Goal: Transaction & Acquisition: Purchase product/service

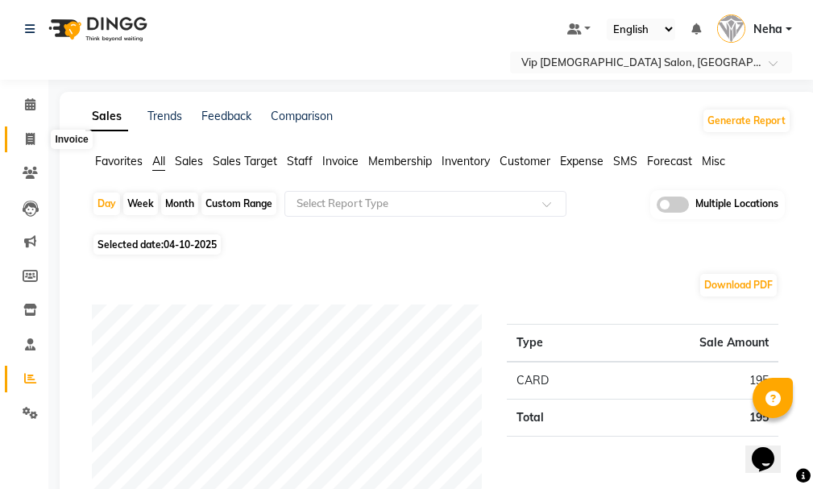
click at [21, 147] on span at bounding box center [30, 140] width 28 height 19
select select "service"
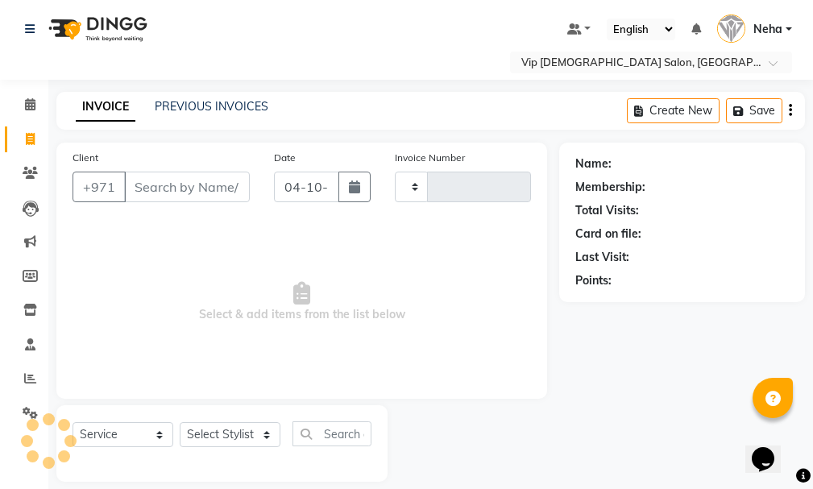
scroll to position [17, 0]
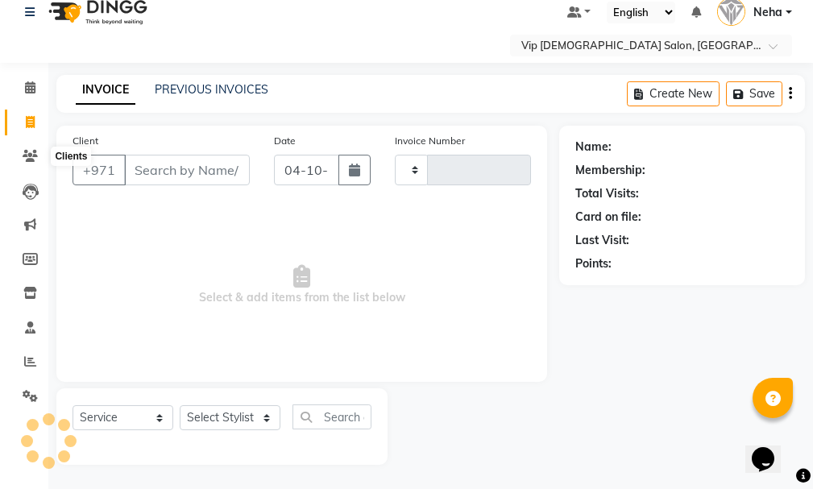
type input "2129"
select select "8415"
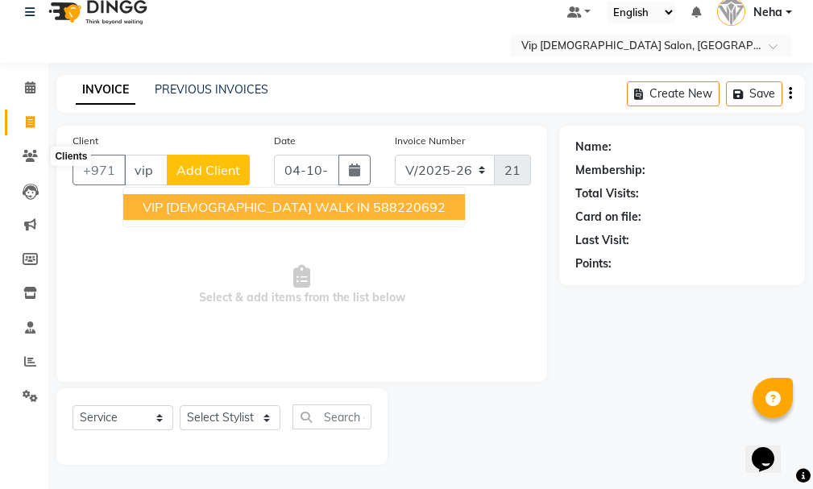
click at [373, 204] on ngb-highlight "588220692" at bounding box center [409, 207] width 73 height 16
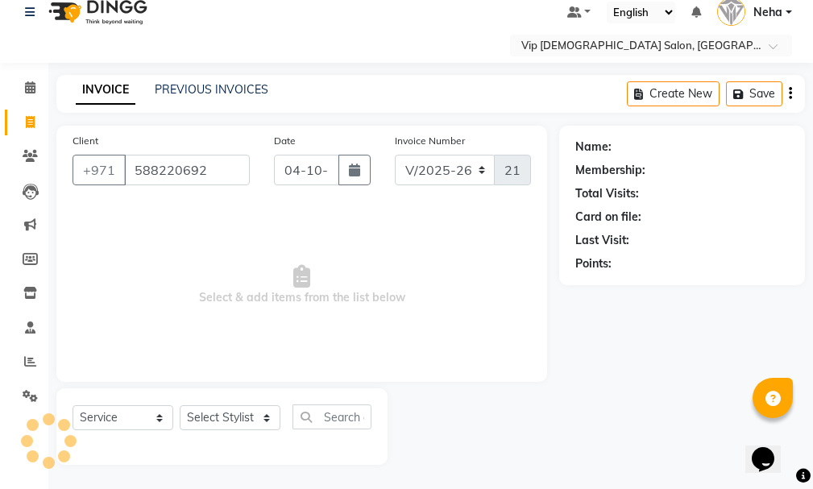
type input "588220692"
click at [236, 424] on select "Select Stylist [PERSON_NAME] [PERSON_NAME] [PERSON_NAME] [PERSON_NAME] [PERSON_…" at bounding box center [230, 417] width 101 height 25
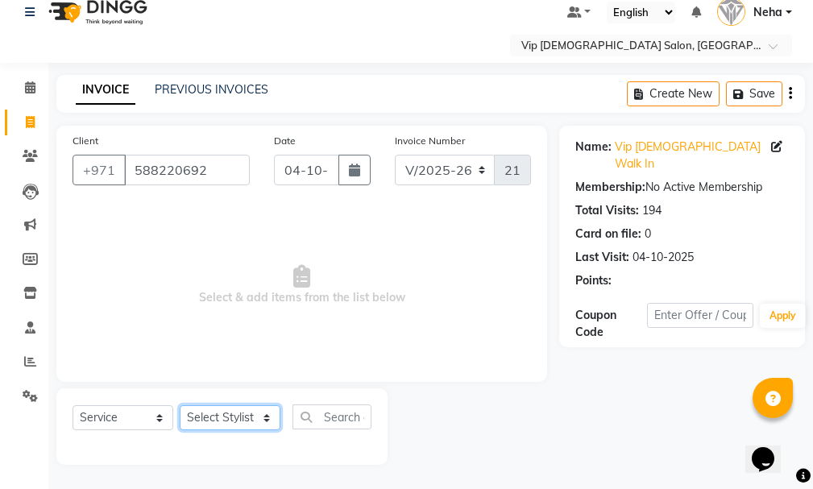
select select "81343"
click at [180, 405] on select "Select Stylist [PERSON_NAME] [PERSON_NAME] [PERSON_NAME] [PERSON_NAME] [PERSON_…" at bounding box center [230, 417] width 101 height 25
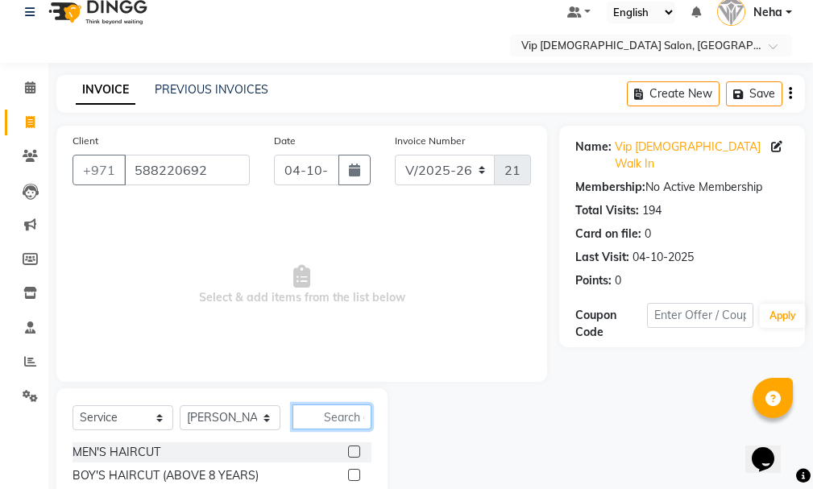
click at [342, 407] on input "text" at bounding box center [331, 416] width 79 height 25
click at [348, 451] on label at bounding box center [354, 452] width 12 height 12
click at [348, 451] on input "checkbox" at bounding box center [353, 452] width 10 height 10
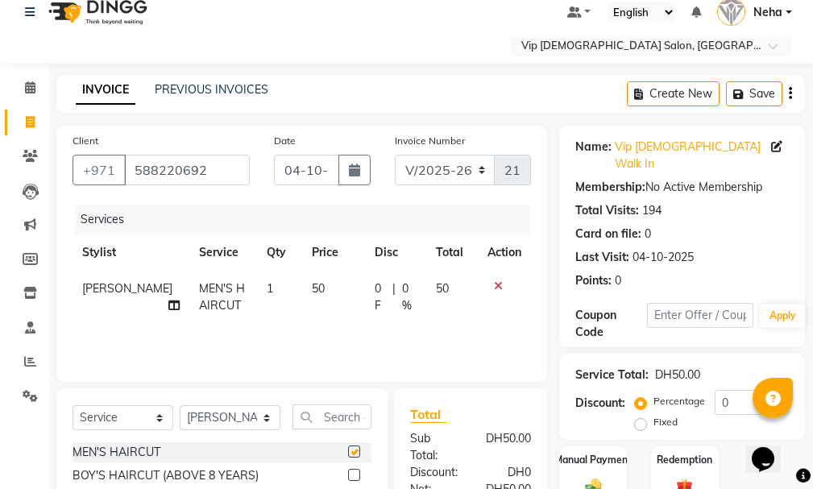
checkbox input "false"
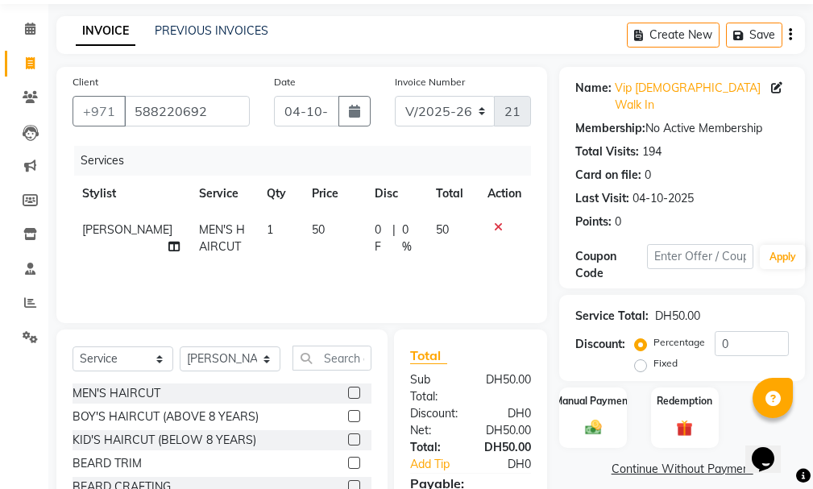
scroll to position [197, 0]
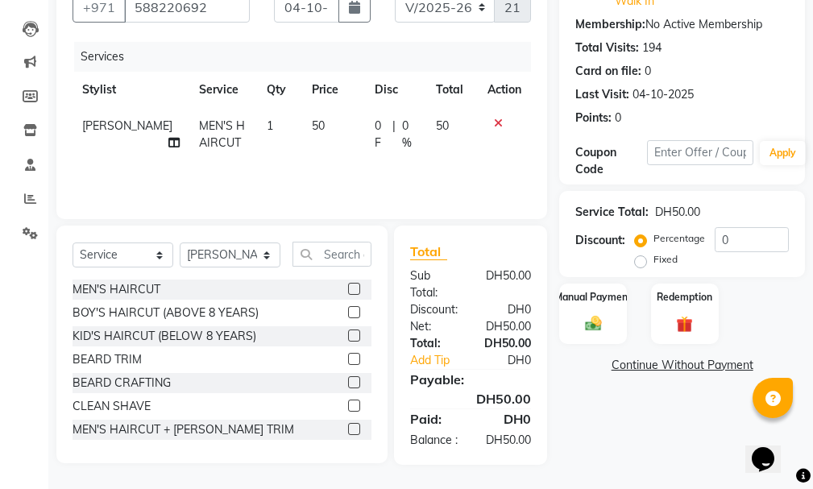
click at [425, 335] on div "Total:" at bounding box center [434, 343] width 73 height 17
click at [423, 352] on link "Add Tip" at bounding box center [440, 360] width 85 height 17
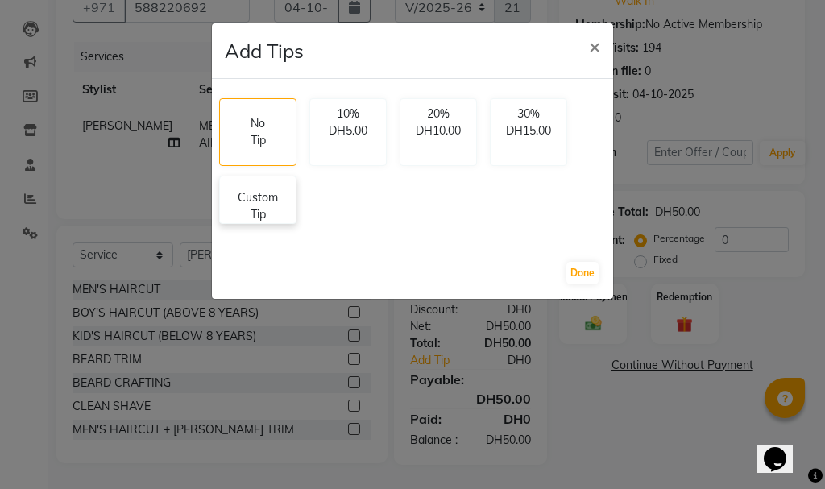
click at [253, 214] on p "Custom Tip" at bounding box center [258, 206] width 56 height 34
select select "81343"
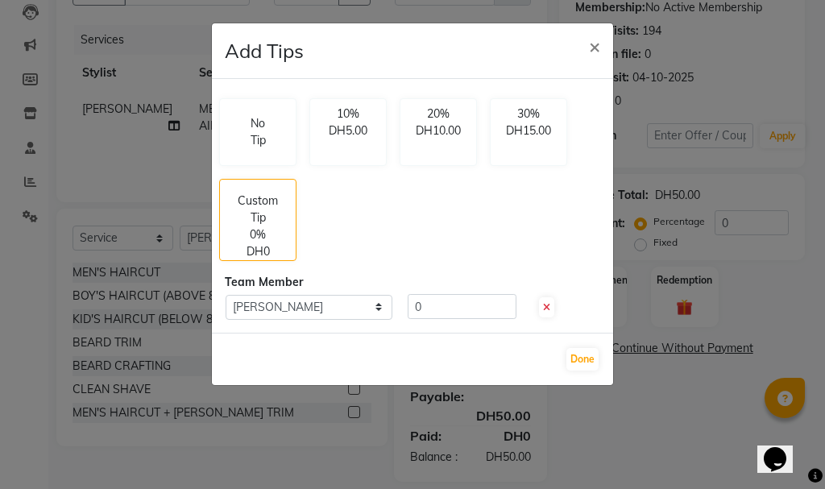
click at [458, 293] on div "No Tip 10% DH5.00 20% DH10.00 30% DH15.00 Custom Tip 0% DH0 Team Member Select …" at bounding box center [412, 206] width 401 height 254
click at [462, 314] on input "0" at bounding box center [462, 306] width 109 height 25
type input "20"
click at [578, 359] on button "Done" at bounding box center [582, 359] width 32 height 23
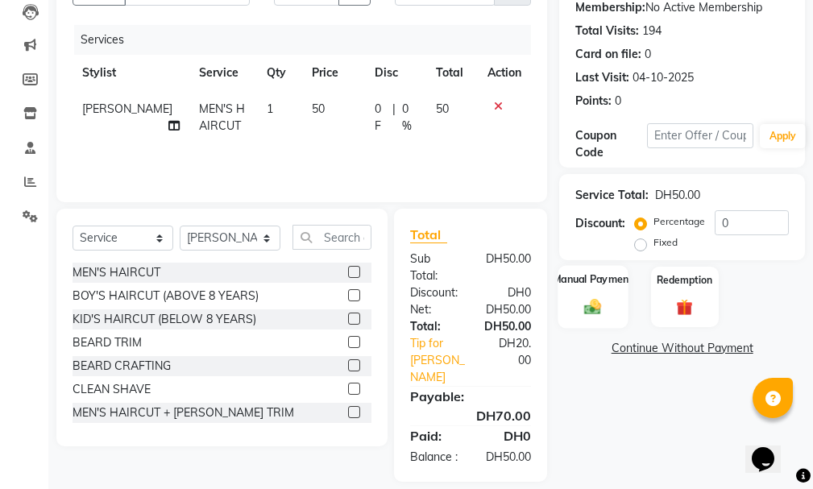
click at [594, 297] on img at bounding box center [592, 306] width 27 height 19
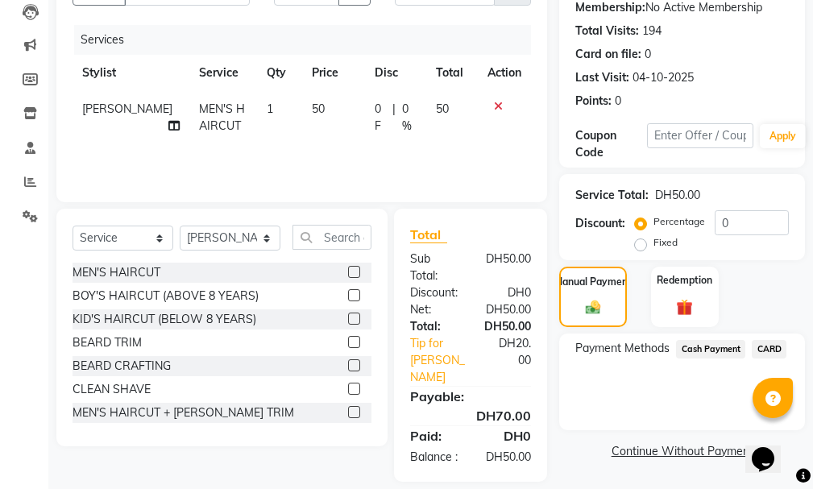
click at [789, 334] on div "Payment Methods Cash Payment CARD" at bounding box center [682, 382] width 246 height 97
click at [771, 340] on span "CARD" at bounding box center [769, 349] width 35 height 19
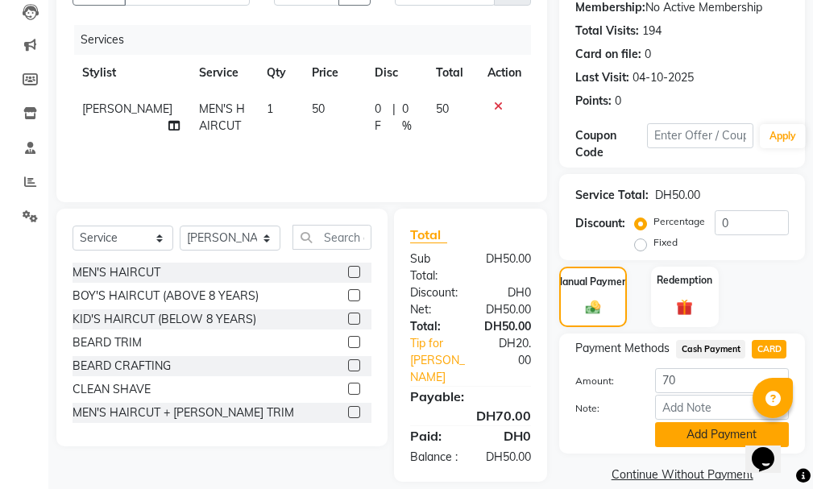
click at [699, 422] on button "Add Payment" at bounding box center [722, 434] width 134 height 25
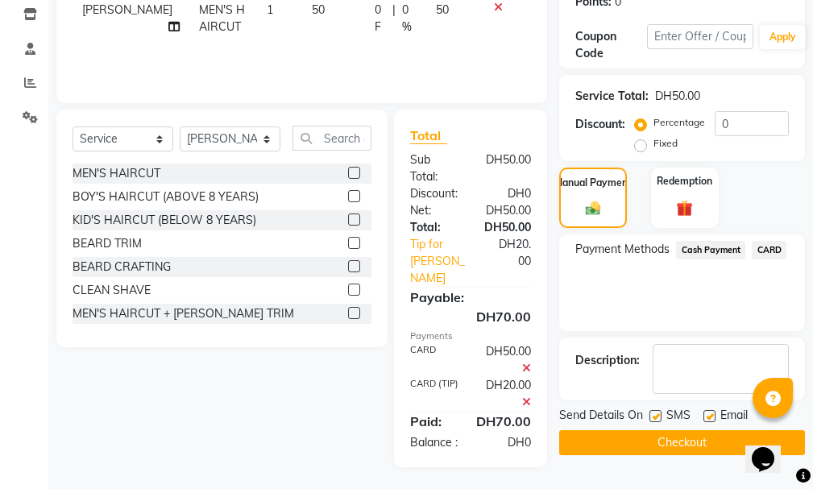
scroll to position [298, 0]
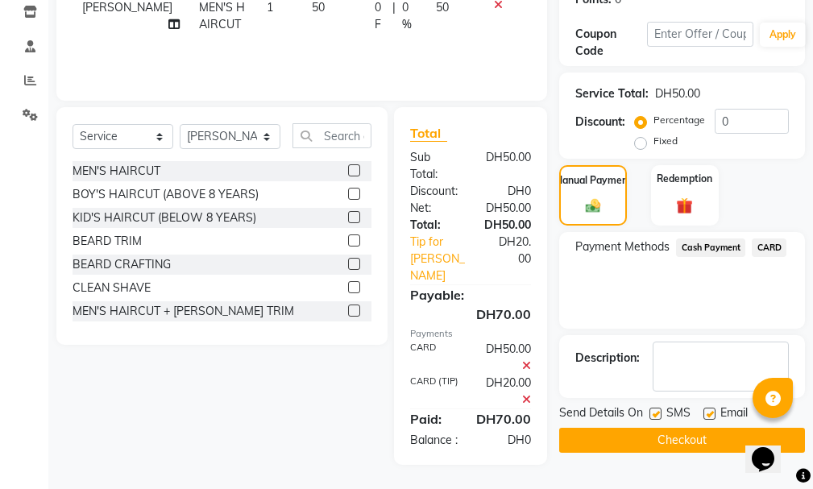
click at [686, 428] on button "Checkout" at bounding box center [682, 440] width 246 height 25
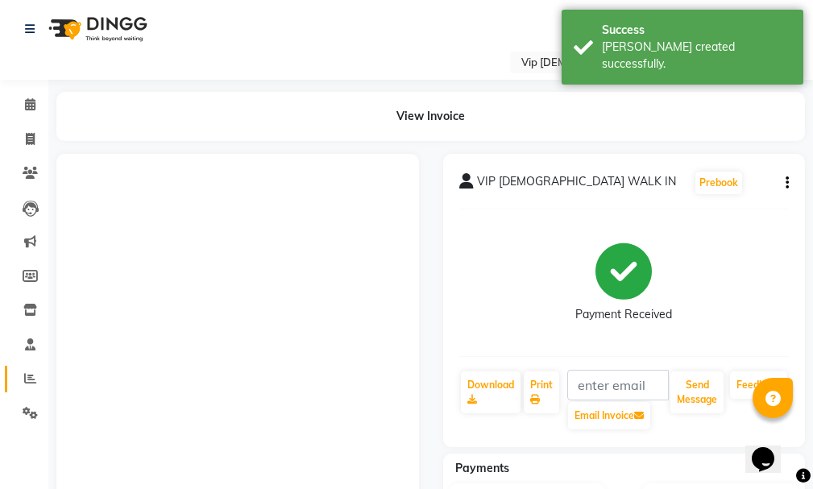
click at [30, 383] on icon at bounding box center [30, 378] width 12 height 12
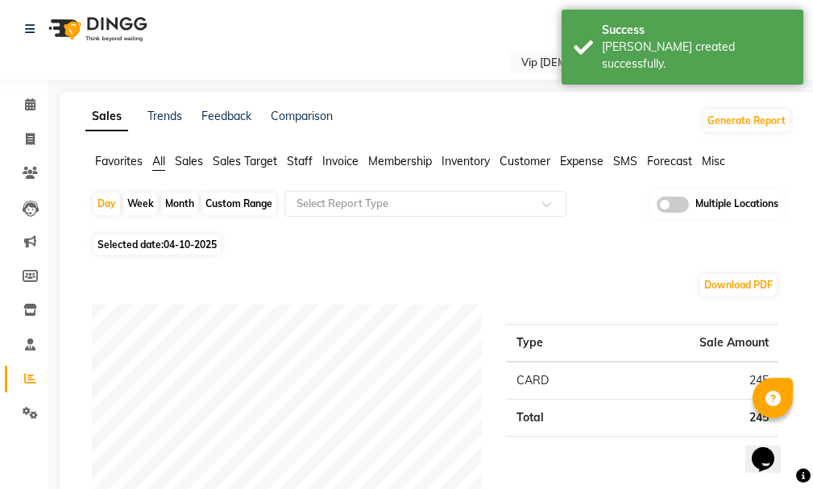
click at [246, 198] on div "Custom Range" at bounding box center [238, 204] width 75 height 23
select select "10"
select select "2025"
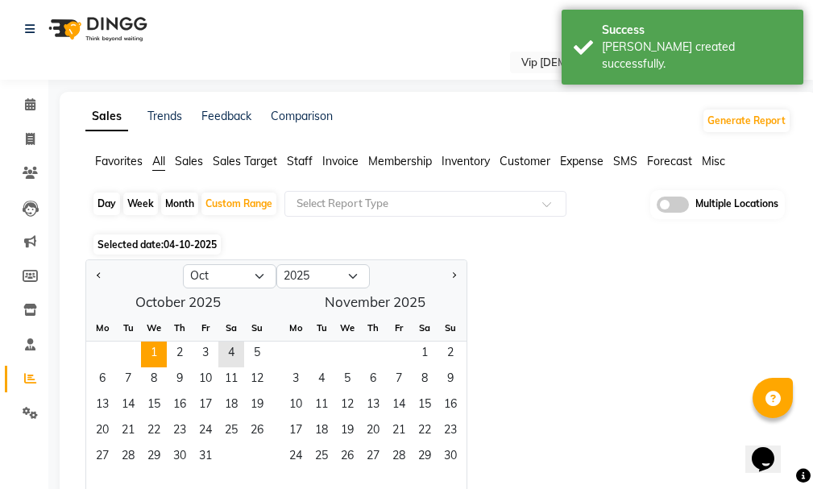
click at [149, 342] on span "1" at bounding box center [154, 355] width 26 height 26
click at [237, 347] on span "4" at bounding box center [231, 355] width 26 height 26
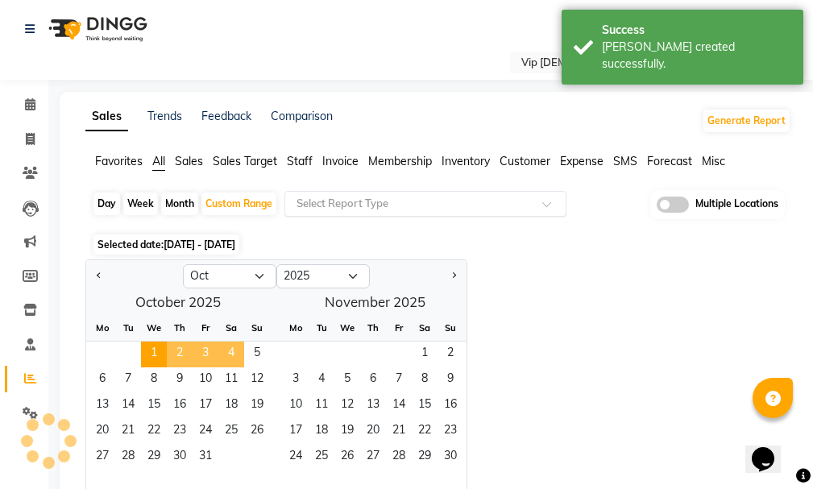
click at [375, 205] on input "text" at bounding box center [409, 204] width 232 height 16
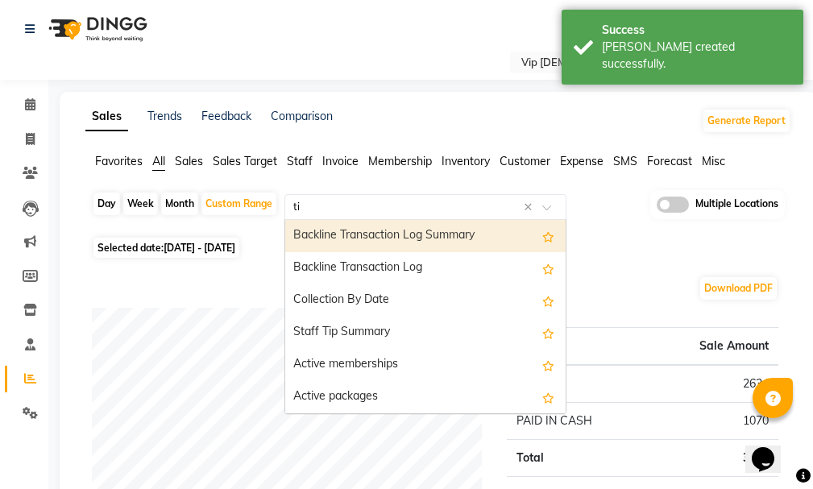
type input "tip"
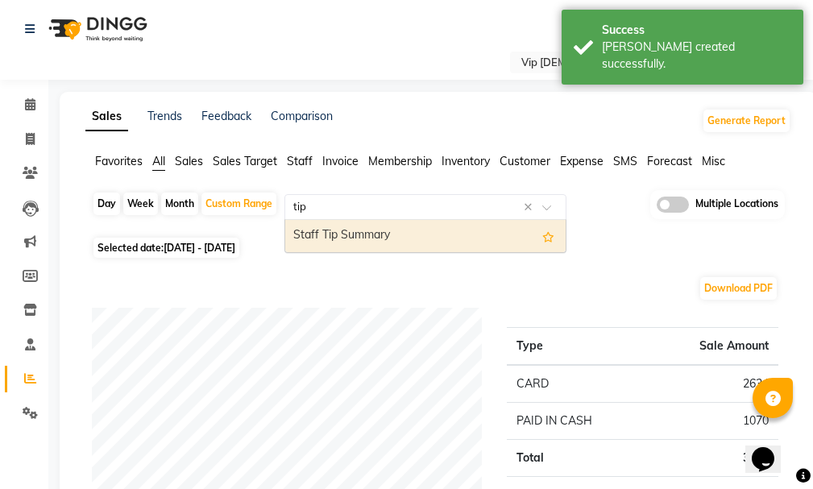
click at [385, 218] on div "Select Report Type tip ×" at bounding box center [425, 207] width 282 height 26
click at [477, 233] on div "Staff Tip Summary" at bounding box center [425, 236] width 280 height 32
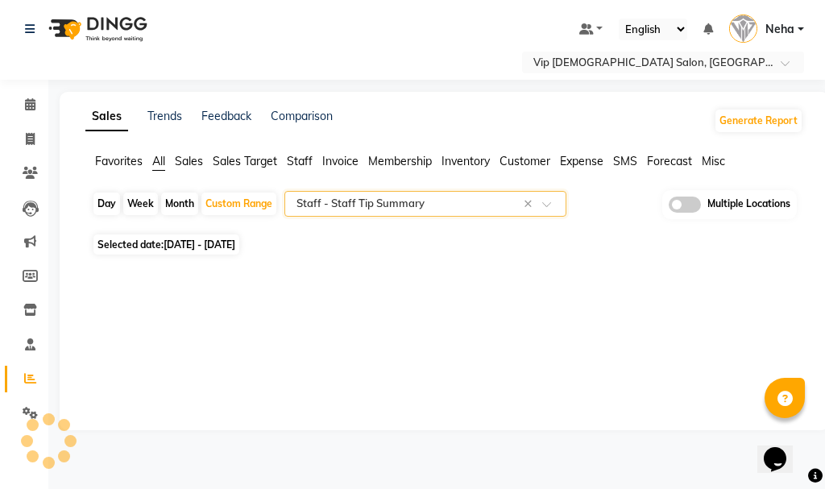
select select "full_report"
select select "csv"
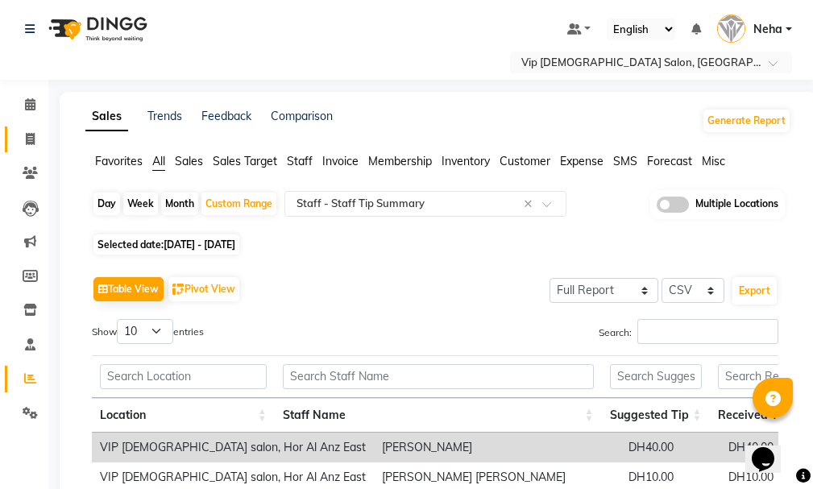
click at [32, 131] on link "Invoice" at bounding box center [24, 139] width 39 height 27
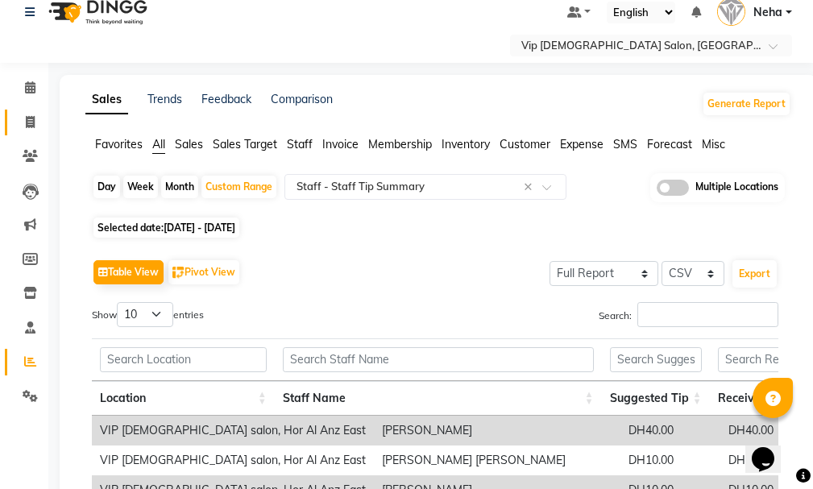
select select "service"
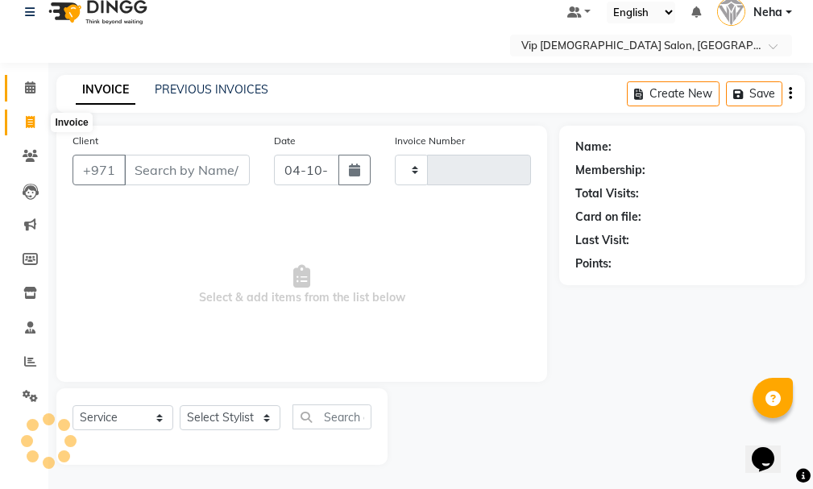
click at [37, 93] on span at bounding box center [30, 88] width 28 height 19
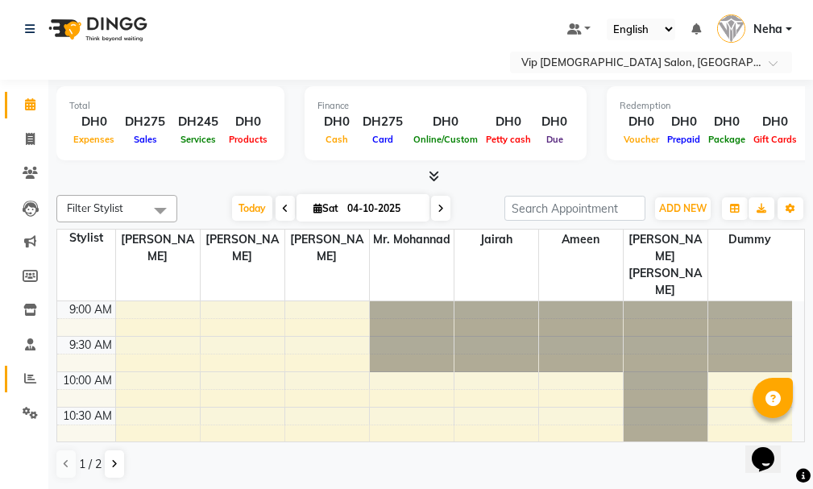
click at [25, 385] on span at bounding box center [30, 379] width 28 height 19
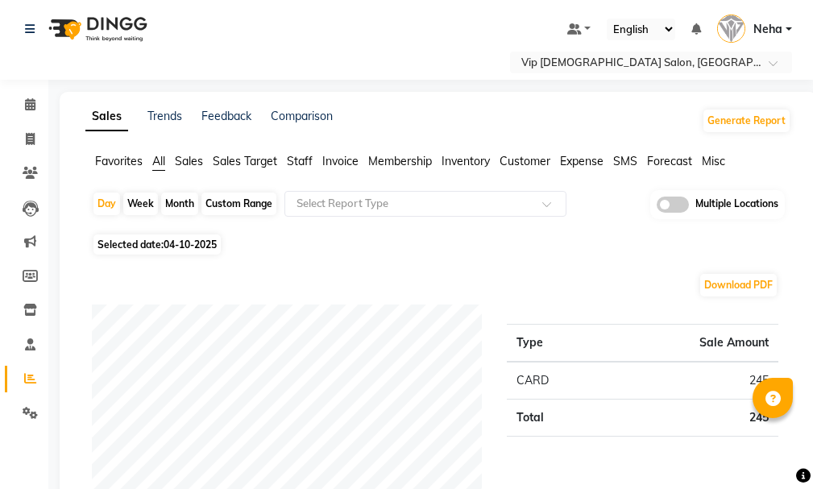
click at [451, 251] on div "Selected date: 04-10-2025" at bounding box center [441, 244] width 699 height 17
click at [28, 349] on icon at bounding box center [30, 344] width 10 height 12
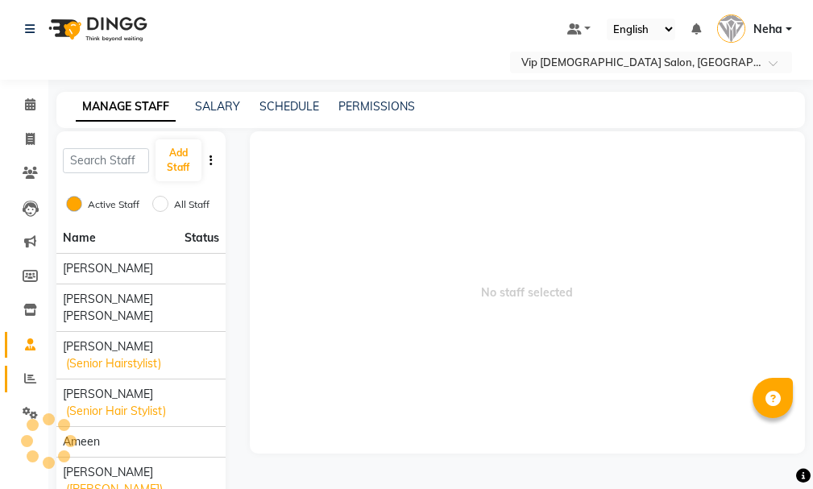
click at [26, 386] on span at bounding box center [30, 379] width 28 height 19
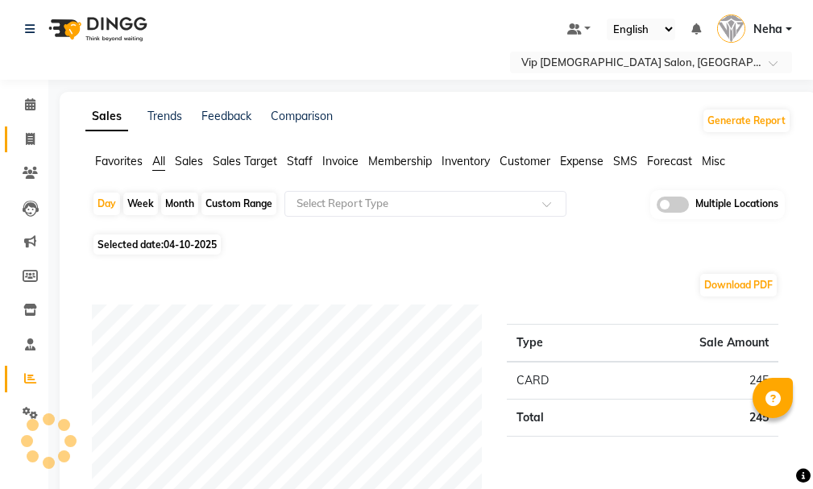
click at [24, 150] on link "Invoice" at bounding box center [24, 139] width 39 height 27
select select "service"
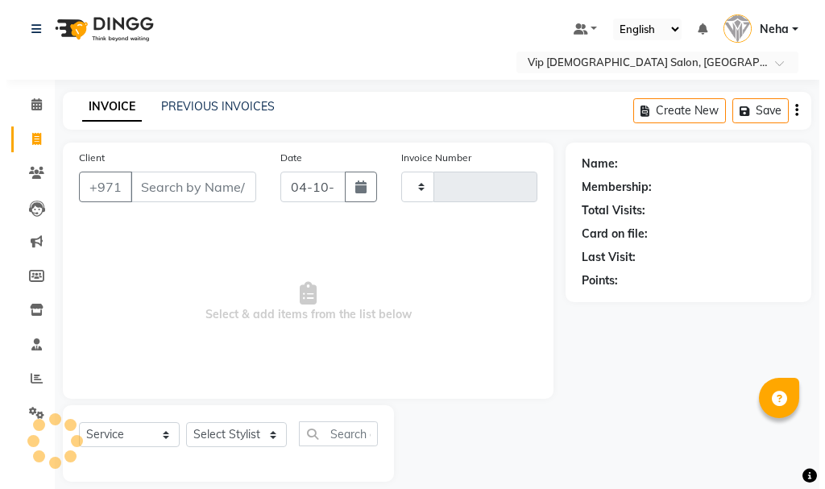
scroll to position [17, 0]
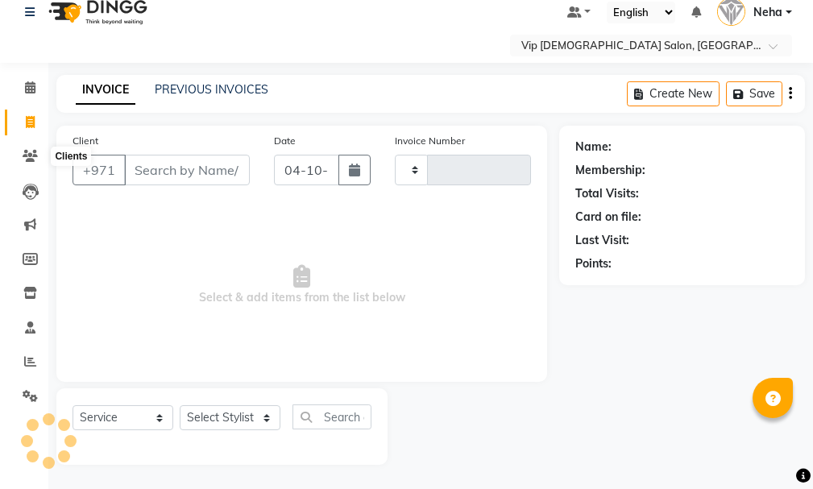
type input "2130"
select select "8415"
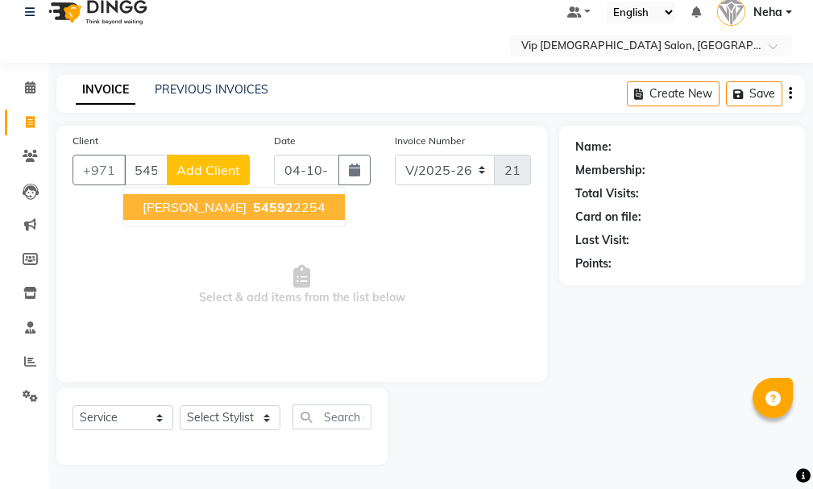
click at [253, 200] on span "54592" at bounding box center [273, 207] width 40 height 16
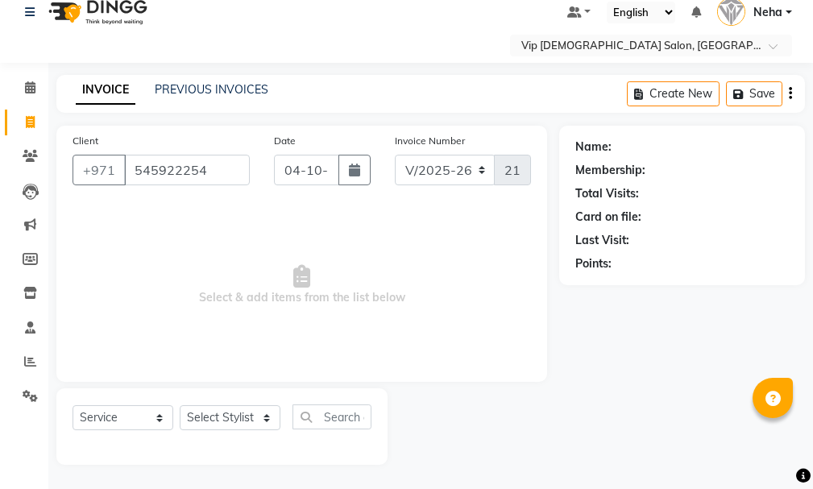
type input "545922254"
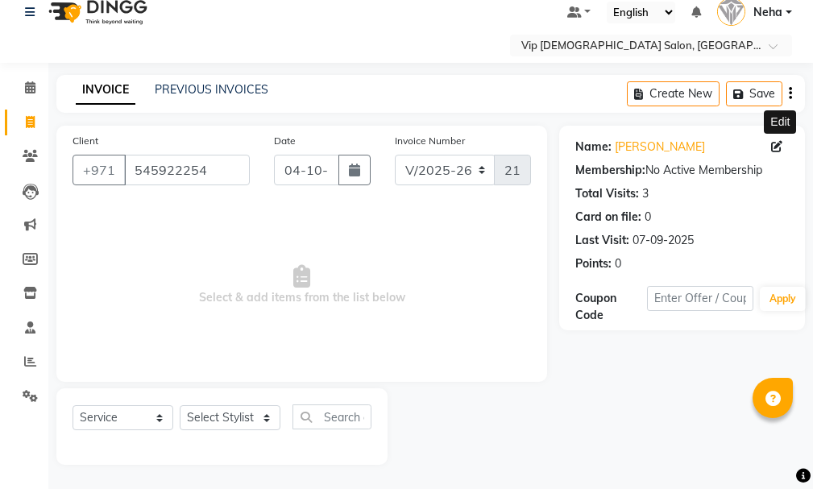
click at [777, 141] on icon at bounding box center [776, 146] width 11 height 11
select select "male"
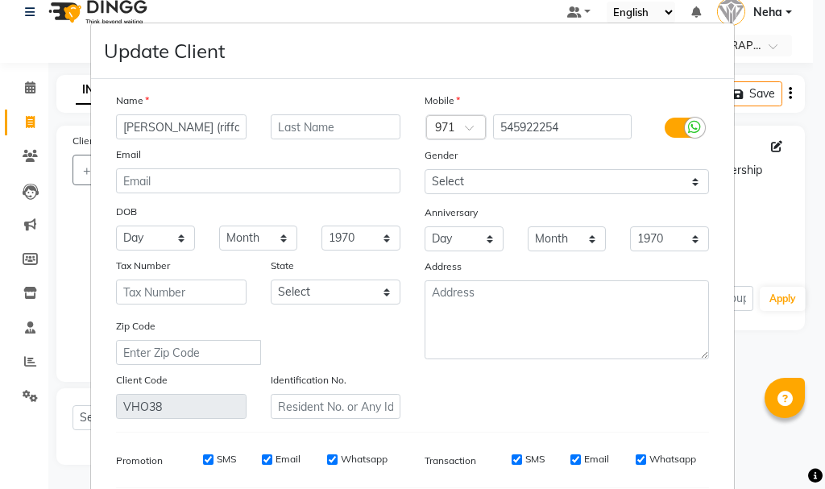
type input "Ahmad (riffat)"
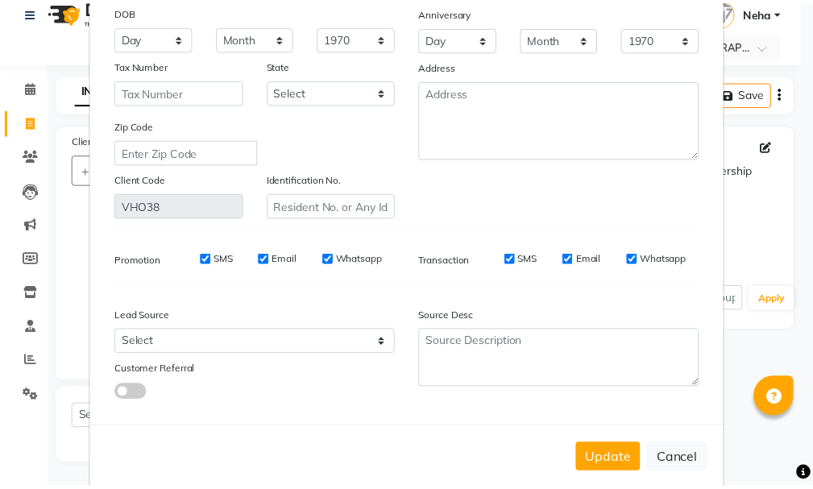
scroll to position [226, 0]
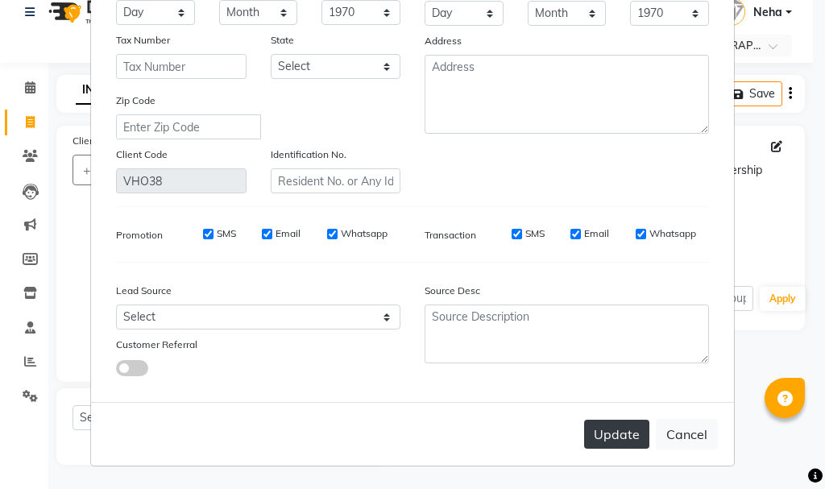
click at [607, 428] on button "Update" at bounding box center [616, 434] width 65 height 29
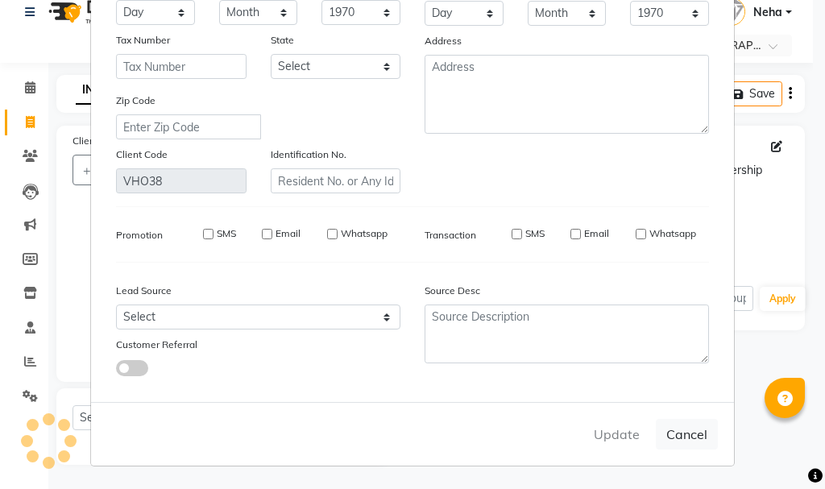
select select
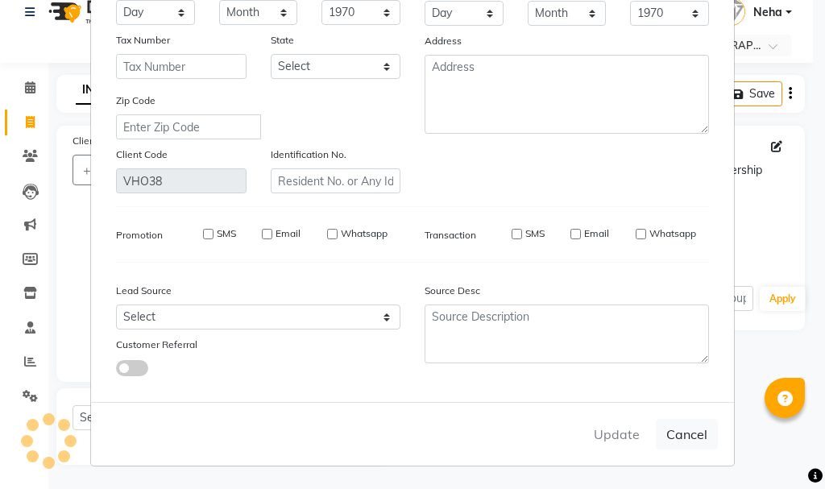
select select
checkbox input "false"
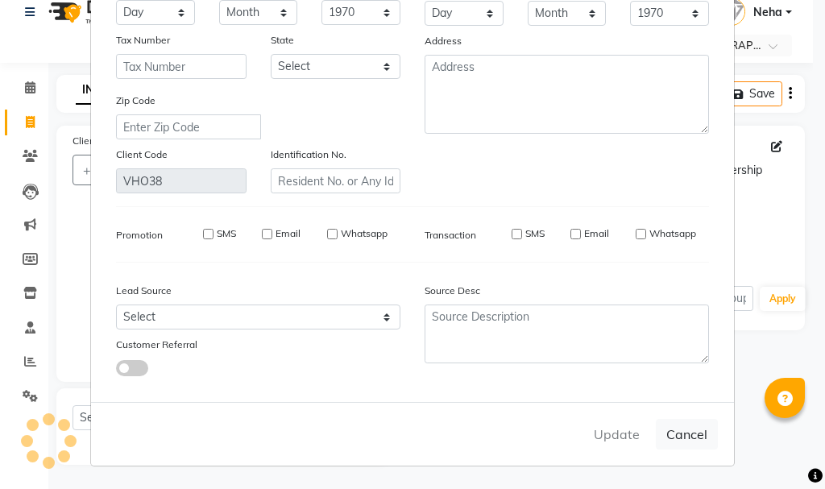
checkbox input "false"
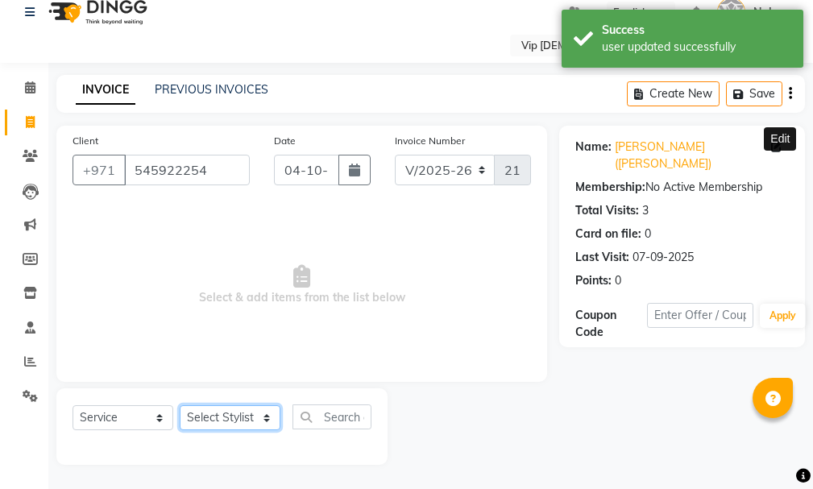
click at [238, 418] on select "Select Stylist [PERSON_NAME] [PERSON_NAME] [PERSON_NAME] [PERSON_NAME] [PERSON_…" at bounding box center [230, 417] width 101 height 25
select select "81344"
click at [180, 405] on select "Select Stylist [PERSON_NAME] [PERSON_NAME] [PERSON_NAME] [PERSON_NAME] [PERSON_…" at bounding box center [230, 417] width 101 height 25
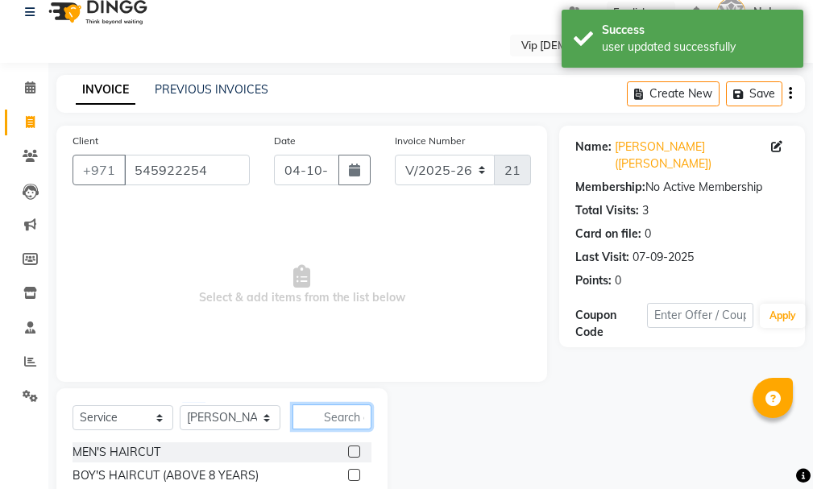
click at [333, 415] on input "text" at bounding box center [331, 416] width 79 height 25
type input "craf"
click at [349, 475] on label at bounding box center [354, 475] width 12 height 12
click at [349, 475] on input "checkbox" at bounding box center [353, 476] width 10 height 10
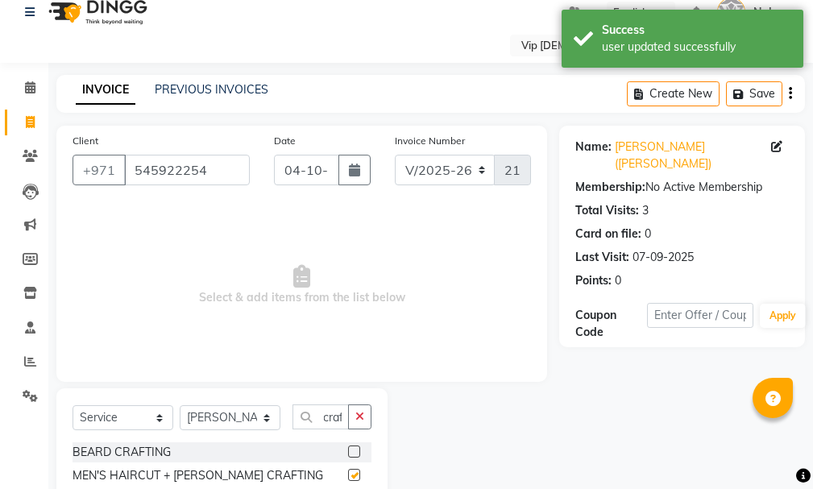
scroll to position [0, 0]
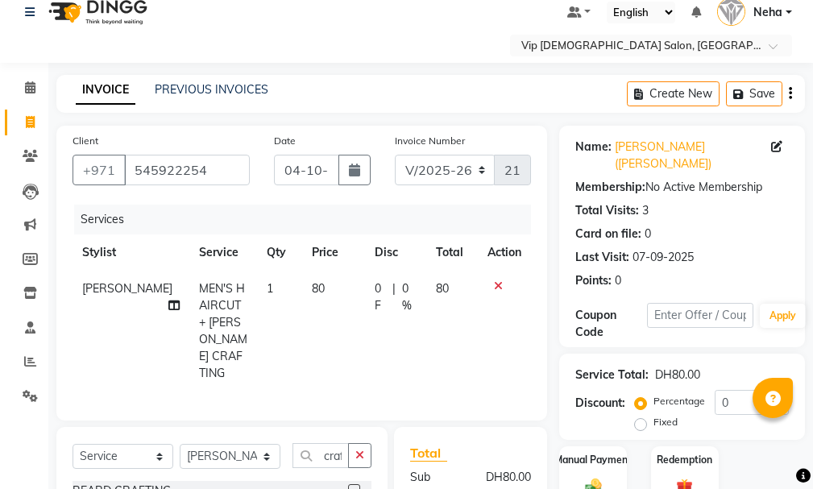
checkbox input "false"
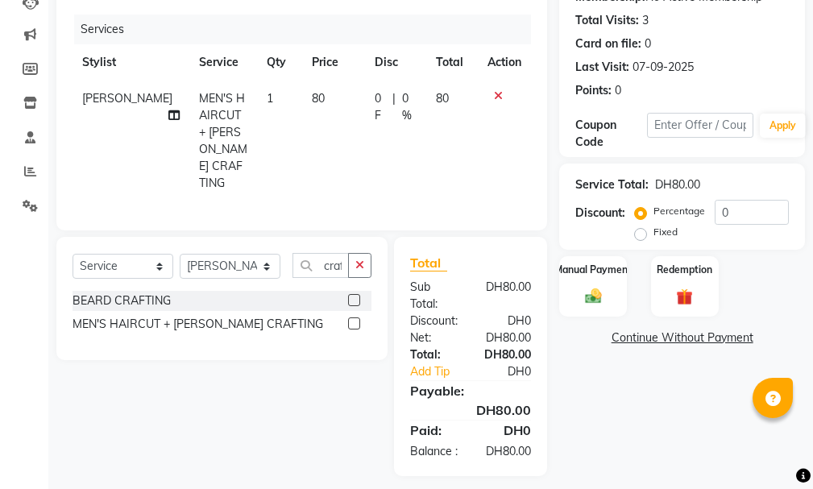
scroll to position [214, 0]
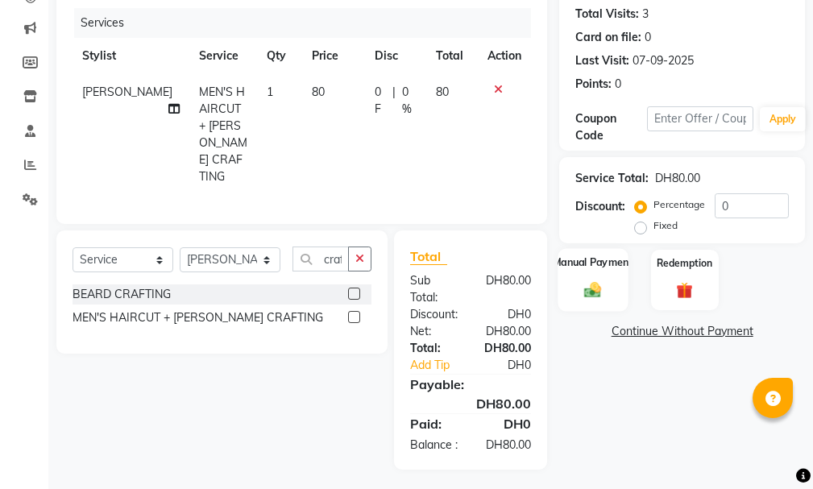
click at [594, 255] on label "Manual Payment" at bounding box center [593, 262] width 81 height 15
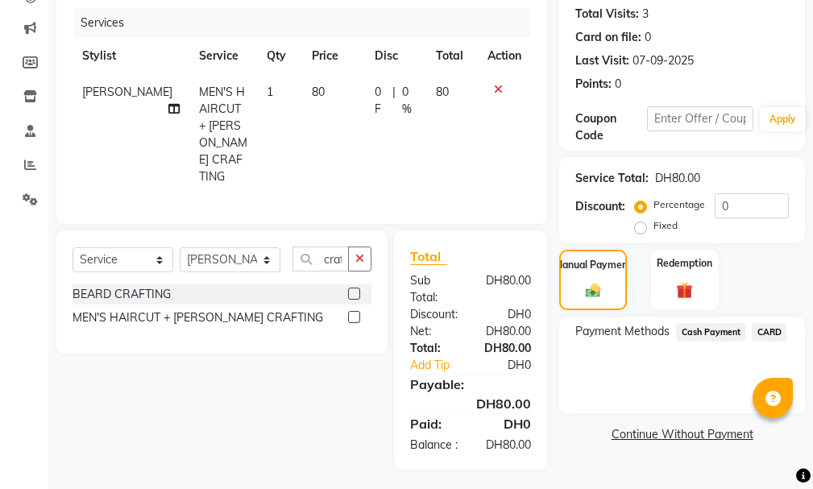
click at [779, 323] on span "CARD" at bounding box center [769, 332] width 35 height 19
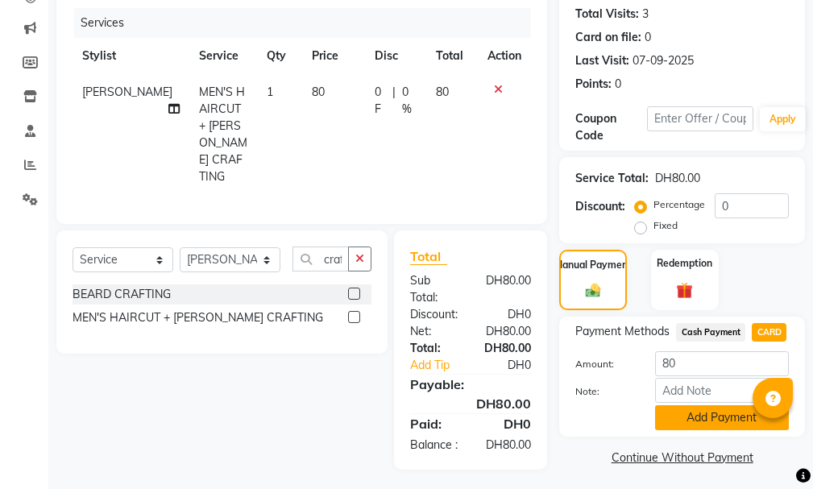
click at [711, 405] on button "Add Payment" at bounding box center [722, 417] width 134 height 25
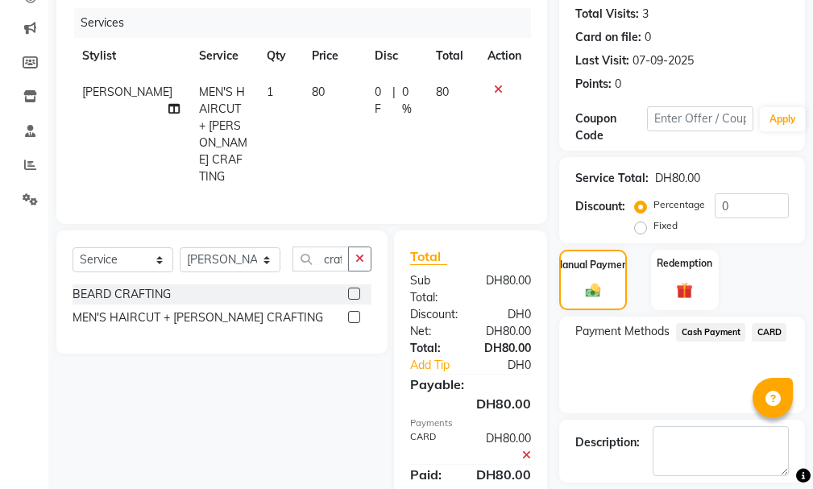
scroll to position [269, 0]
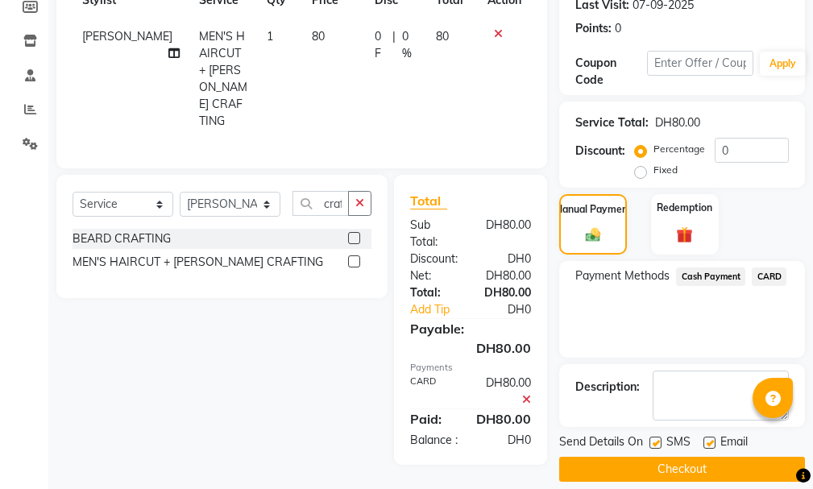
click at [726, 457] on button "Checkout" at bounding box center [682, 469] width 246 height 25
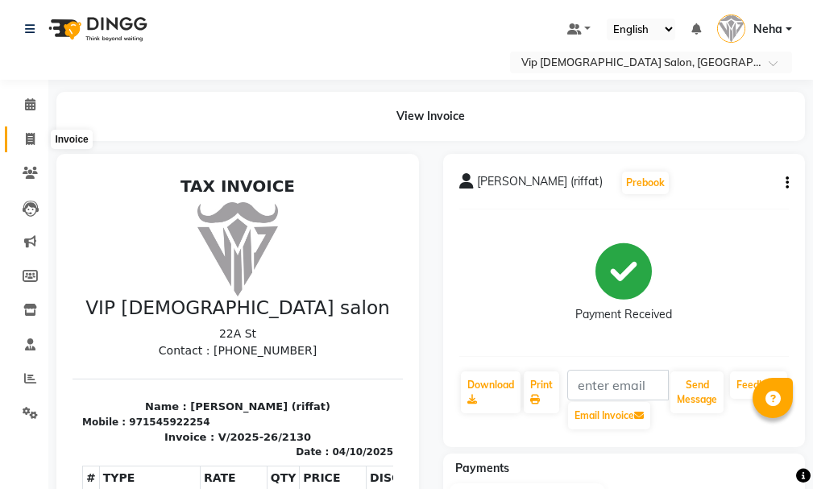
click at [23, 147] on span at bounding box center [30, 140] width 28 height 19
select select "service"
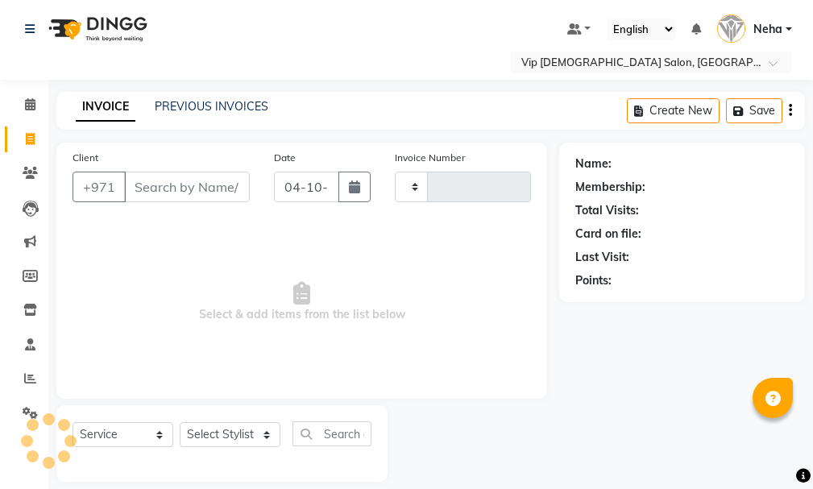
scroll to position [17, 0]
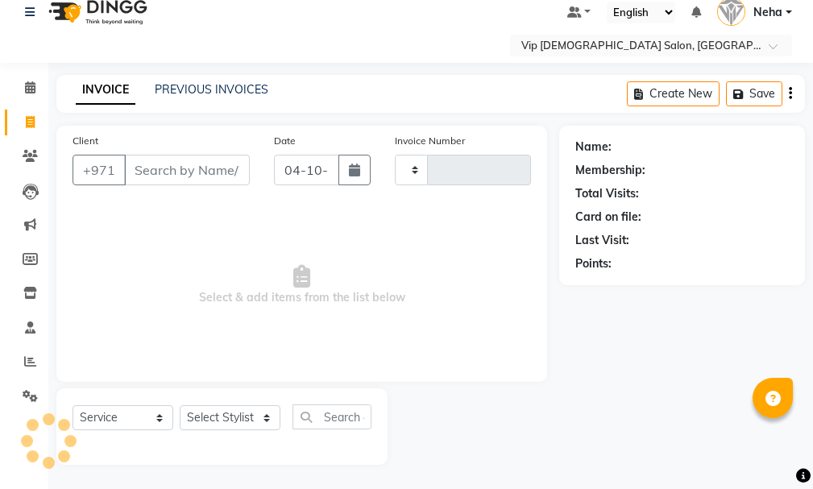
type input "2131"
select select "8415"
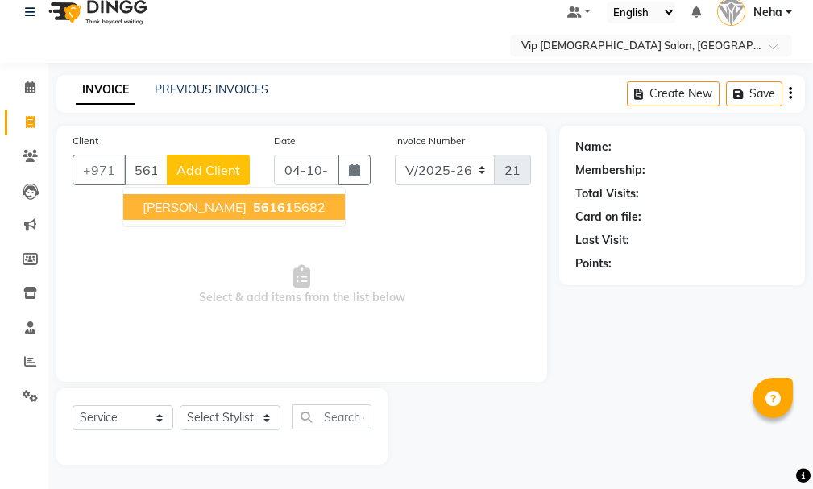
click at [233, 195] on button "Khalid suri 56161 5682" at bounding box center [234, 207] width 222 height 26
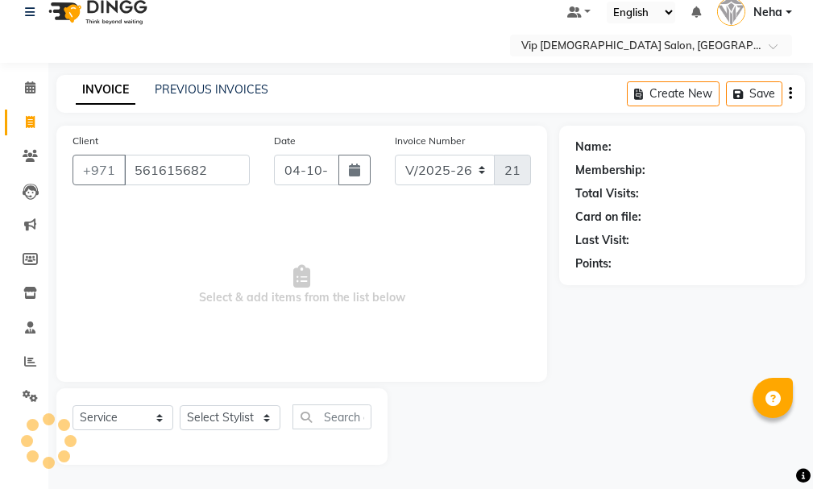
type input "561615682"
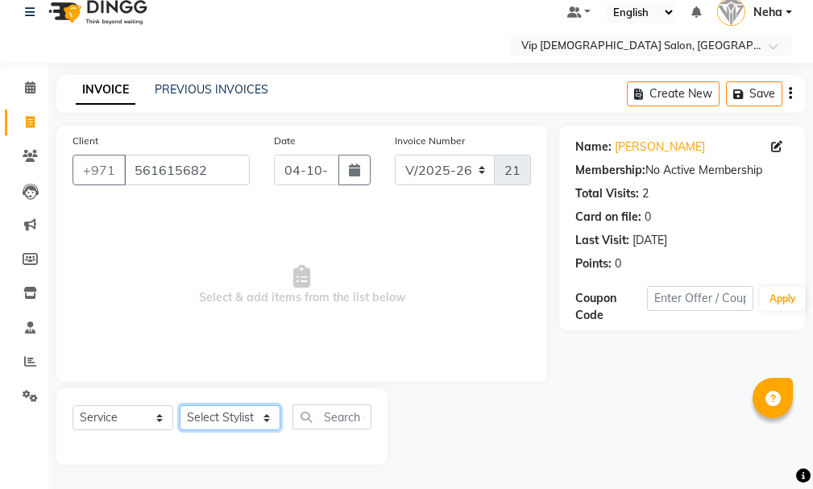
click at [237, 432] on div "Select Service Product Membership Package Voucher Prepaid Gift Card Select Styl…" at bounding box center [222, 423] width 299 height 38
select select "81343"
click at [180, 405] on select "Select Stylist [PERSON_NAME] [PERSON_NAME] [PERSON_NAME] [PERSON_NAME] [PERSON_…" at bounding box center [230, 417] width 101 height 25
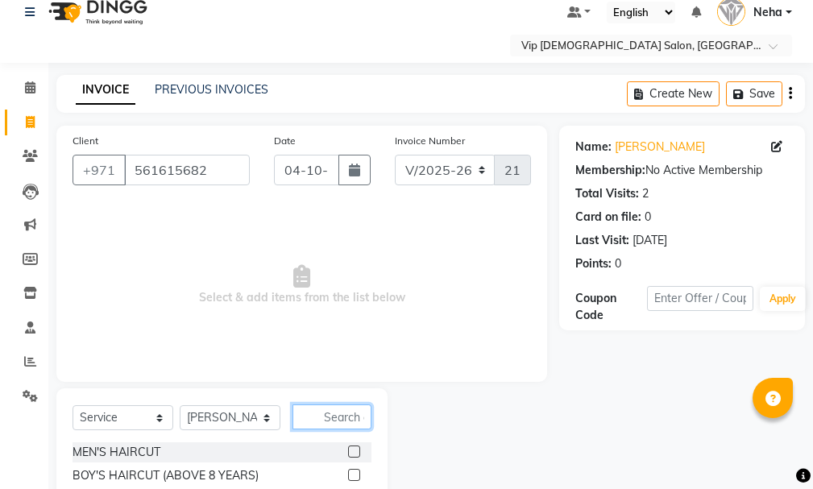
click at [351, 415] on input "text" at bounding box center [331, 416] width 79 height 25
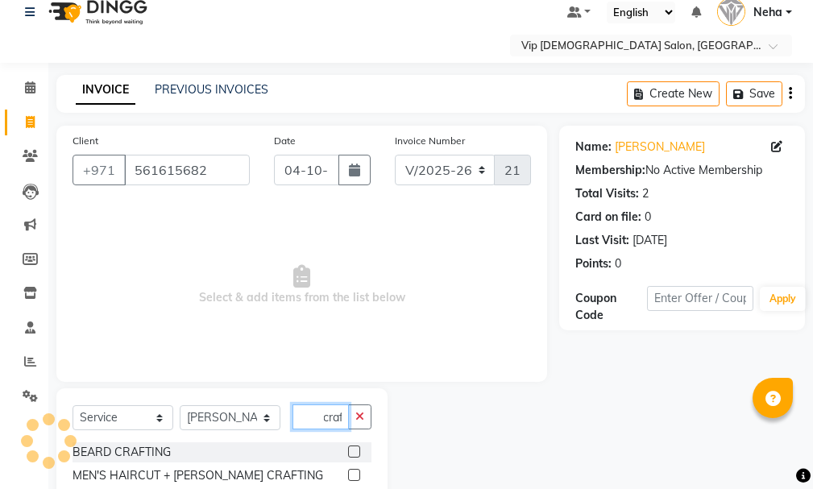
type input "craf"
click at [353, 475] on label at bounding box center [354, 475] width 12 height 12
click at [353, 475] on input "checkbox" at bounding box center [353, 476] width 10 height 10
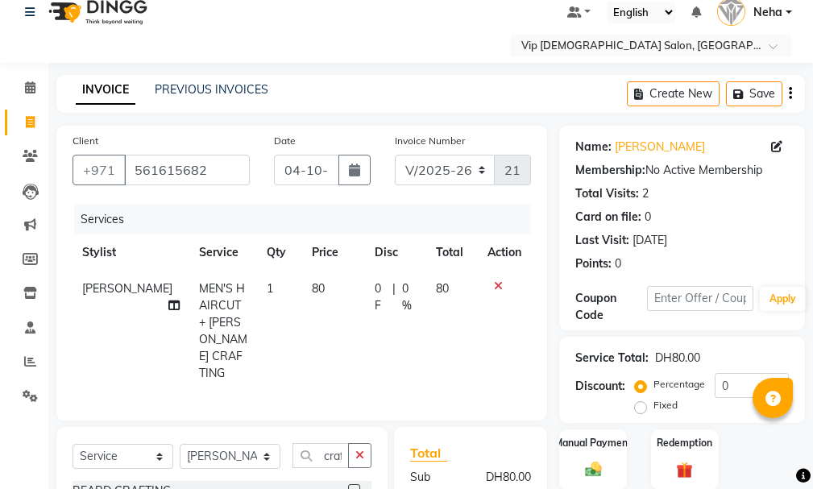
checkbox input "false"
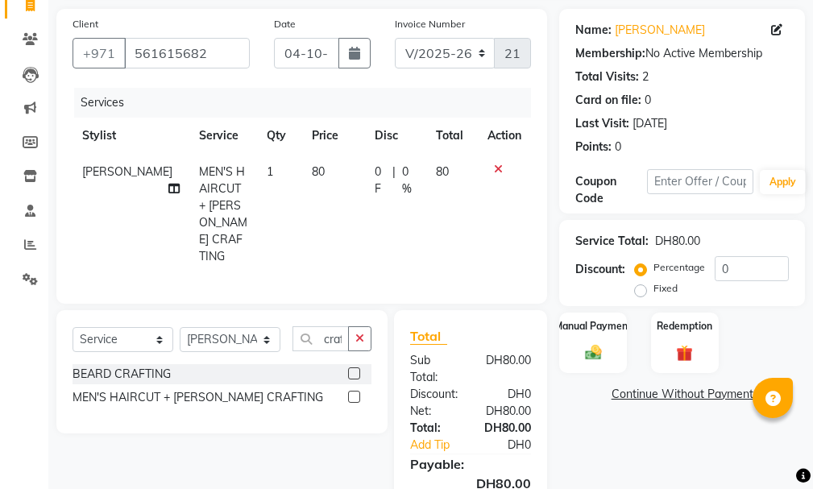
scroll to position [214, 0]
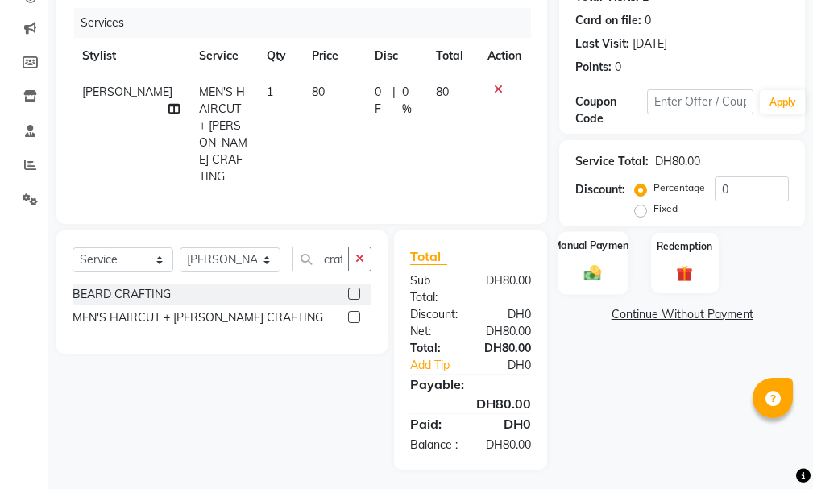
click at [595, 275] on img at bounding box center [592, 272] width 27 height 19
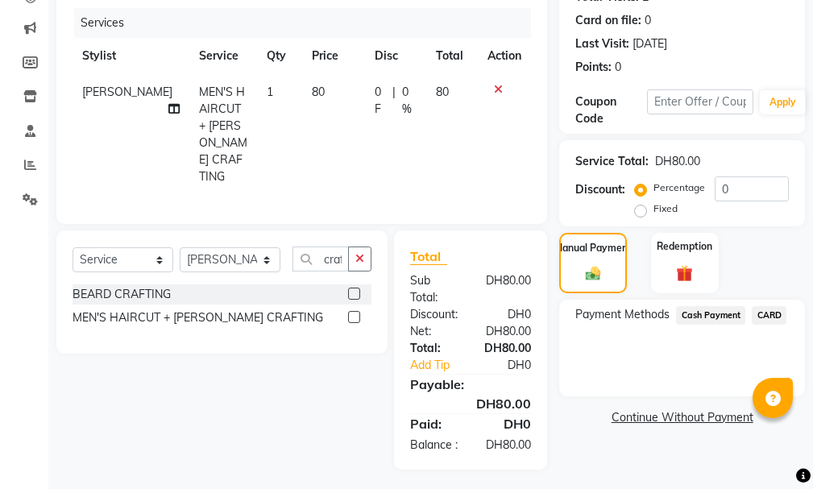
click at [775, 317] on span "CARD" at bounding box center [769, 315] width 35 height 19
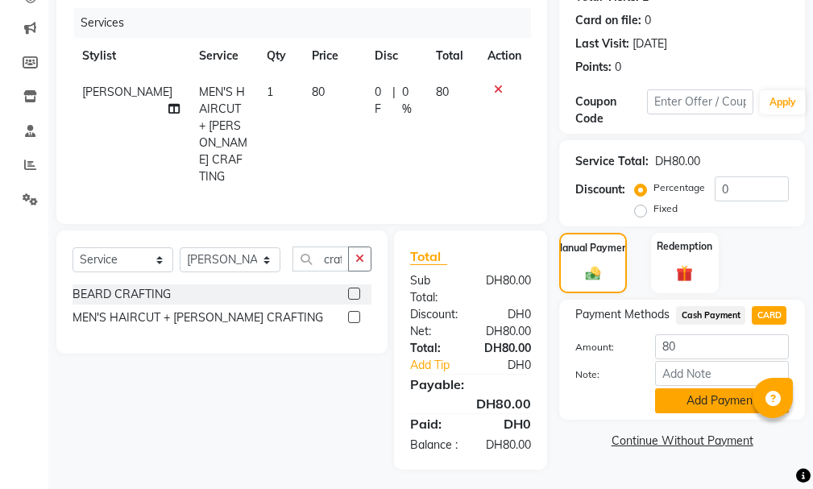
click at [703, 400] on button "Add Payment" at bounding box center [722, 400] width 134 height 25
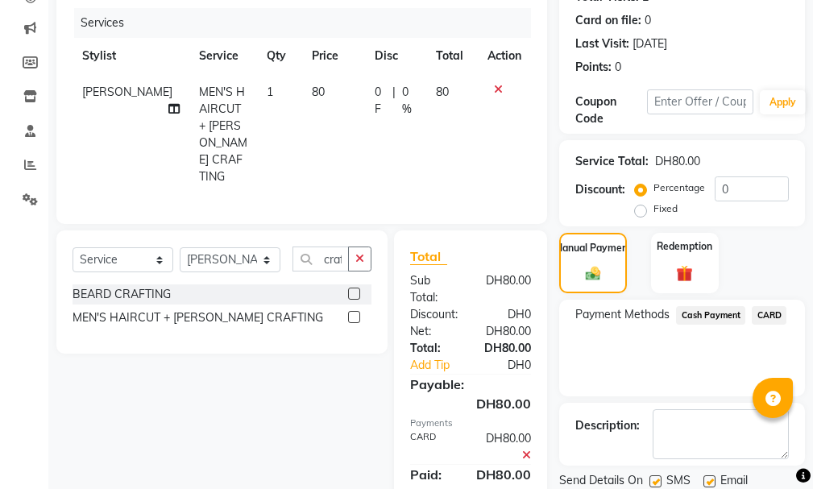
scroll to position [269, 0]
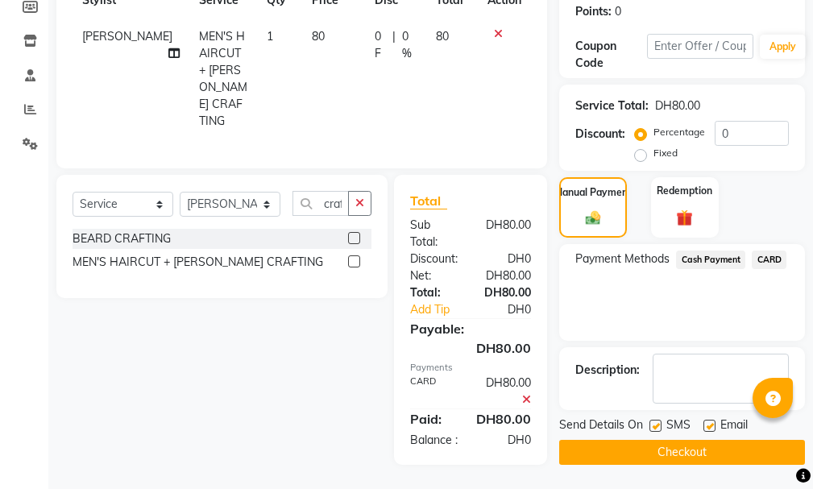
click at [675, 441] on button "Checkout" at bounding box center [682, 452] width 246 height 25
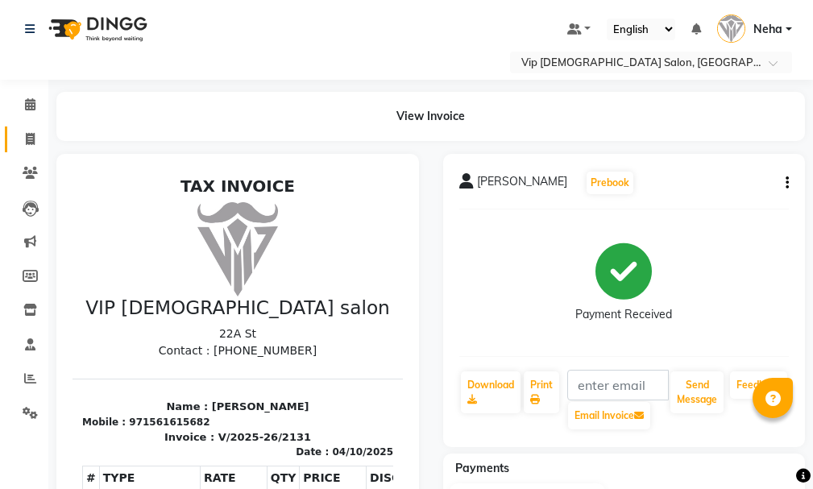
click at [27, 133] on icon at bounding box center [30, 139] width 9 height 12
select select "service"
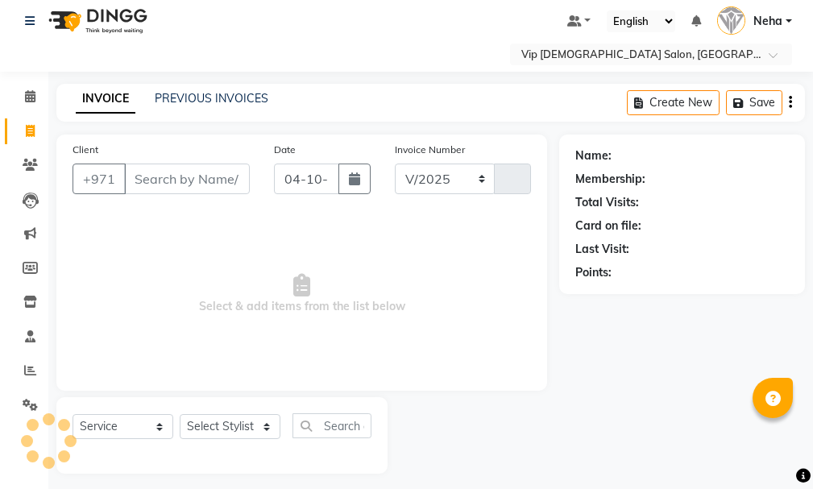
select select "8415"
type input "2132"
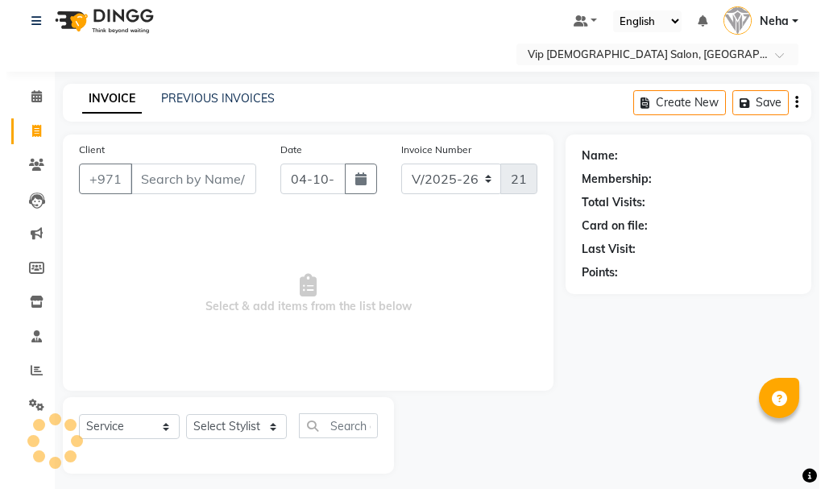
scroll to position [17, 0]
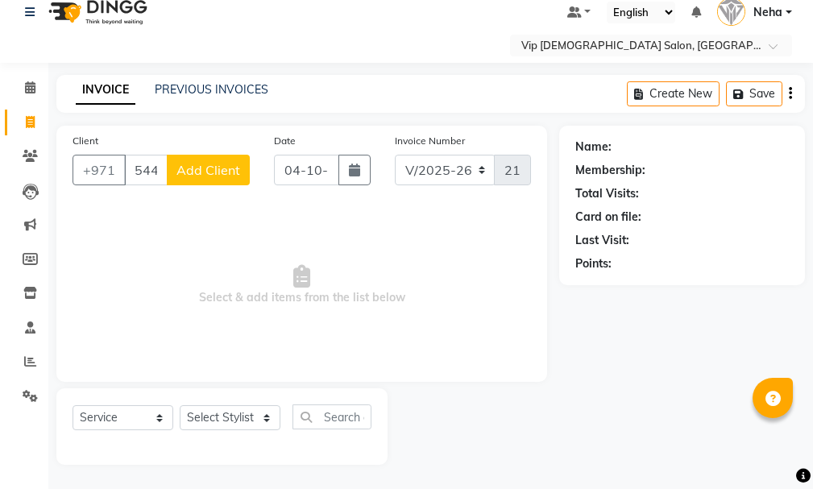
type input "544496575"
click at [201, 164] on span "Add Client" at bounding box center [208, 170] width 64 height 16
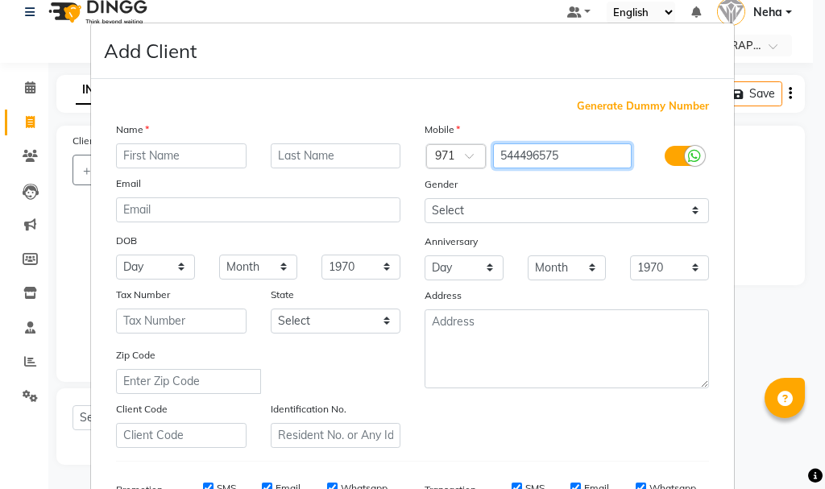
click at [563, 155] on input "544496575" at bounding box center [562, 155] width 139 height 25
type input "5"
type input "544496575"
drag, startPoint x: 813, startPoint y: 341, endPoint x: 817, endPoint y: 402, distance: 61.4
click at [812, 402] on ngb-modal-window "Add Client Generate Dummy Number Name Email DOB Day 01 02 03 04 05 06 07 08 09 …" at bounding box center [412, 244] width 825 height 489
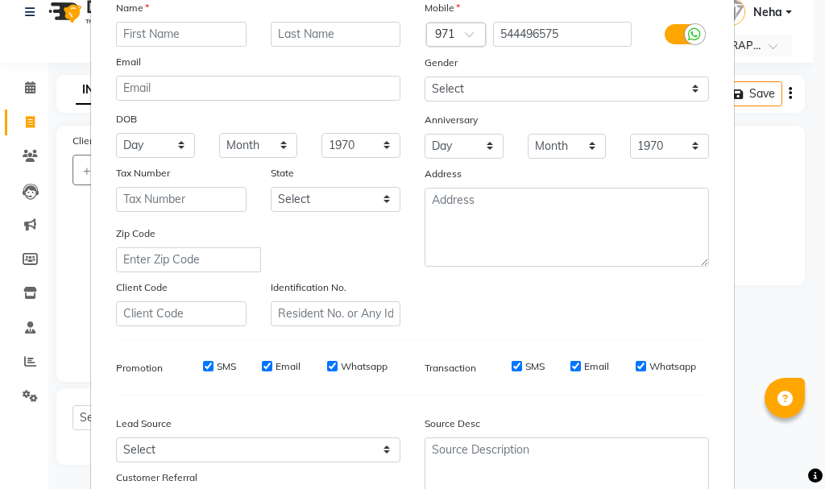
scroll to position [164, 0]
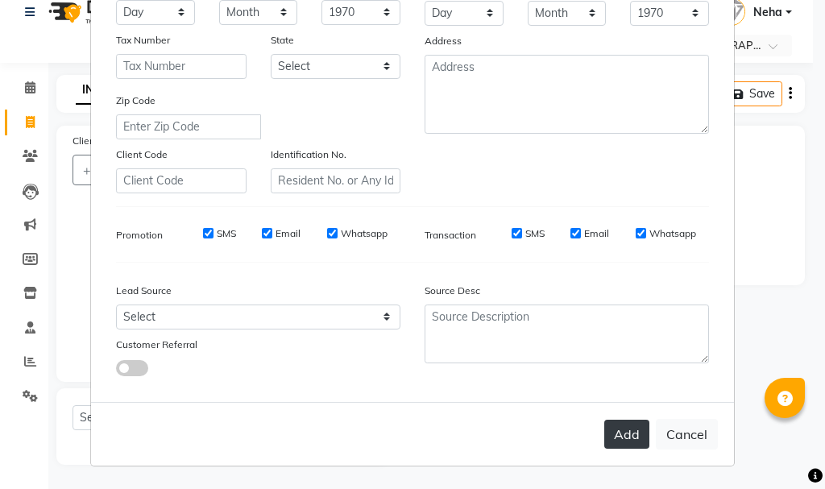
click at [611, 433] on button "Add" at bounding box center [626, 434] width 45 height 29
click at [620, 435] on button "Add" at bounding box center [626, 434] width 45 height 29
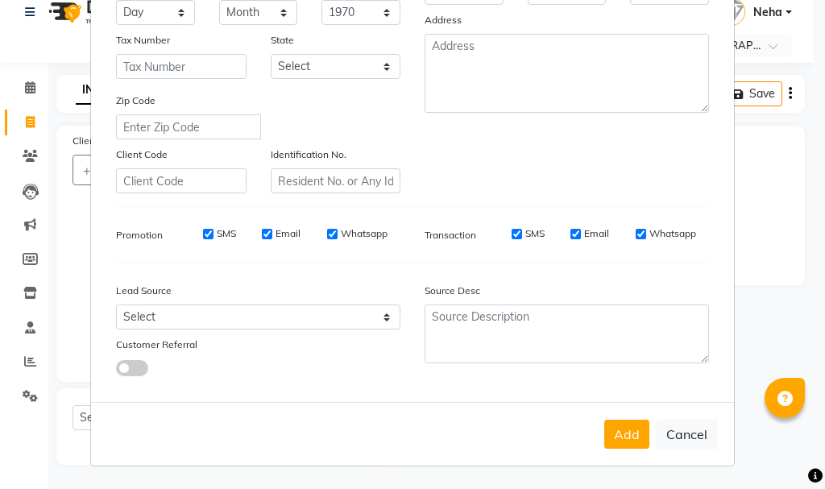
drag, startPoint x: 811, startPoint y: 443, endPoint x: 813, endPoint y: 461, distance: 17.8
click at [812, 461] on ngb-modal-window "Add Client Generate Dummy Number Name please enter first name Email DOB Day 01 …" at bounding box center [412, 244] width 825 height 489
drag, startPoint x: 810, startPoint y: 176, endPoint x: 811, endPoint y: 126, distance: 50.0
click at [811, 126] on ngb-modal-window "Add Client Generate Dummy Number Name please enter first name Email DOB Day 01 …" at bounding box center [412, 244] width 825 height 489
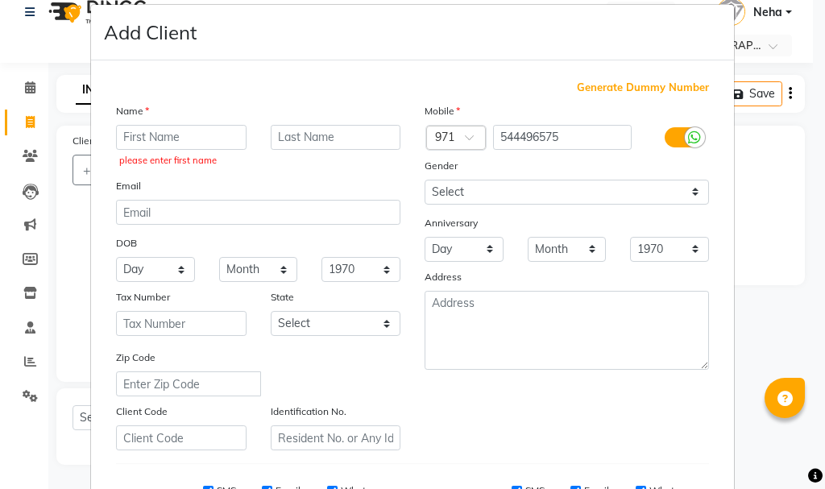
scroll to position [0, 0]
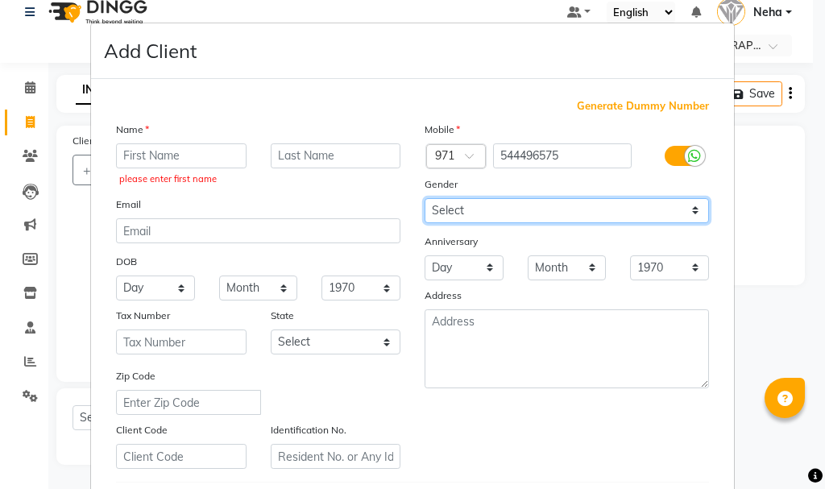
click at [510, 203] on select "Select Male Female Other Prefer Not To Say" at bounding box center [567, 210] width 284 height 25
select select "male"
click at [425, 198] on select "Select Male Female Other Prefer Not To Say" at bounding box center [567, 210] width 284 height 25
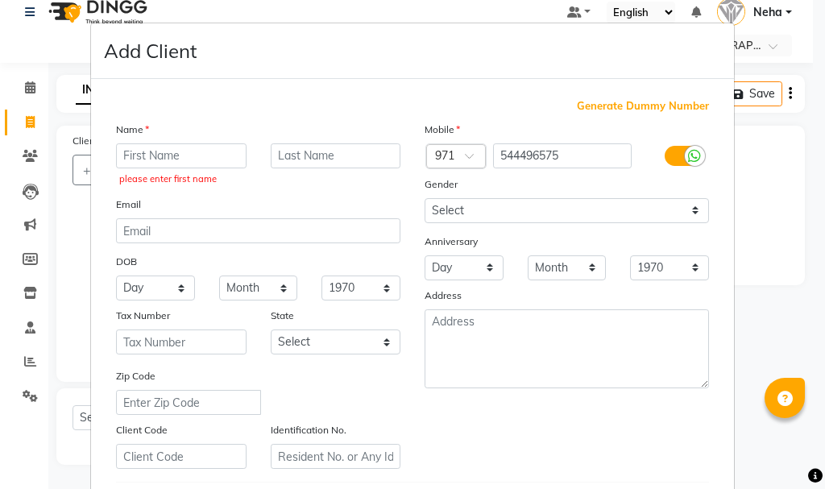
drag, startPoint x: 813, startPoint y: 343, endPoint x: 815, endPoint y: 417, distance: 73.4
click at [812, 417] on ngb-modal-window "Add Client Generate Dummy Number Name please enter first name Email DOB Day 01 …" at bounding box center [412, 244] width 825 height 489
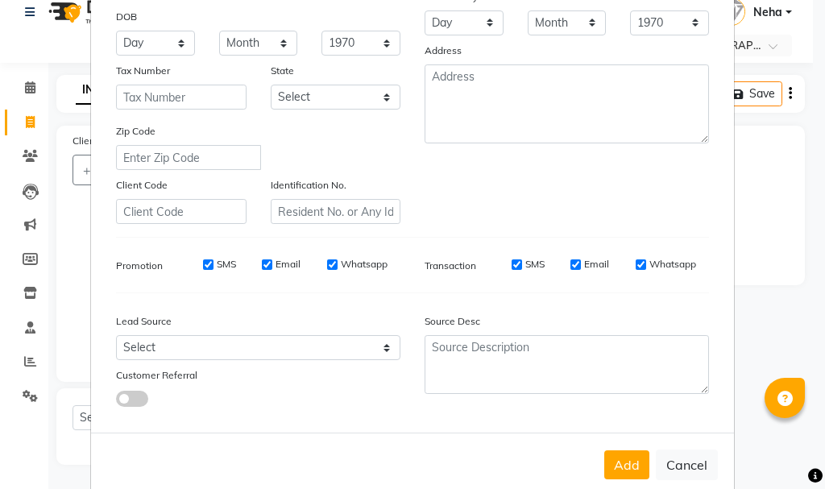
scroll to position [276, 0]
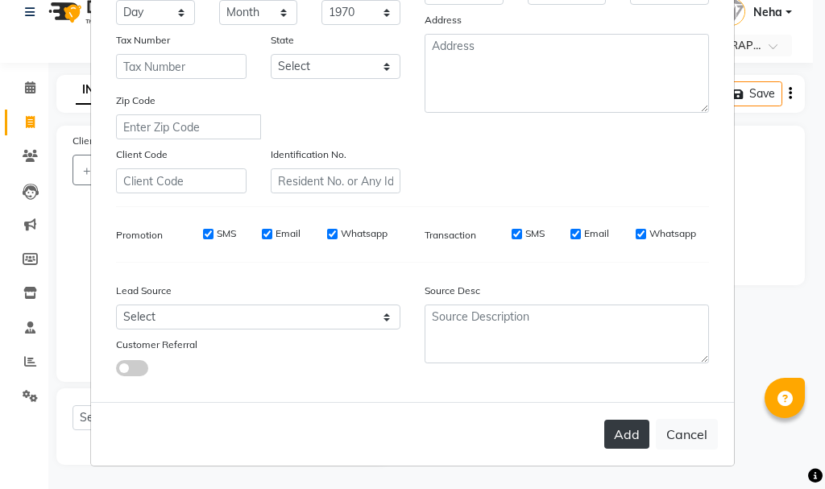
click at [611, 429] on button "Add" at bounding box center [626, 434] width 45 height 29
drag, startPoint x: 809, startPoint y: 178, endPoint x: 807, endPoint y: 154, distance: 24.2
click at [807, 154] on ngb-modal-window "Add Client Generate Dummy Number Name please enter first name Email DOB Day 01 …" at bounding box center [412, 244] width 825 height 489
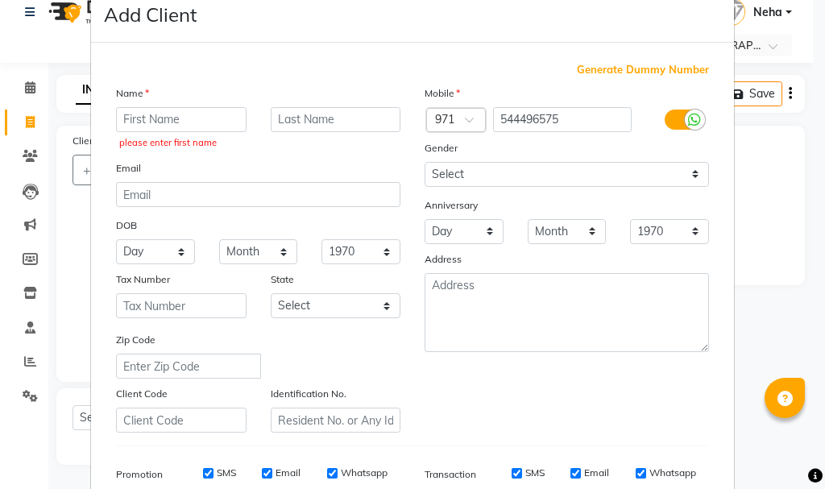
scroll to position [22, 0]
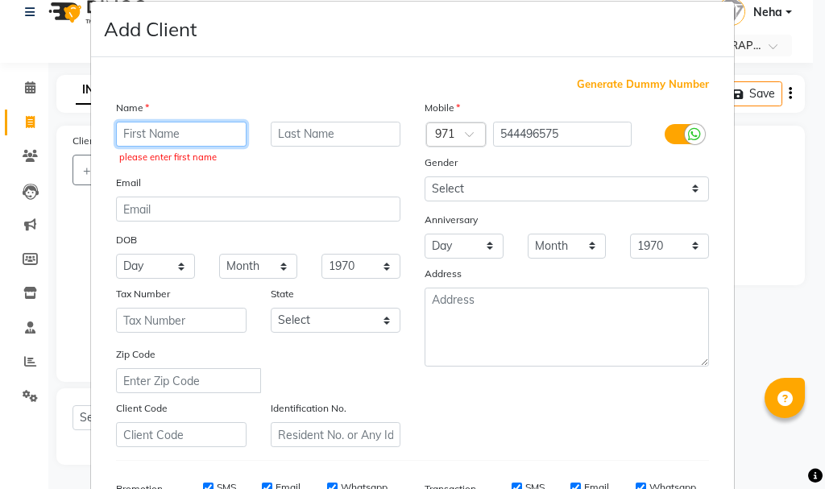
click at [190, 132] on input "text" at bounding box center [181, 134] width 131 height 25
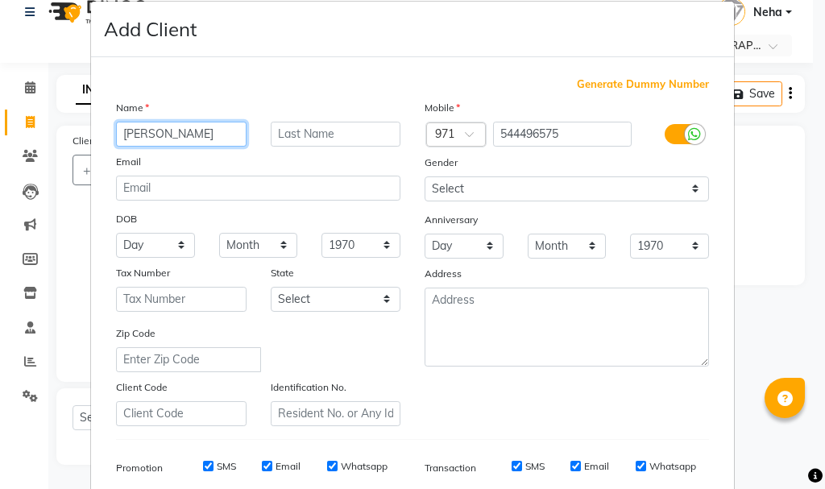
type input "[PERSON_NAME]"
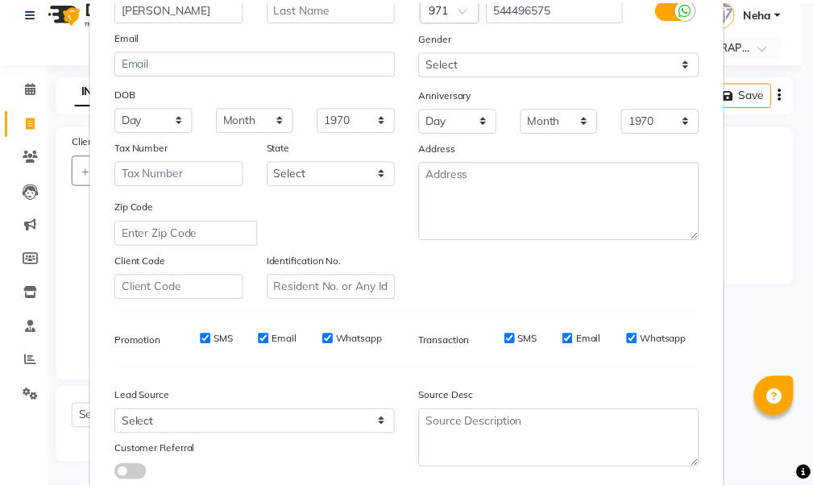
scroll to position [225, 0]
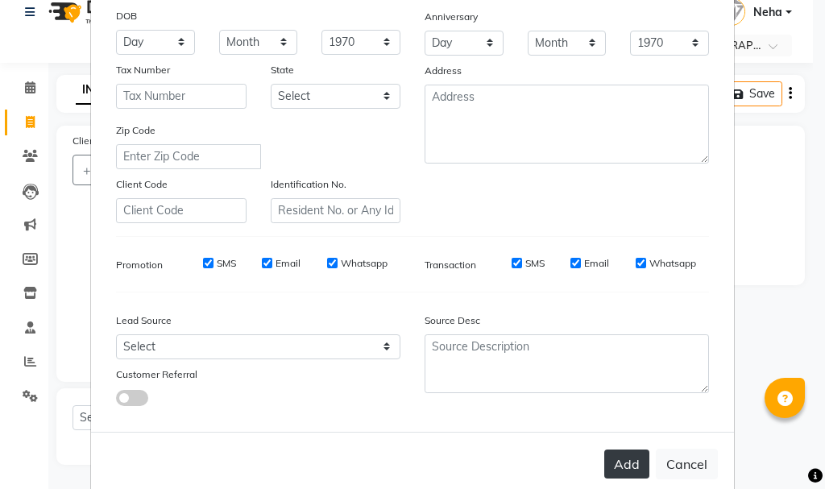
click at [617, 462] on button "Add" at bounding box center [626, 464] width 45 height 29
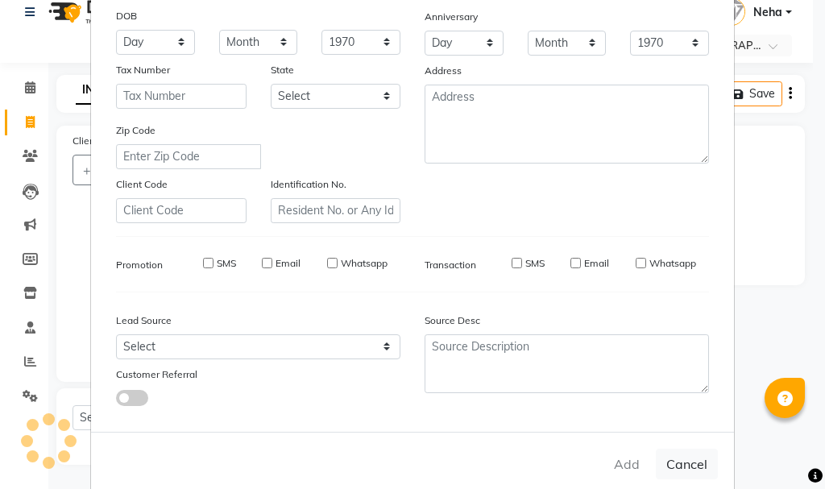
select select
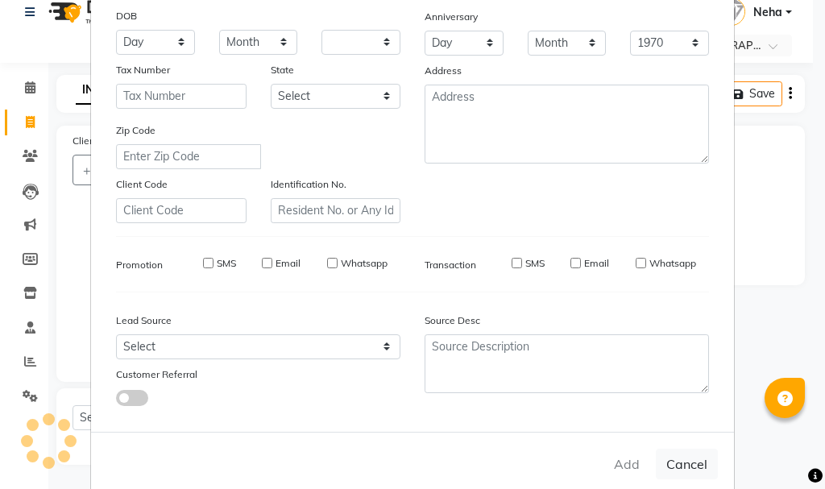
select select
checkbox input "false"
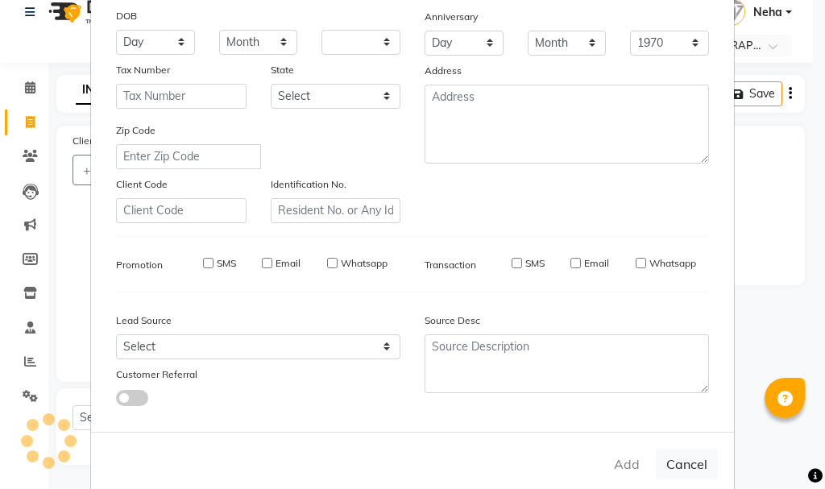
checkbox input "false"
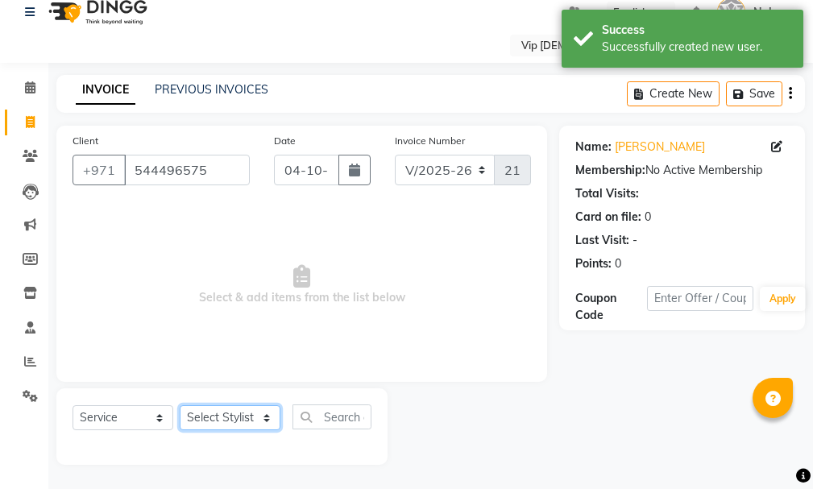
click at [266, 407] on select "Select Stylist [PERSON_NAME] [PERSON_NAME] [PERSON_NAME] [PERSON_NAME] [PERSON_…" at bounding box center [230, 417] width 101 height 25
click at [180, 405] on select "Select Stylist [PERSON_NAME] [PERSON_NAME] [PERSON_NAME] [PERSON_NAME] [PERSON_…" at bounding box center [230, 417] width 101 height 25
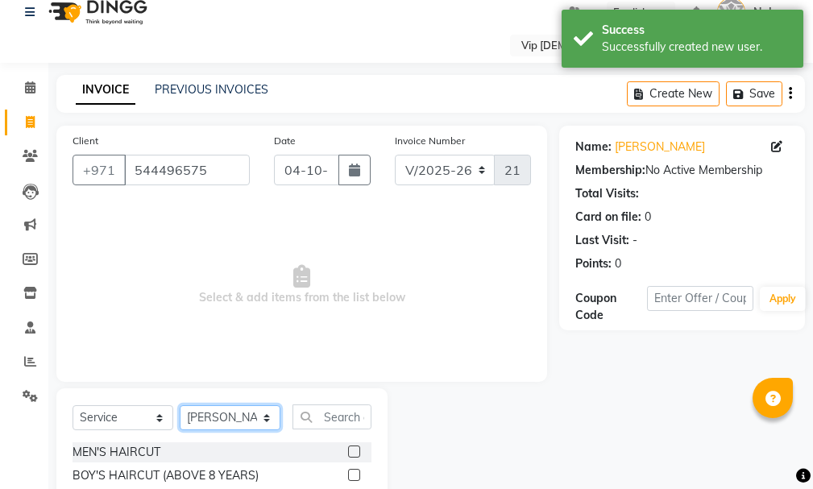
select select "82642"
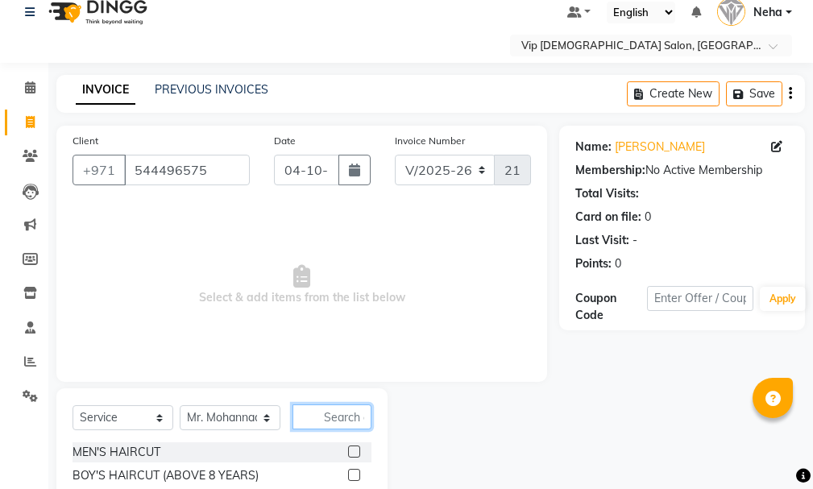
click at [336, 409] on input "text" at bounding box center [331, 416] width 79 height 25
type input "mani"
click at [353, 447] on label at bounding box center [354, 452] width 12 height 12
click at [353, 447] on input "checkbox" at bounding box center [353, 452] width 10 height 10
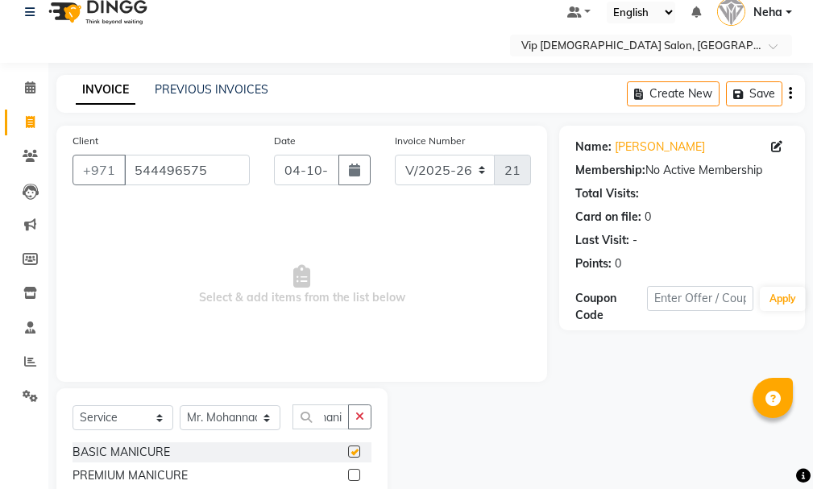
scroll to position [0, 0]
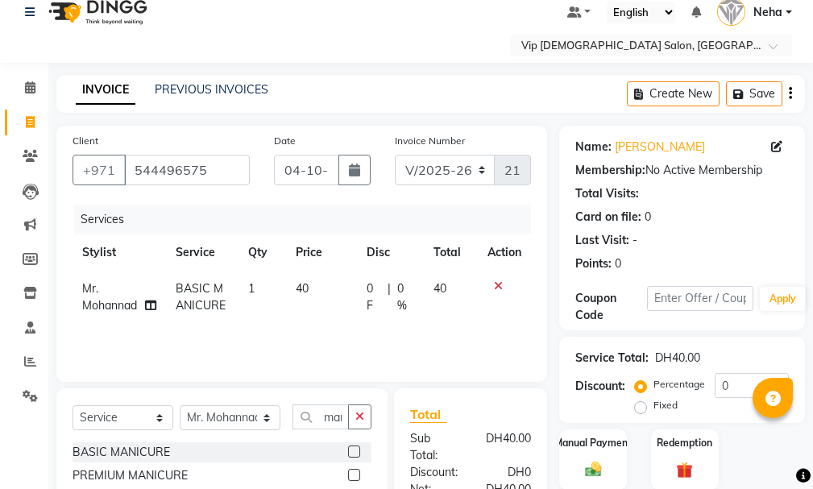
checkbox input "false"
drag, startPoint x: 811, startPoint y: 344, endPoint x: 811, endPoint y: 402, distance: 58.0
click at [811, 402] on div "Name: Mr Adel Membership: No Active Membership Total Visits: Card on file: 0 La…" at bounding box center [688, 377] width 258 height 502
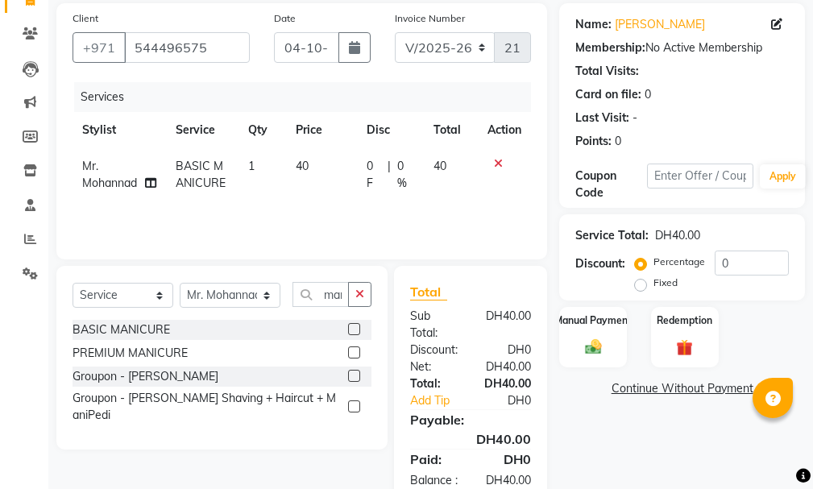
scroll to position [143, 0]
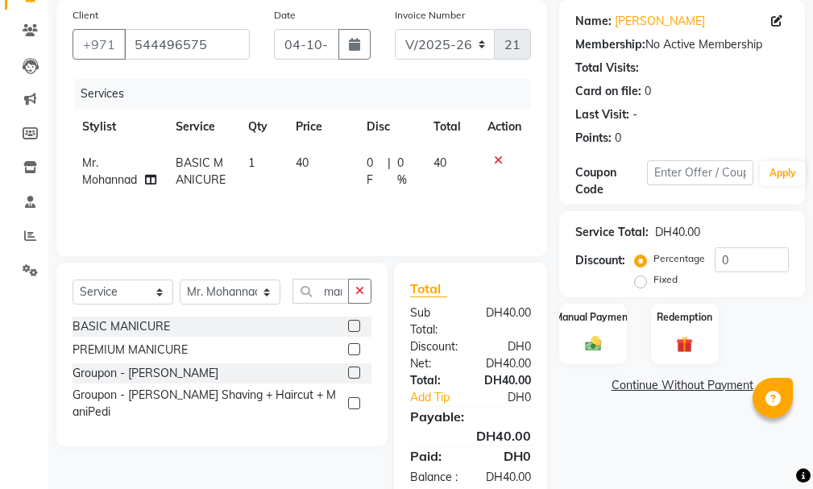
click at [352, 343] on label at bounding box center [354, 349] width 12 height 12
click at [352, 345] on input "checkbox" at bounding box center [353, 350] width 10 height 10
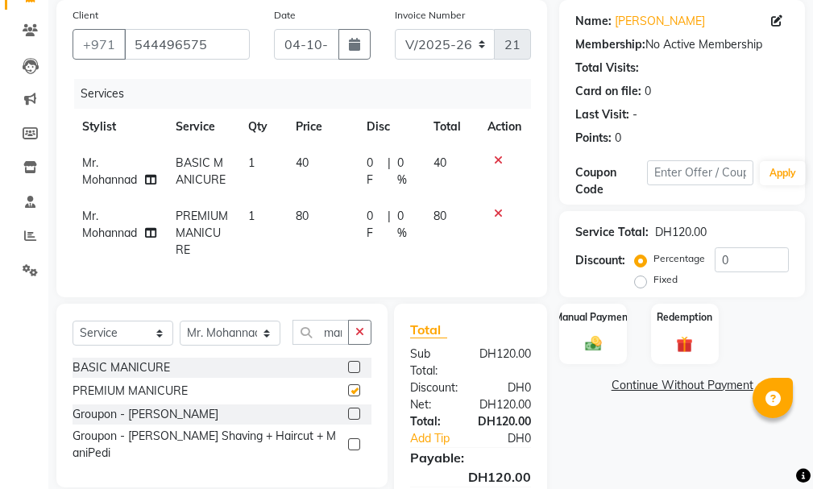
checkbox input "false"
click at [268, 341] on select "Select Stylist [PERSON_NAME] [PERSON_NAME] [PERSON_NAME] [PERSON_NAME] [PERSON_…" at bounding box center [230, 333] width 101 height 25
select select "81363"
click at [180, 333] on select "Select Stylist [PERSON_NAME] [PERSON_NAME] [PERSON_NAME] [PERSON_NAME] [PERSON_…" at bounding box center [230, 333] width 101 height 25
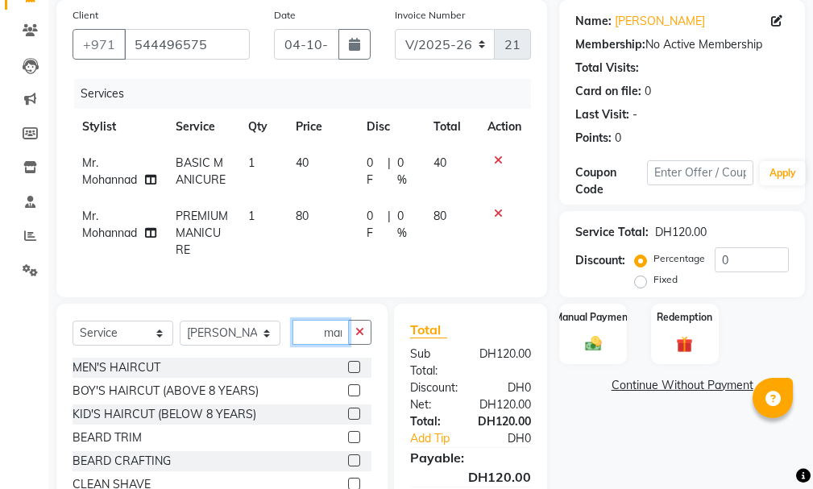
click at [344, 339] on input "mani" at bounding box center [320, 332] width 56 height 25
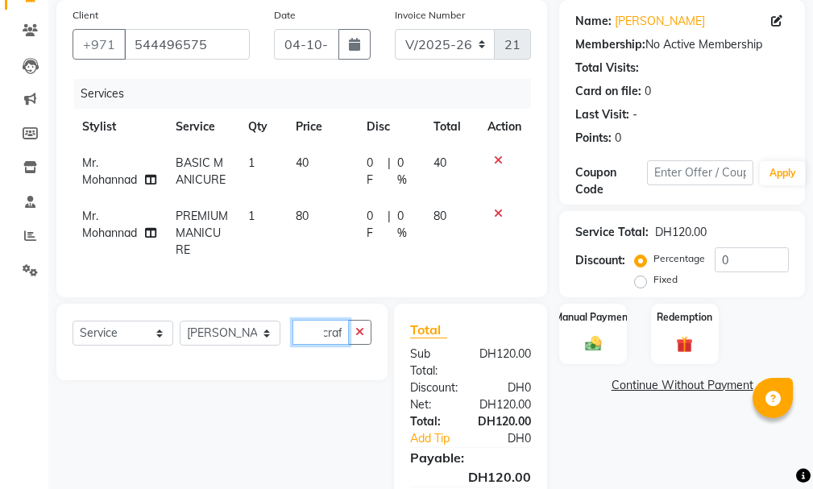
scroll to position [0, 6]
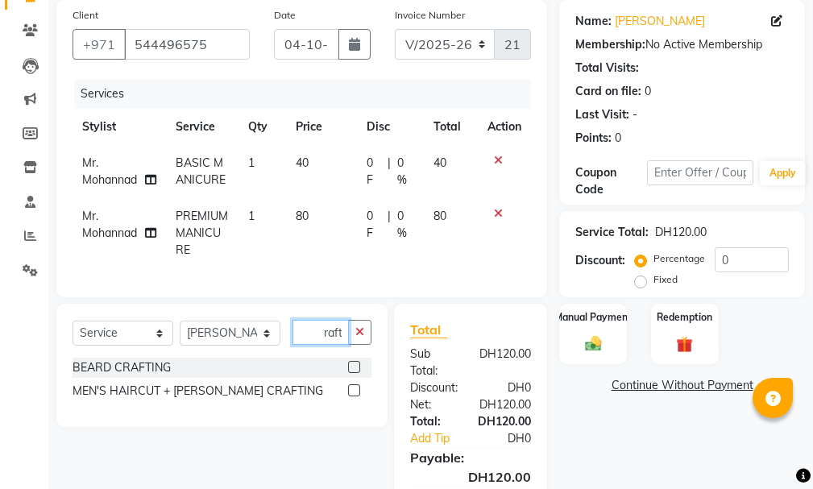
type input "crafti"
click at [347, 396] on div "MEN'S HAIRCUT + [PERSON_NAME] CRAFTING" at bounding box center [222, 391] width 299 height 20
click at [352, 396] on label at bounding box center [354, 390] width 12 height 12
click at [352, 396] on input "checkbox" at bounding box center [353, 391] width 10 height 10
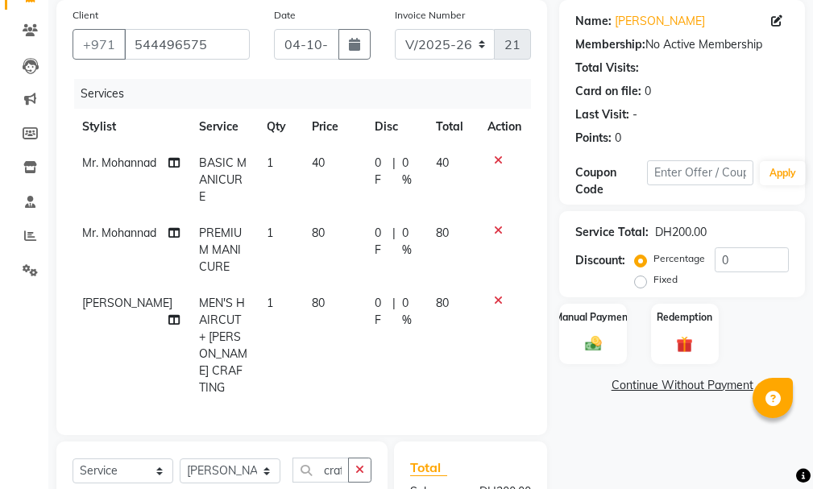
checkbox input "false"
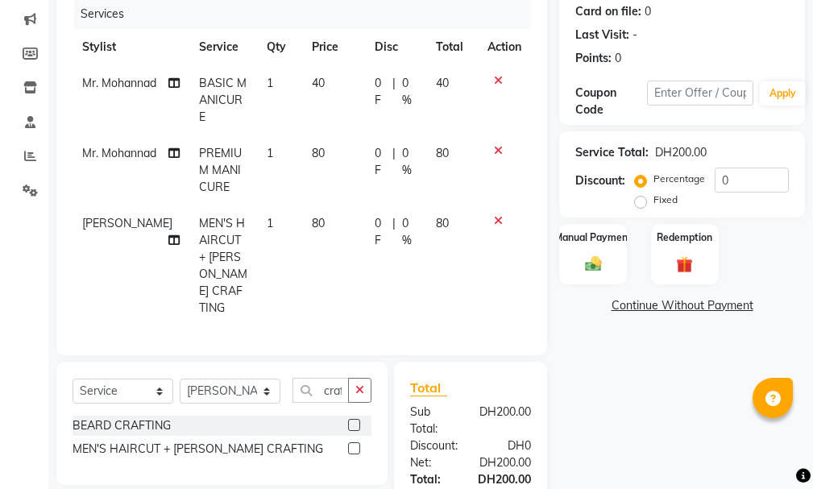
scroll to position [225, 0]
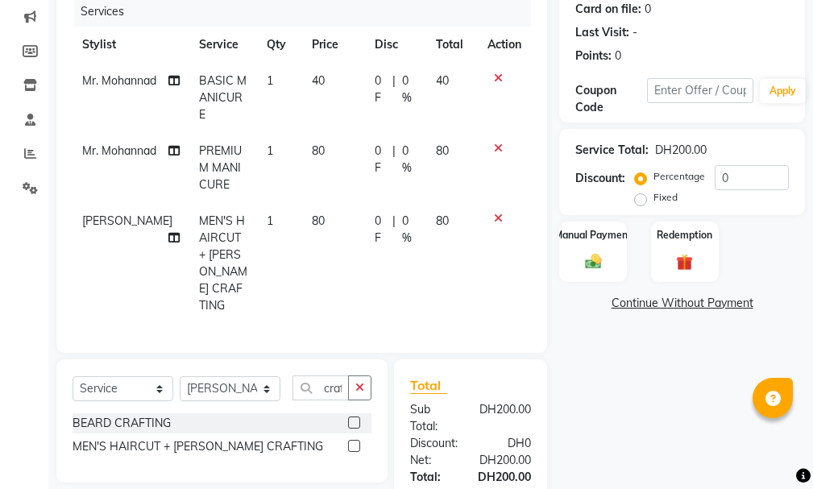
drag, startPoint x: 815, startPoint y: 359, endPoint x: 491, endPoint y: 73, distance: 431.0
click at [491, 73] on div at bounding box center [504, 78] width 34 height 11
click at [495, 79] on icon at bounding box center [498, 78] width 9 height 11
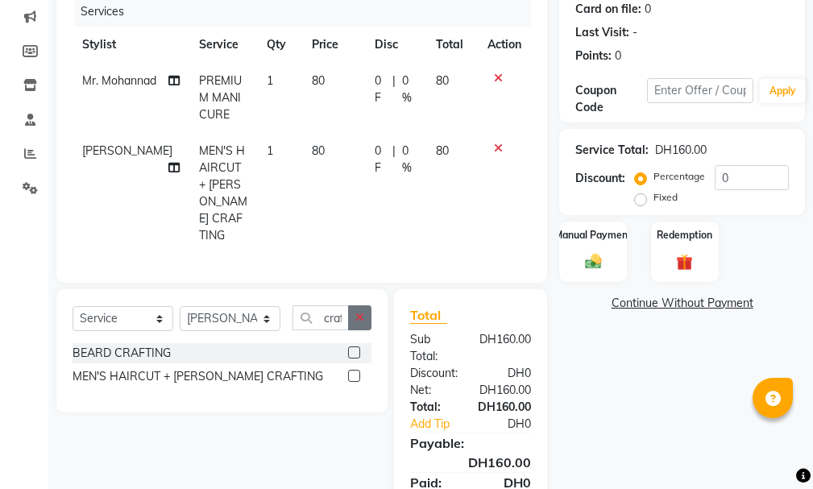
click at [348, 305] on button "button" at bounding box center [359, 317] width 23 height 25
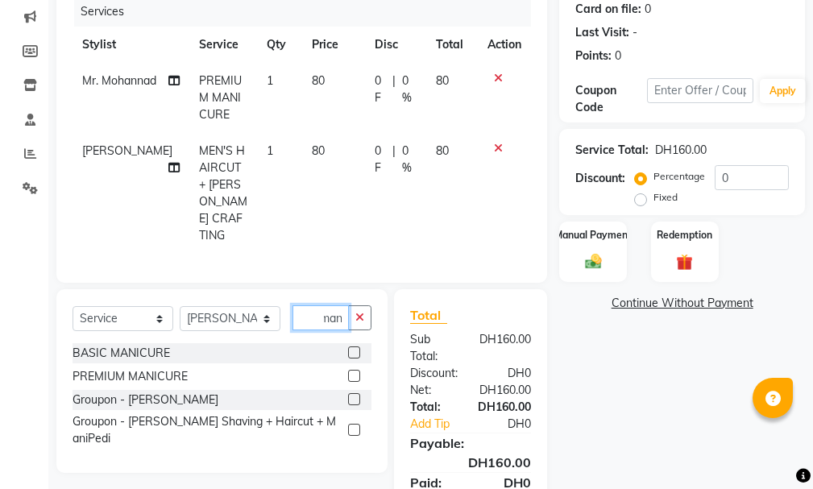
scroll to position [0, 7]
type input "mani"
click at [199, 75] on span "PREMIUM MANICURE" at bounding box center [220, 97] width 43 height 48
select select "82642"
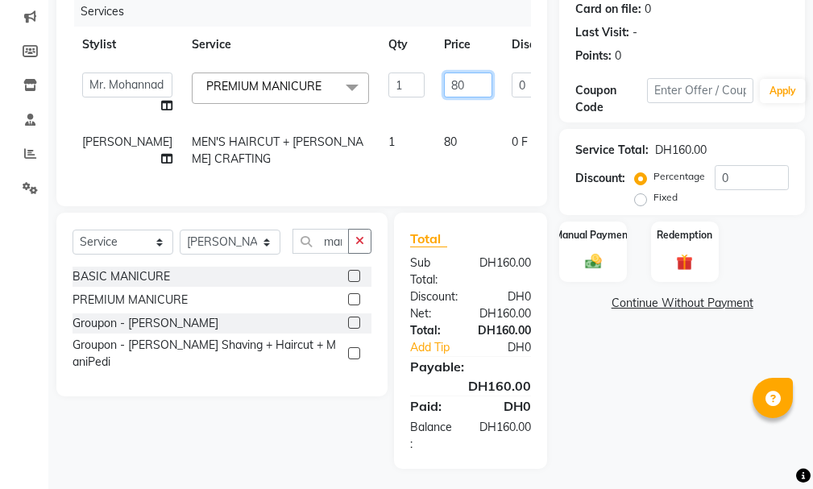
click at [444, 79] on input "80" at bounding box center [468, 85] width 48 height 25
type input "8"
type input "120"
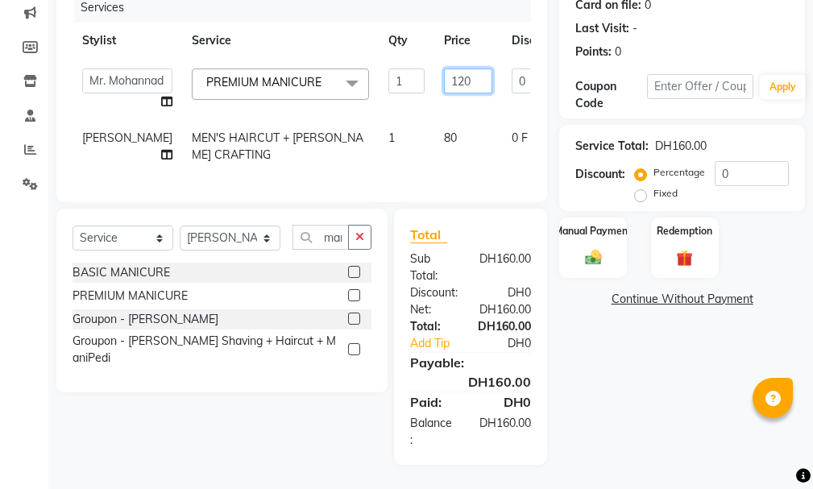
scroll to position [258, 0]
click at [405, 120] on tr "Taufeeq Anwar Ali MEN'S HAIRCUT + BEARD CRAFTING 1 80 0 F | 0 % 80" at bounding box center [412, 146] width 678 height 53
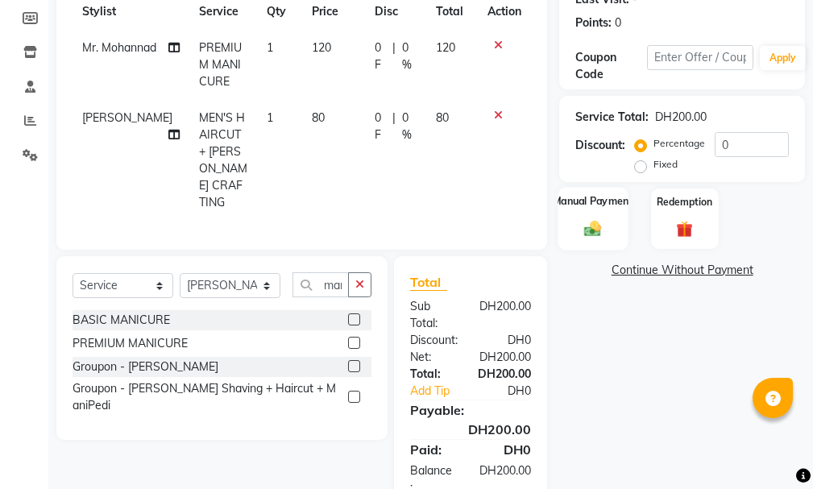
click at [592, 205] on label "Manual Payment" at bounding box center [593, 200] width 81 height 15
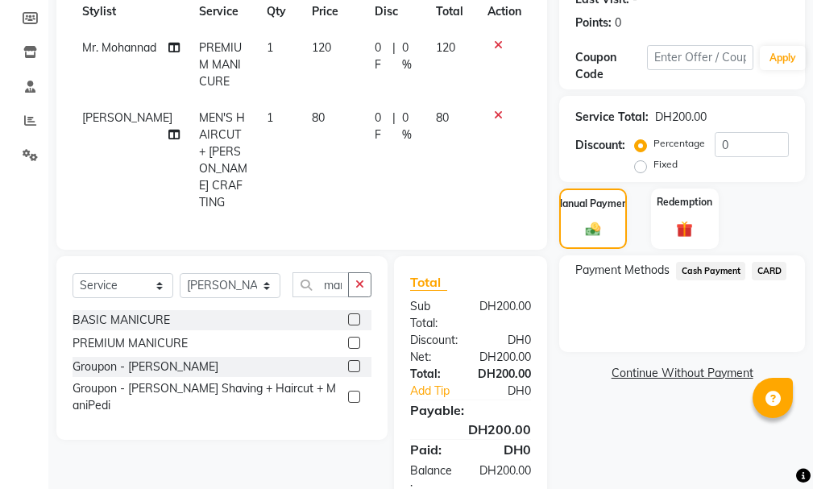
click at [198, 125] on td "MEN'S HAIRCUT + [PERSON_NAME] CRAFTING" at bounding box center [223, 160] width 68 height 121
select select "81363"
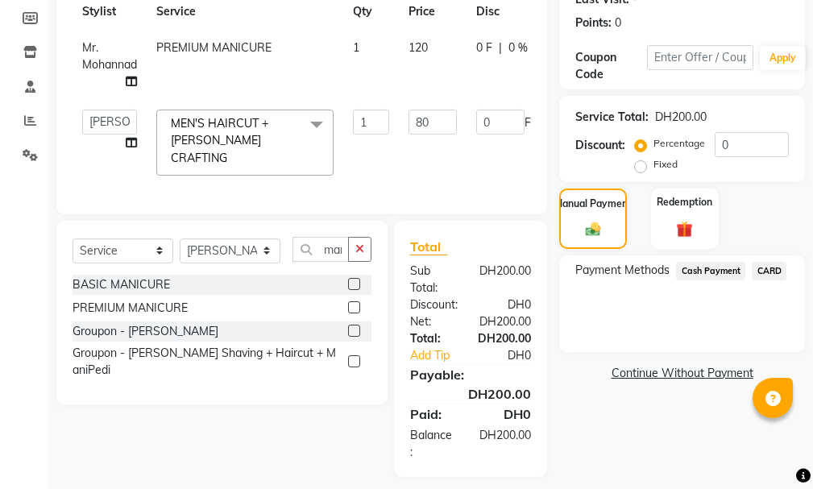
click at [240, 136] on span "MEN'S HAIRCUT + [PERSON_NAME] CRAFTING" at bounding box center [219, 140] width 97 height 49
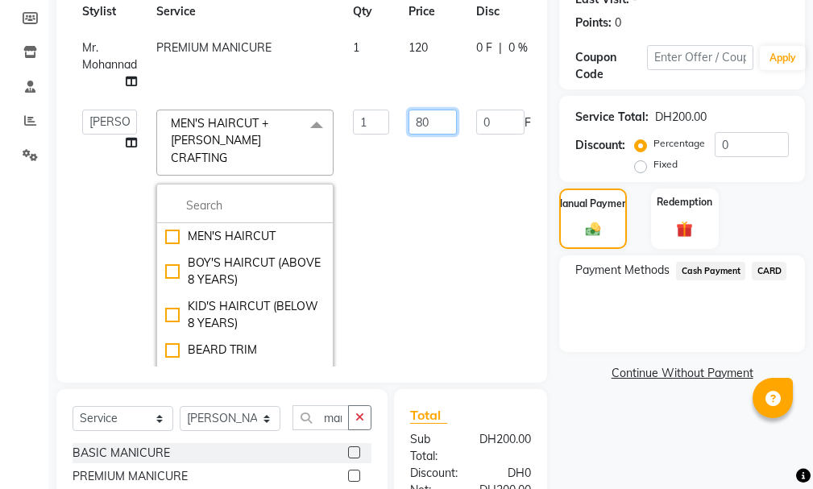
click at [433, 116] on input "80" at bounding box center [432, 122] width 48 height 25
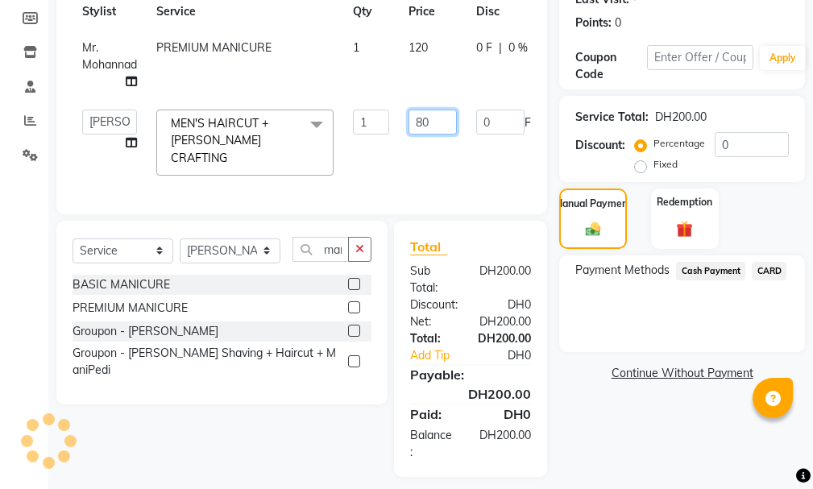
type input "8"
type input "100"
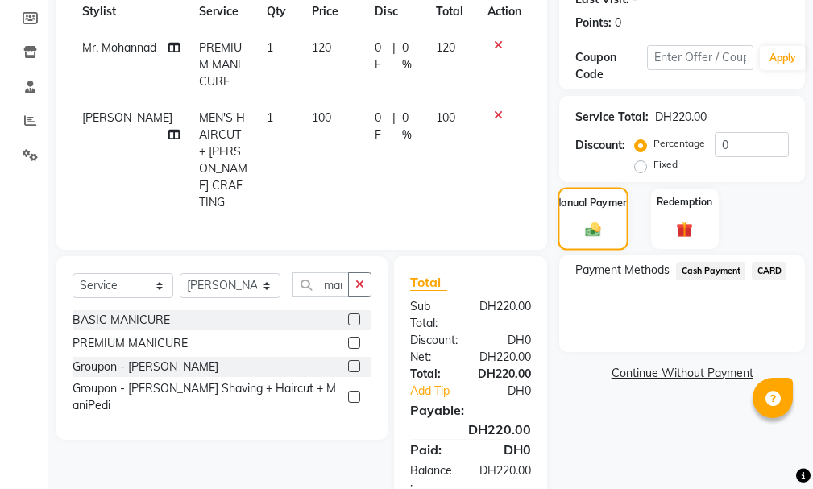
click at [592, 215] on div "Manual Payment" at bounding box center [593, 218] width 70 height 63
click at [590, 213] on div "Manual Payment" at bounding box center [593, 218] width 70 height 63
click at [768, 272] on span "CARD" at bounding box center [769, 271] width 35 height 19
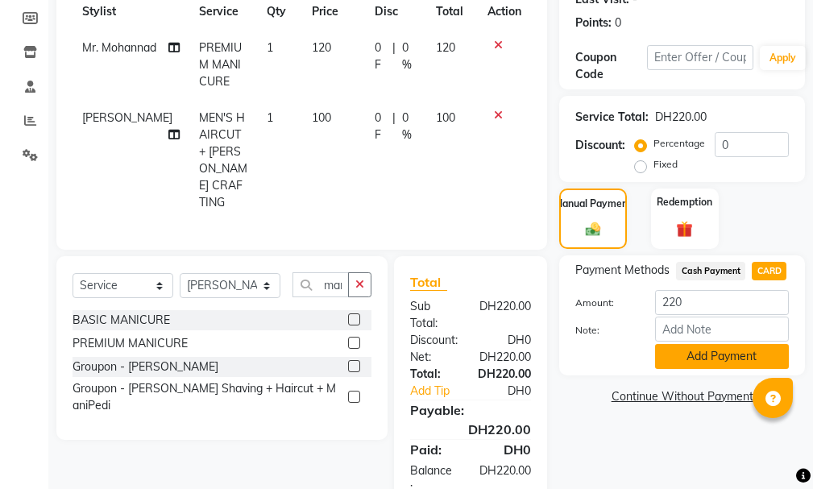
click at [729, 357] on button "Add Payment" at bounding box center [722, 356] width 134 height 25
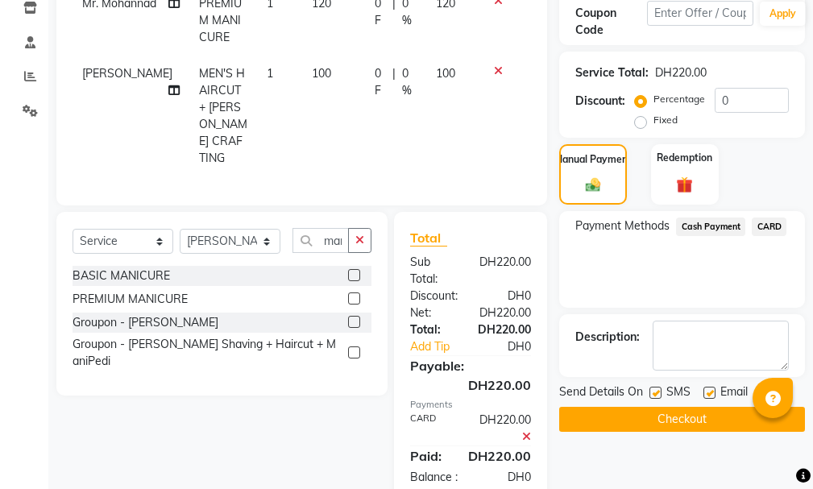
scroll to position [334, 0]
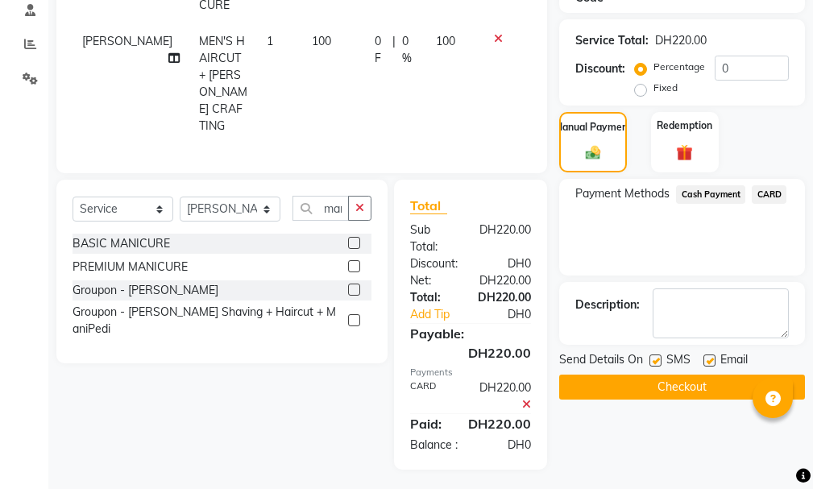
click at [699, 383] on button "Checkout" at bounding box center [682, 387] width 246 height 25
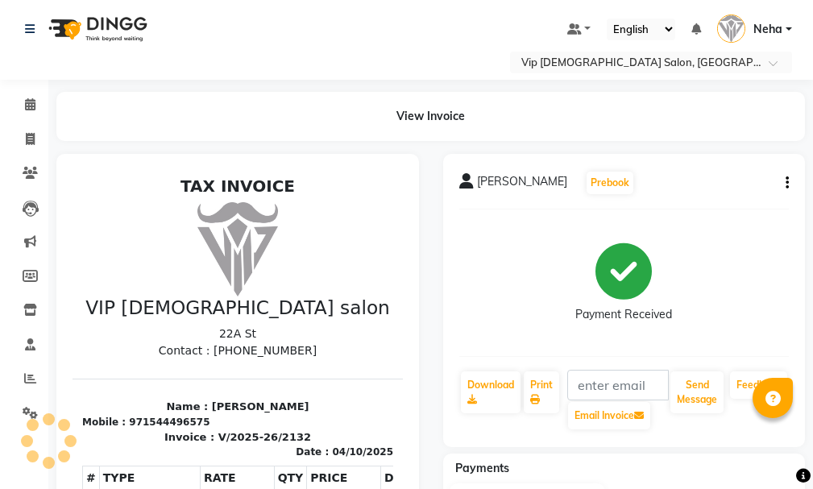
click at [711, 449] on div "mr adel Prebook Payment Received Download Print Email Invoice Send Message Feed…" at bounding box center [624, 492] width 387 height 676
click at [717, 446] on div "mr adel Prebook Payment Received Download Print Email Invoice Send Message Feed…" at bounding box center [624, 300] width 363 height 293
click at [714, 450] on div "mr adel Prebook Payment Received Download Print Email Invoice Send Message Feed…" at bounding box center [624, 492] width 387 height 676
click at [27, 139] on icon at bounding box center [30, 139] width 9 height 12
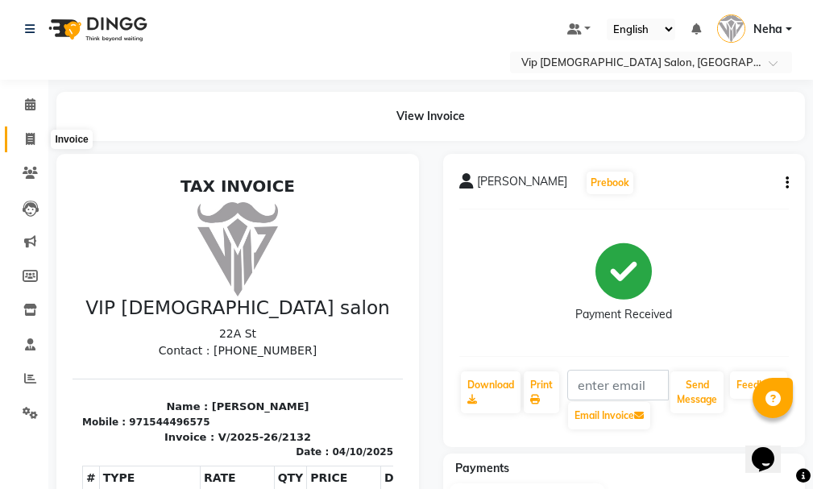
select select "service"
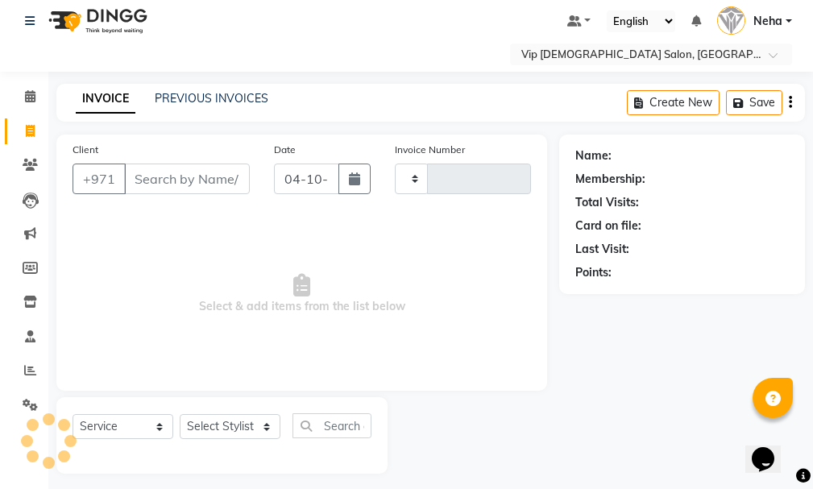
scroll to position [17, 0]
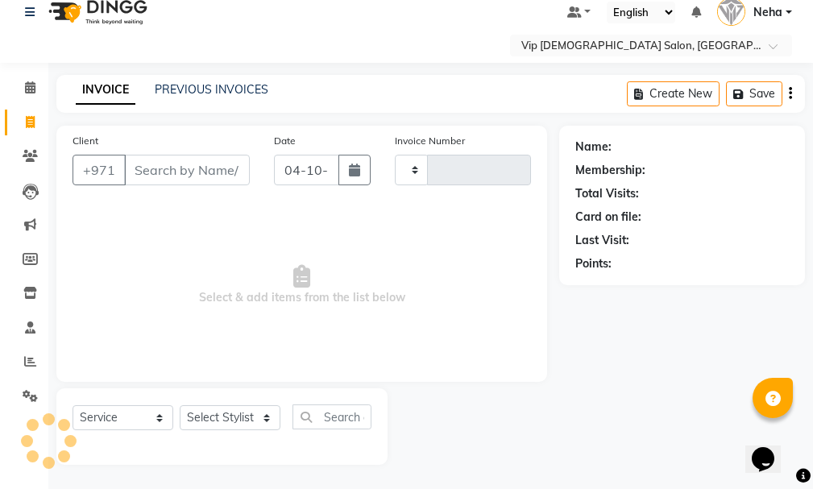
type input "2133"
select select "8415"
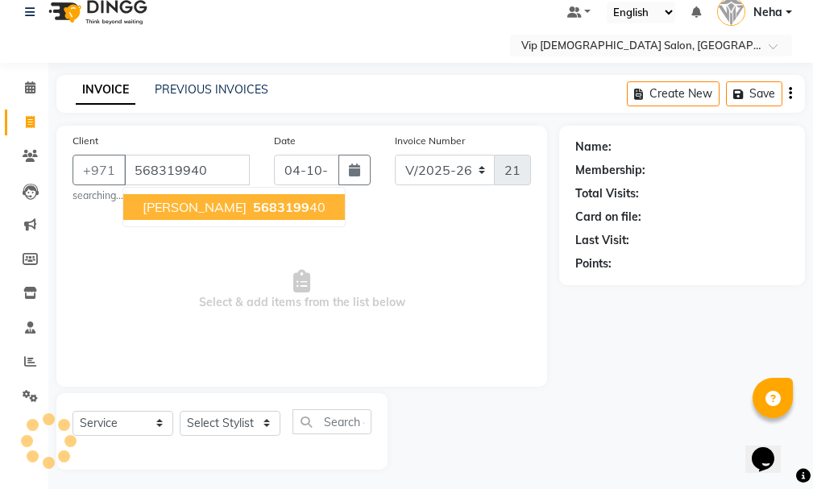
type input "568319940"
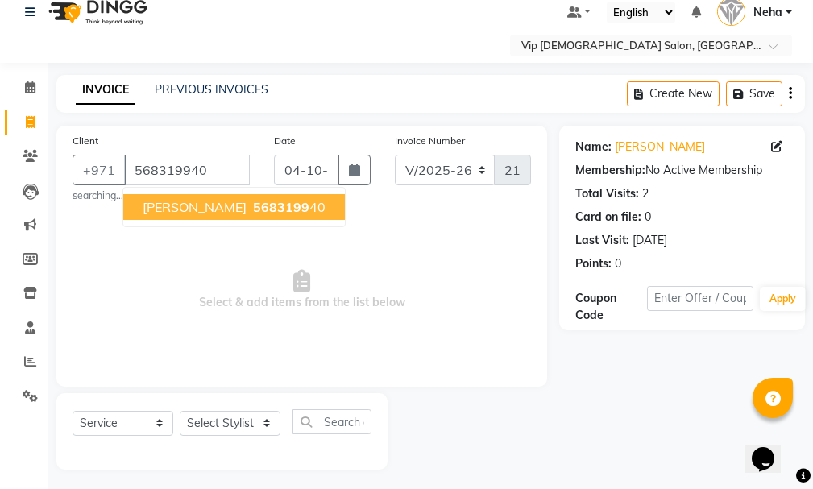
click at [181, 210] on span "[PERSON_NAME]" at bounding box center [195, 207] width 104 height 16
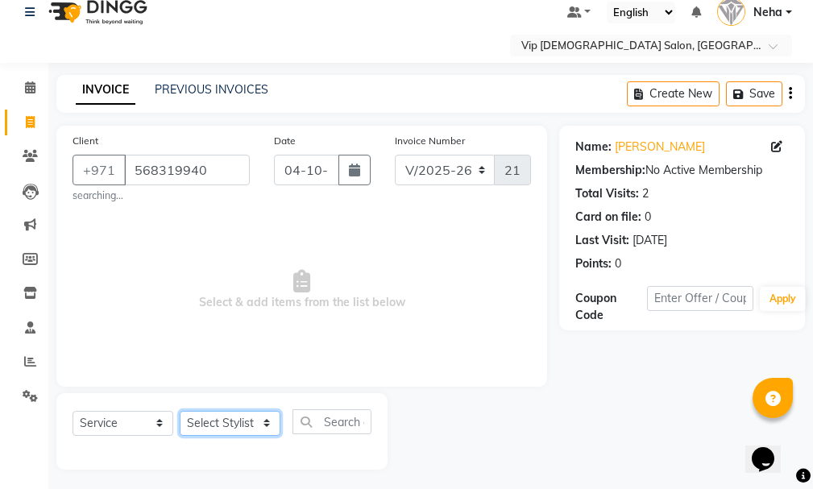
click at [263, 418] on select "Select Stylist [PERSON_NAME] [PERSON_NAME] [PERSON_NAME] [PERSON_NAME] [PERSON_…" at bounding box center [230, 423] width 101 height 25
select select "81363"
click at [180, 411] on select "Select Stylist [PERSON_NAME] [PERSON_NAME] [PERSON_NAME] [PERSON_NAME] [PERSON_…" at bounding box center [230, 423] width 101 height 25
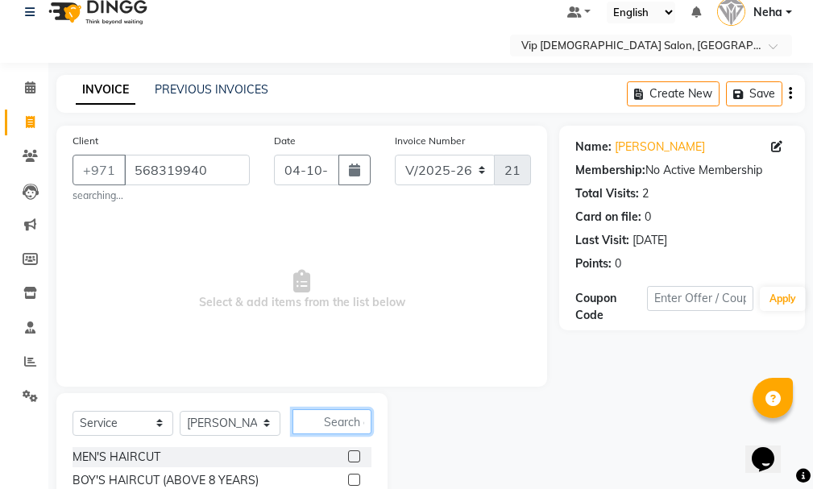
click at [338, 415] on input "text" at bounding box center [331, 421] width 79 height 25
click at [348, 450] on label at bounding box center [354, 456] width 12 height 12
click at [348, 452] on input "checkbox" at bounding box center [353, 457] width 10 height 10
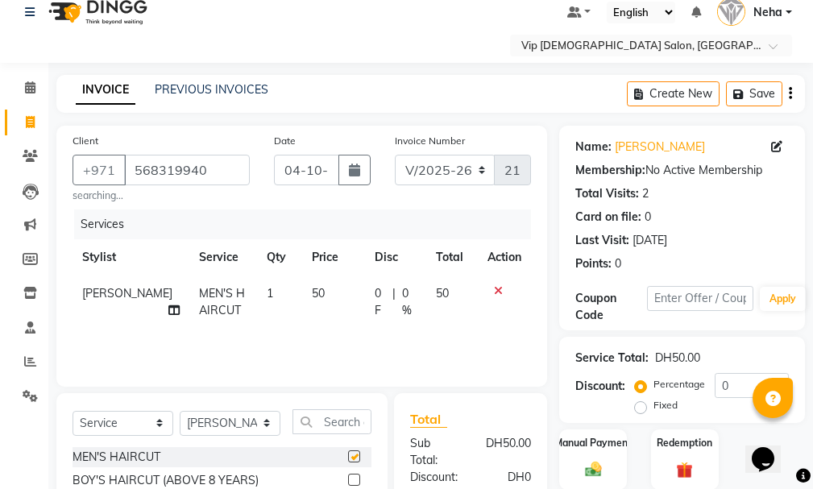
checkbox input "false"
click at [591, 438] on label "Manual Payment" at bounding box center [593, 441] width 81 height 15
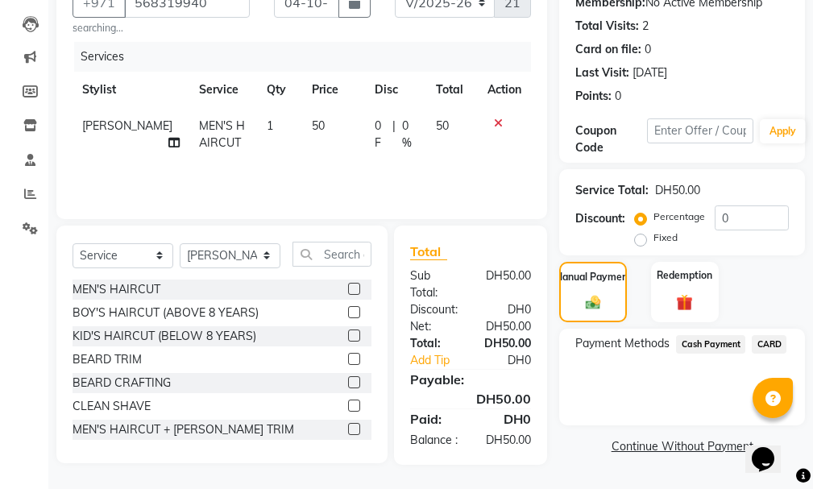
scroll to position [201, 0]
click at [766, 335] on span "CARD" at bounding box center [769, 344] width 35 height 19
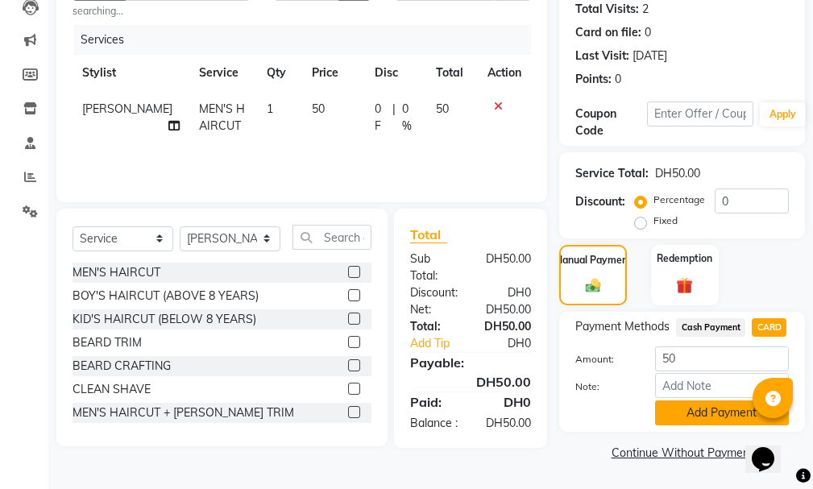
click at [717, 410] on button "Add Payment" at bounding box center [722, 412] width 134 height 25
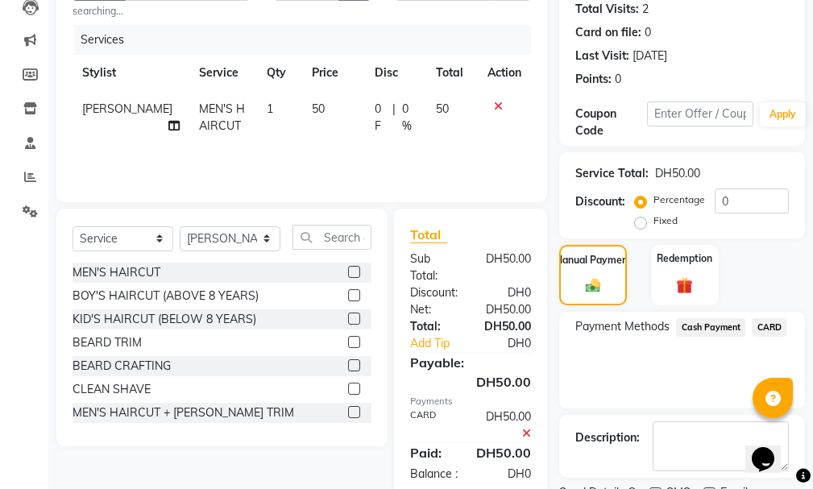
scroll to position [269, 0]
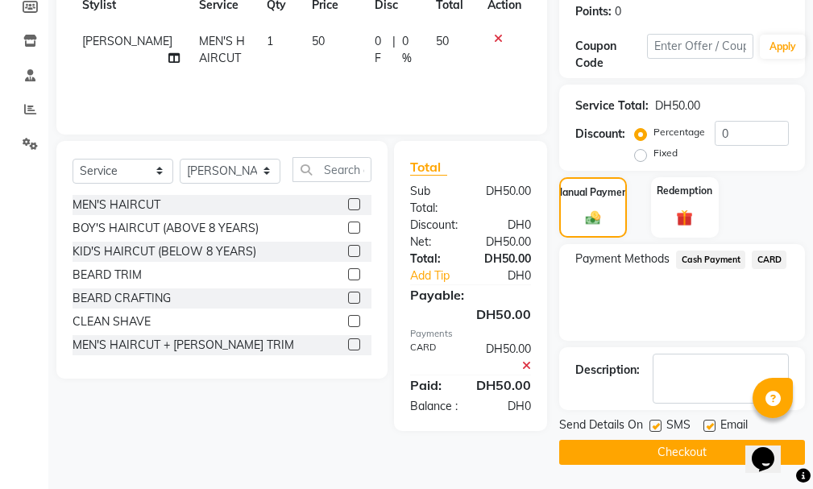
click at [713, 450] on button "Checkout" at bounding box center [682, 452] width 246 height 25
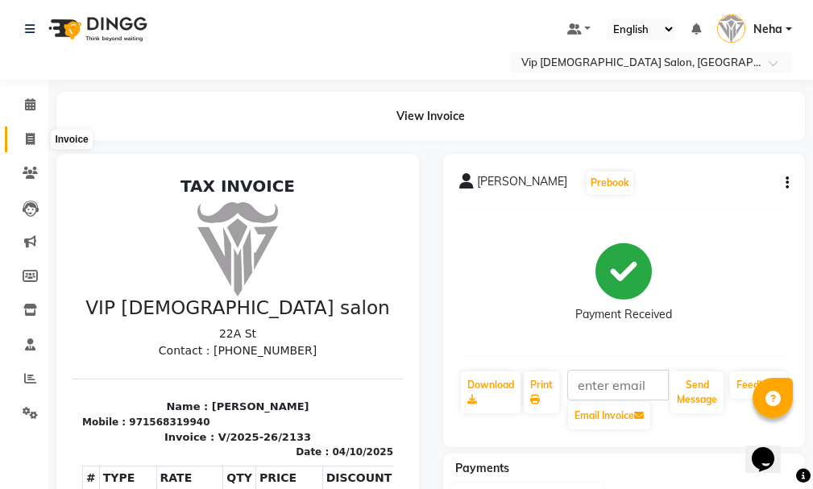
click at [20, 135] on span at bounding box center [30, 140] width 28 height 19
select select "service"
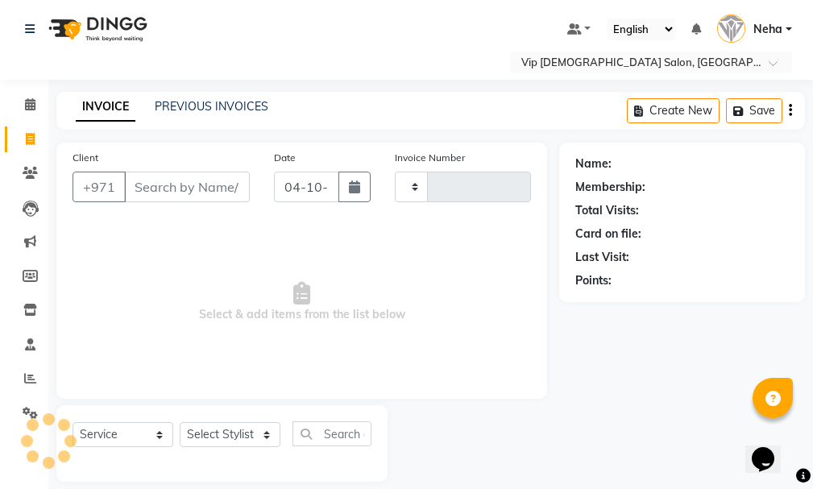
scroll to position [17, 0]
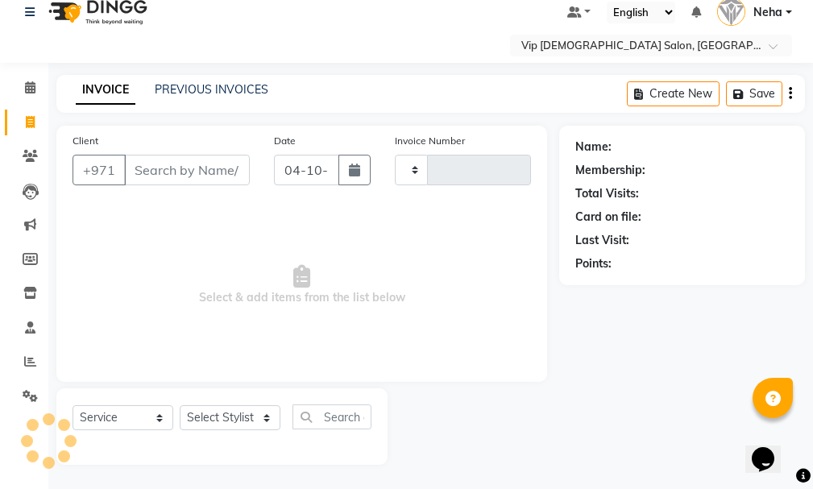
type input "2134"
select select "8415"
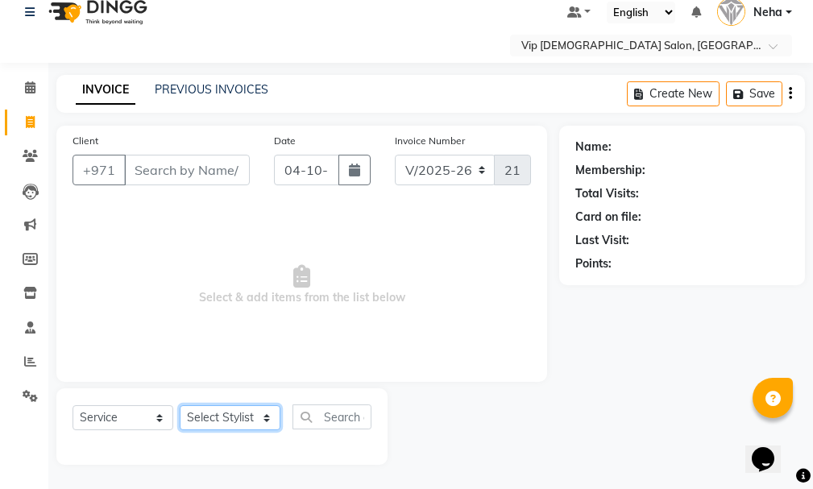
click at [260, 412] on select "Select Stylist [PERSON_NAME] [PERSON_NAME] [PERSON_NAME] [PERSON_NAME] [PERSON_…" at bounding box center [230, 417] width 101 height 25
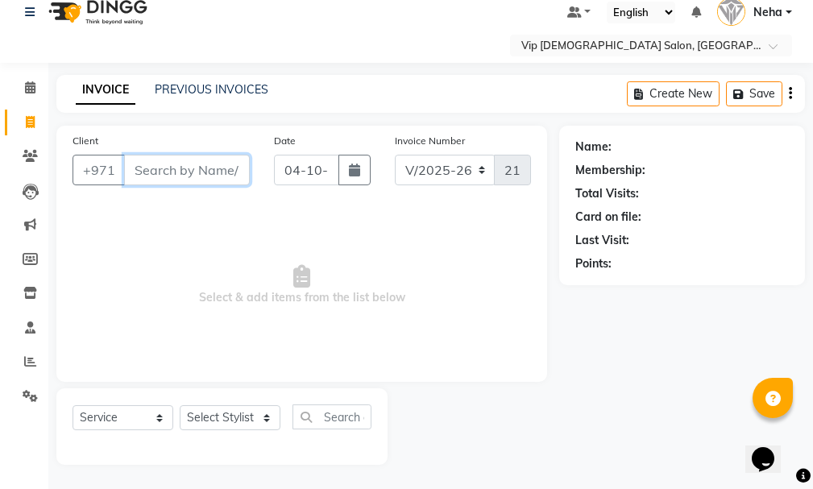
click at [150, 168] on input "Client" at bounding box center [187, 170] width 126 height 31
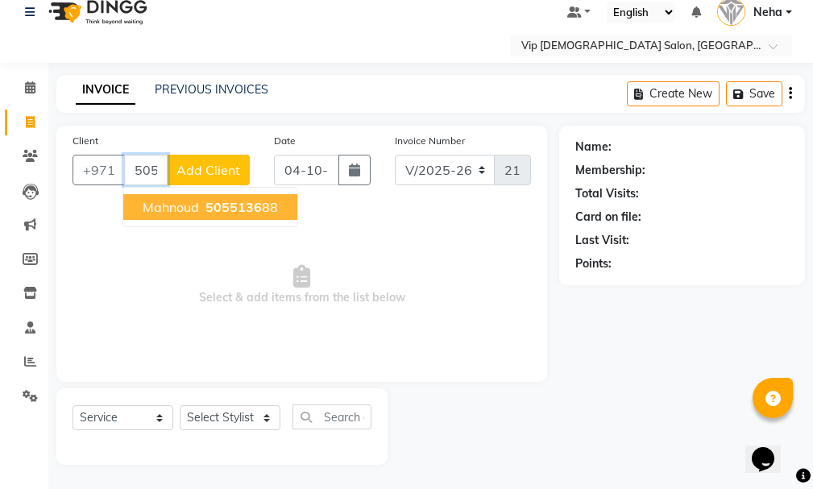
click at [198, 212] on span "Mahnoud" at bounding box center [171, 207] width 56 height 16
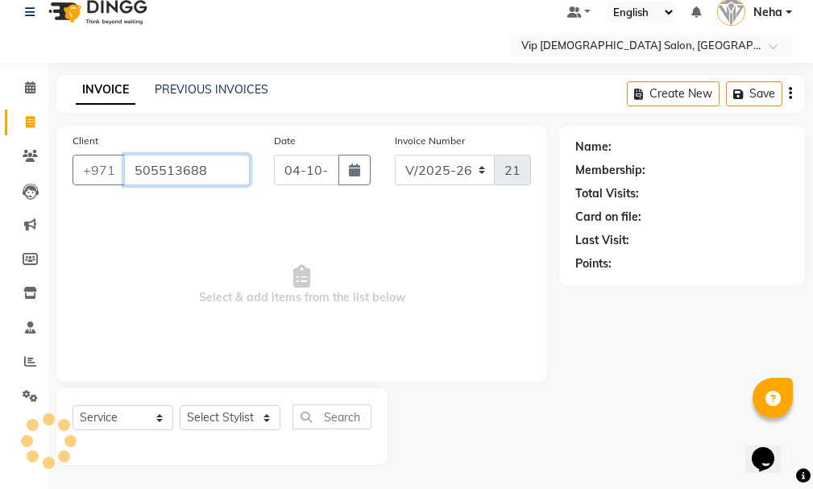
type input "505513688"
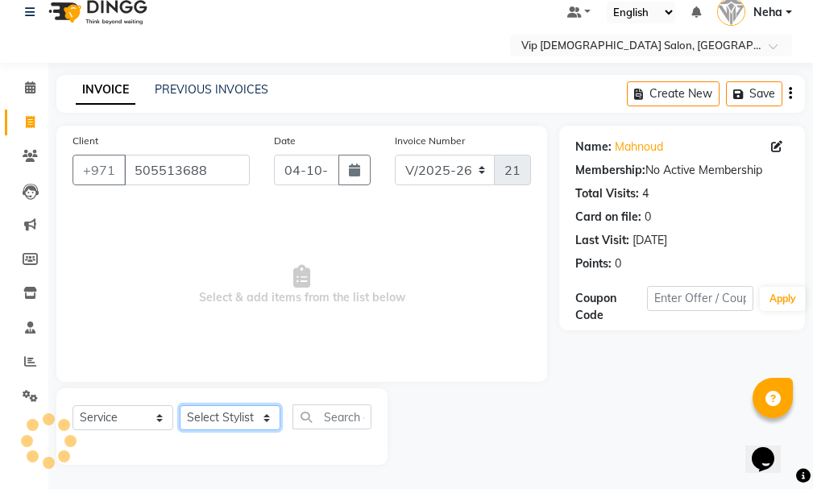
click at [263, 417] on select "Select Stylist [PERSON_NAME] [PERSON_NAME] [PERSON_NAME] [PERSON_NAME] [PERSON_…" at bounding box center [230, 417] width 101 height 25
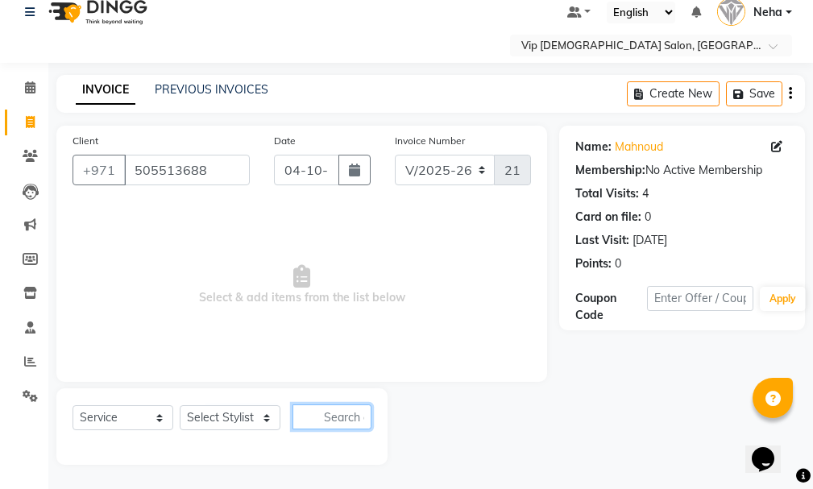
click at [337, 418] on input "text" at bounding box center [331, 416] width 79 height 25
type input "hai"
click at [356, 411] on icon "button" at bounding box center [359, 416] width 9 height 11
click at [347, 414] on input "text" at bounding box center [331, 416] width 79 height 25
type input "hai"
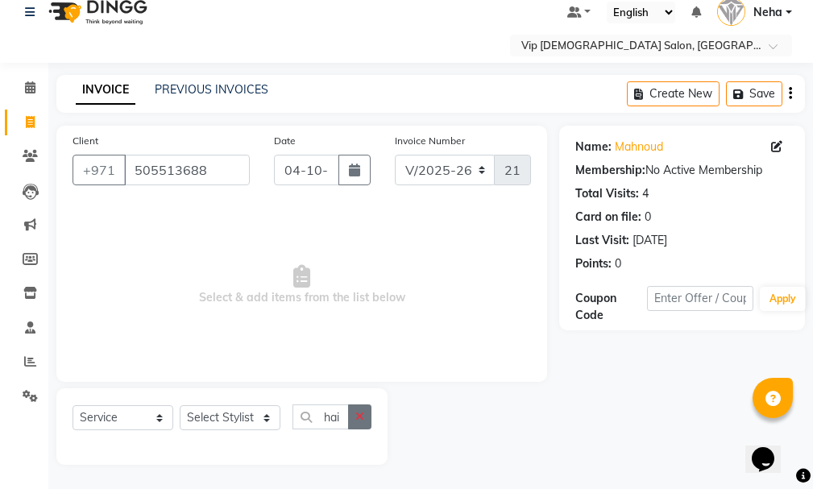
click at [353, 411] on button "button" at bounding box center [359, 416] width 23 height 25
click at [335, 419] on input "text" at bounding box center [331, 416] width 79 height 25
type input "h"
click at [262, 417] on select "Select Stylist [PERSON_NAME] [PERSON_NAME] [PERSON_NAME] [PERSON_NAME] [PERSON_…" at bounding box center [230, 417] width 101 height 25
select select "81343"
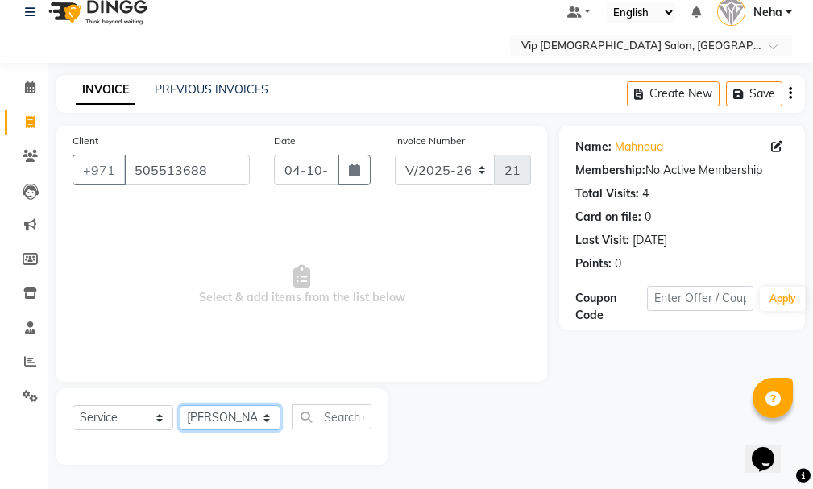
click at [180, 405] on select "Select Stylist [PERSON_NAME] [PERSON_NAME] [PERSON_NAME] [PERSON_NAME] [PERSON_…" at bounding box center [230, 417] width 101 height 25
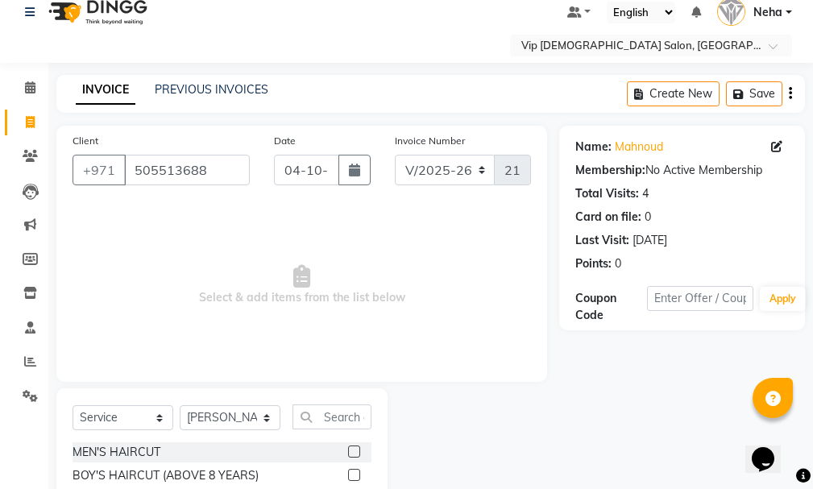
click at [348, 450] on label at bounding box center [354, 452] width 12 height 12
click at [348, 450] on input "checkbox" at bounding box center [353, 452] width 10 height 10
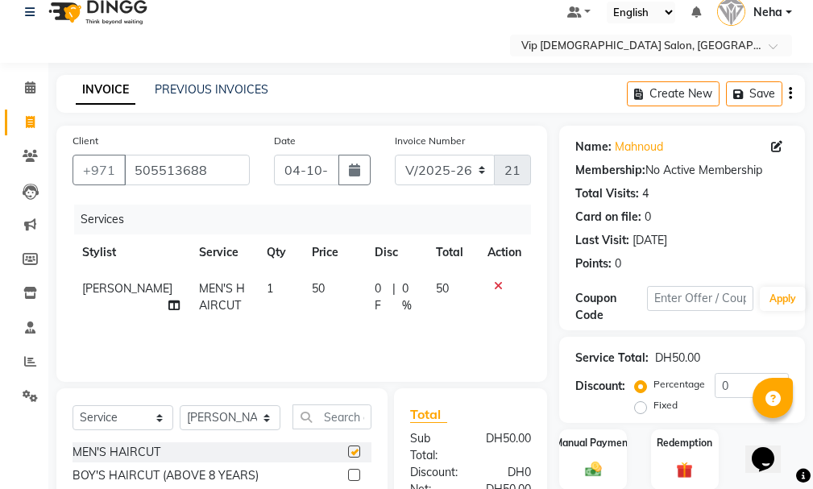
checkbox input "false"
drag, startPoint x: 811, startPoint y: 366, endPoint x: 811, endPoint y: 400, distance: 33.8
click at [811, 400] on div "Name: Mahnoud Membership: No Active Membership Total Visits: 4 Card on file: 0 …" at bounding box center [688, 377] width 258 height 502
click at [347, 414] on input "text" at bounding box center [331, 416] width 79 height 25
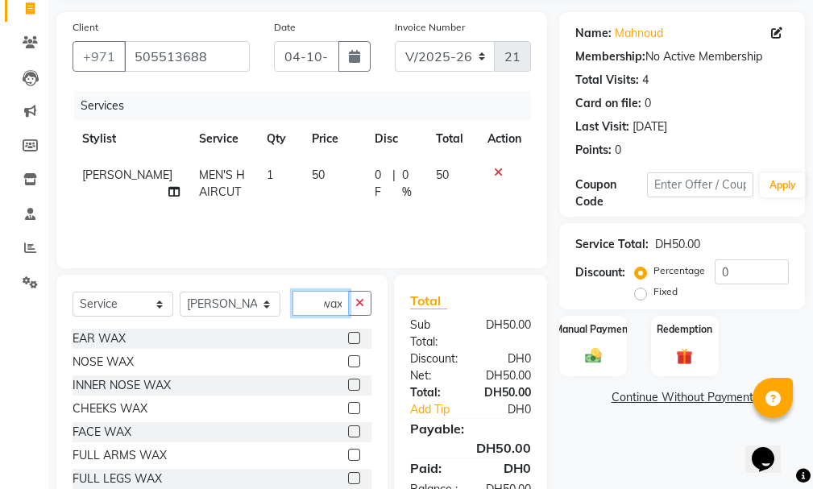
scroll to position [151, 0]
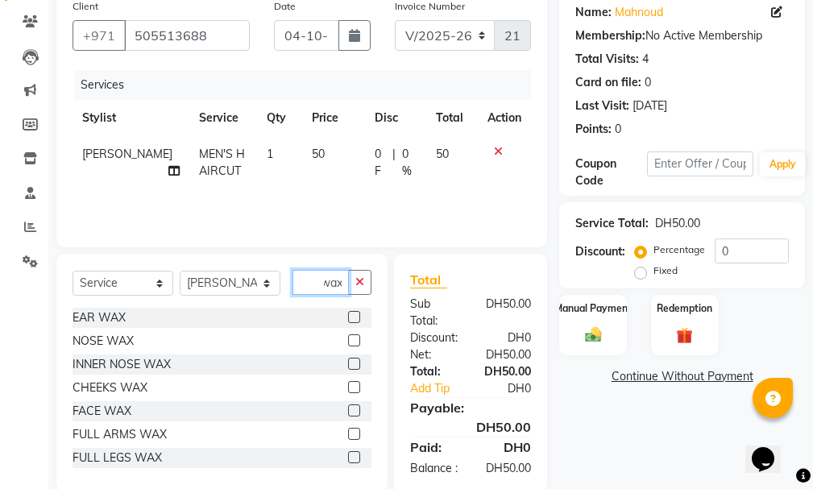
type input "wax"
click at [348, 409] on label at bounding box center [354, 410] width 12 height 12
click at [348, 409] on input "checkbox" at bounding box center [353, 411] width 10 height 10
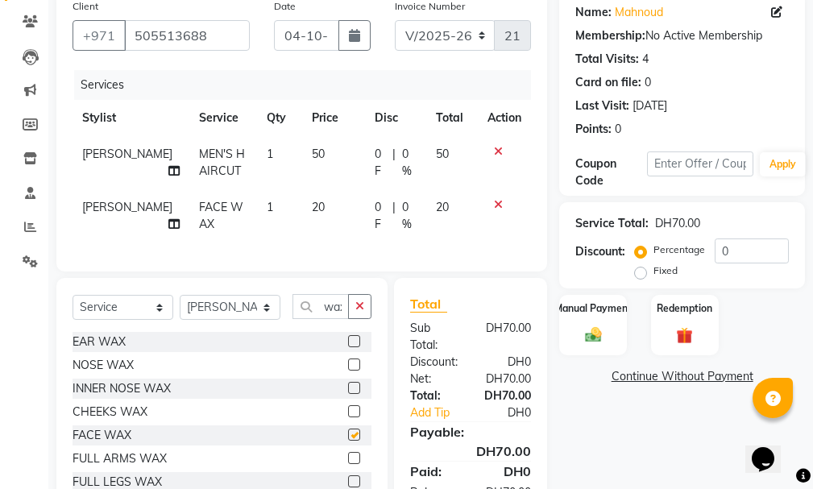
checkbox input "false"
click at [500, 201] on icon at bounding box center [498, 204] width 9 height 11
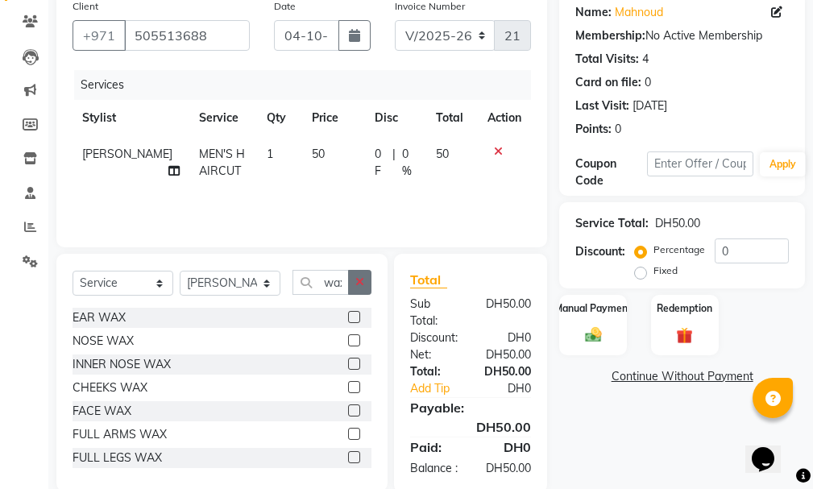
click at [352, 276] on button "button" at bounding box center [359, 282] width 23 height 25
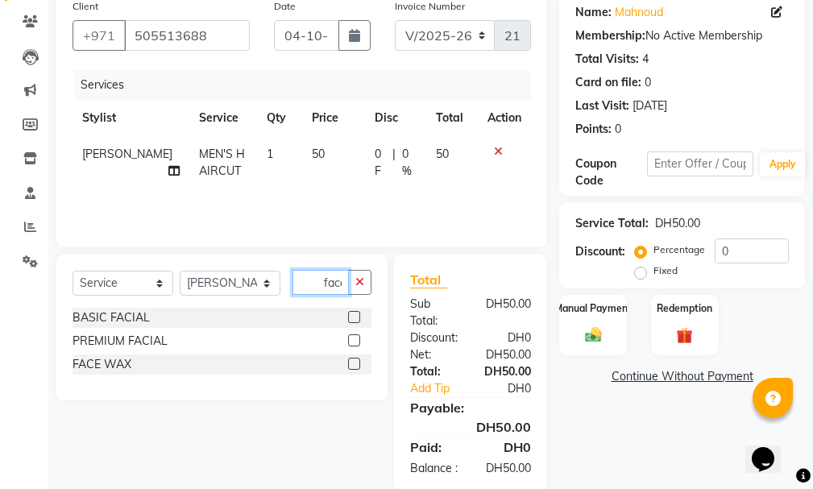
scroll to position [0, 3]
type input "face"
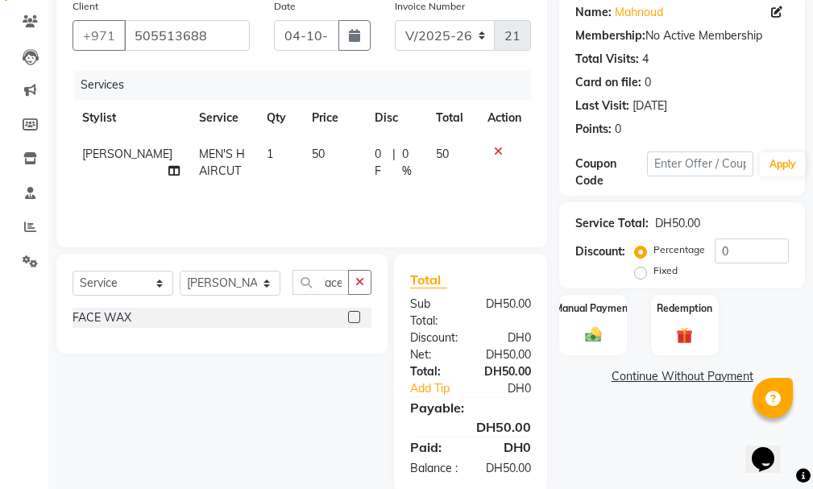
click at [351, 315] on label at bounding box center [354, 317] width 12 height 12
click at [351, 315] on input "checkbox" at bounding box center [353, 318] width 10 height 10
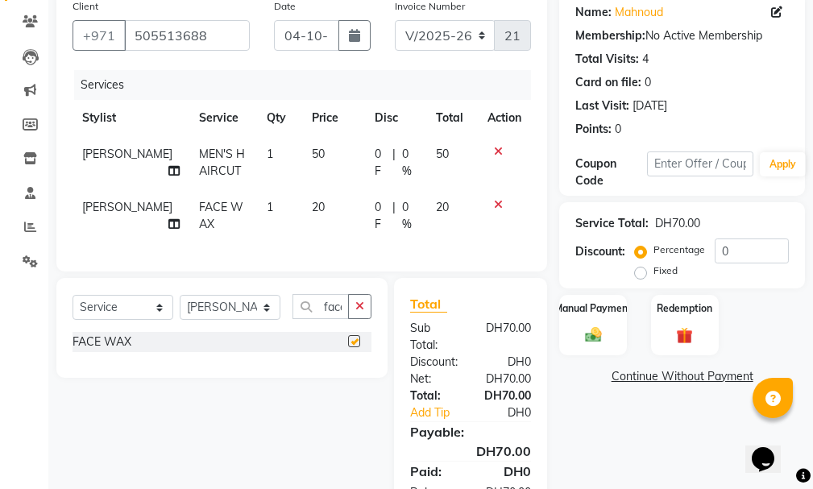
checkbox input "false"
click at [302, 198] on td "20" at bounding box center [333, 215] width 63 height 53
select select "81343"
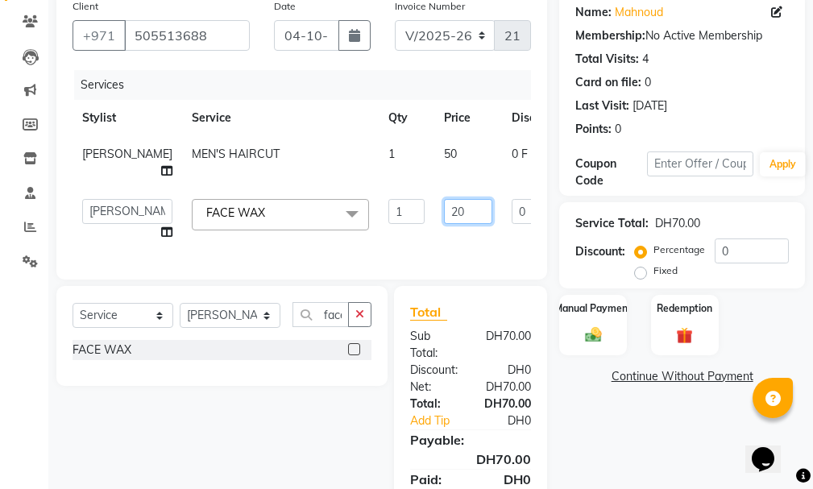
click at [444, 220] on input "20" at bounding box center [468, 211] width 48 height 25
type input "2"
type input "15"
click at [587, 313] on label "Manual Payment" at bounding box center [593, 307] width 81 height 15
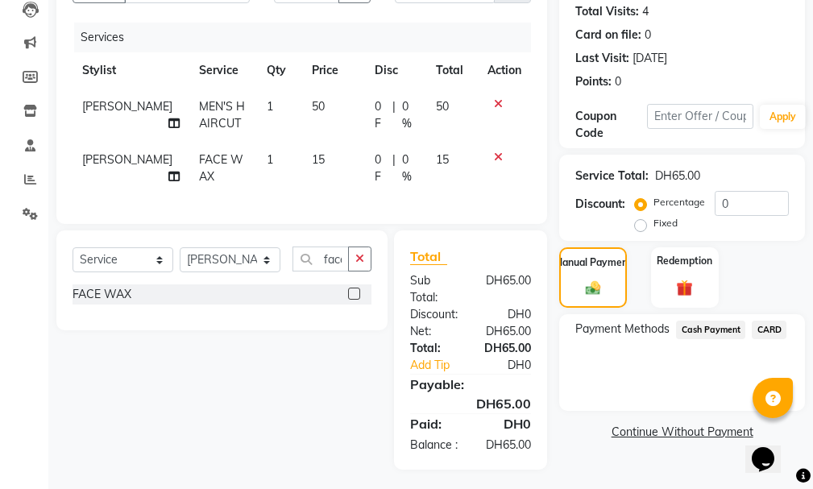
scroll to position [203, 0]
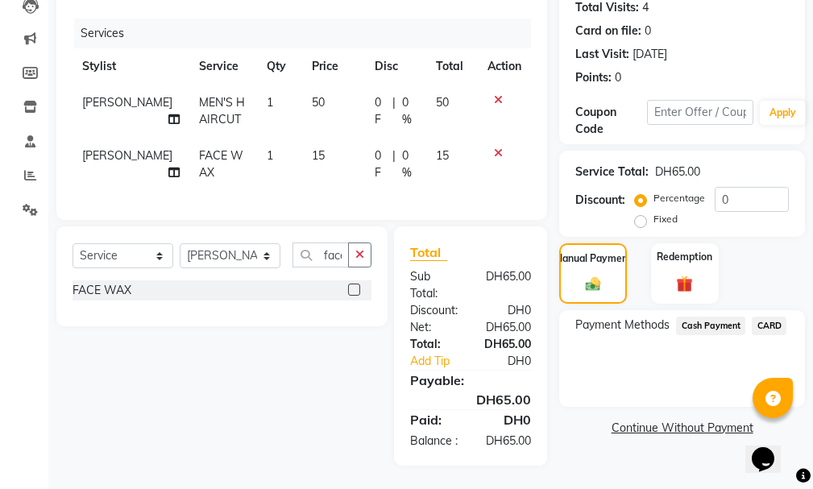
click at [488, 148] on div at bounding box center [504, 152] width 34 height 11
click at [495, 147] on icon at bounding box center [498, 152] width 9 height 11
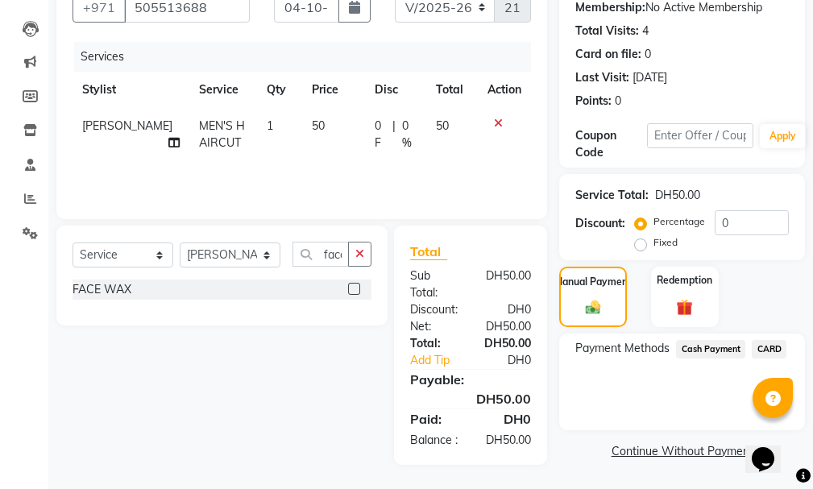
scroll to position [197, 0]
click at [353, 242] on button "button" at bounding box center [359, 254] width 23 height 25
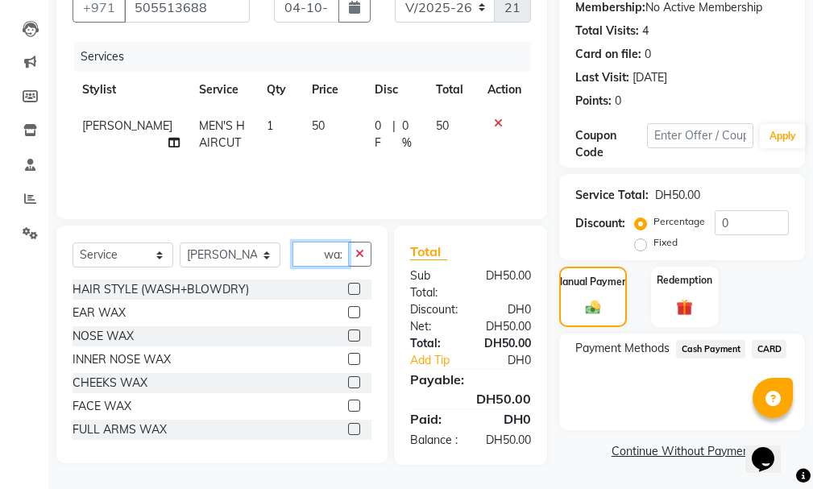
scroll to position [0, 3]
type input "wax"
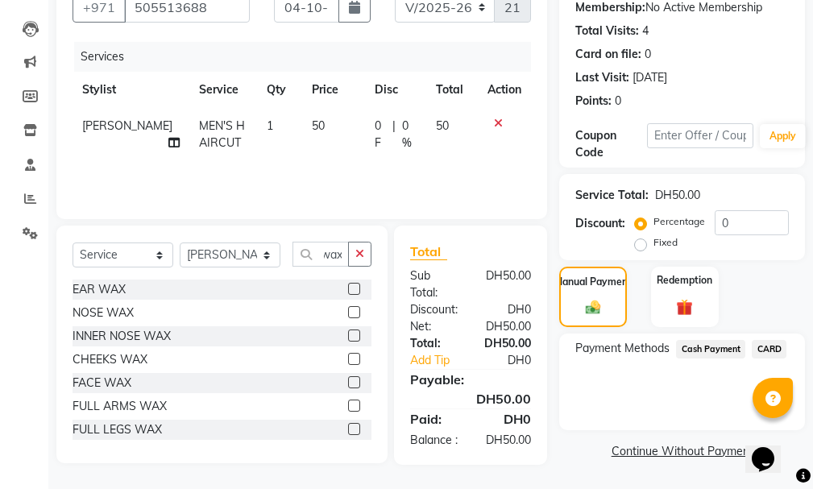
scroll to position [0, 0]
click at [348, 330] on label at bounding box center [354, 336] width 12 height 12
click at [348, 331] on input "checkbox" at bounding box center [353, 336] width 10 height 10
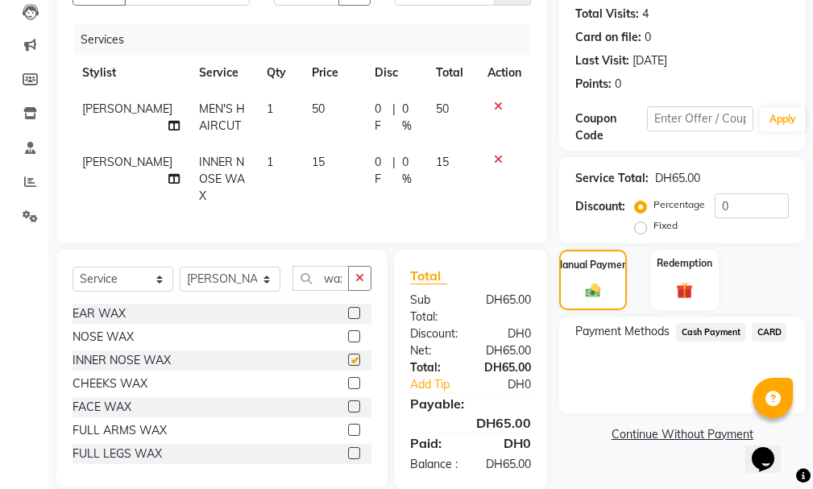
checkbox input "false"
click at [709, 334] on span "Cash Payment" at bounding box center [710, 332] width 69 height 19
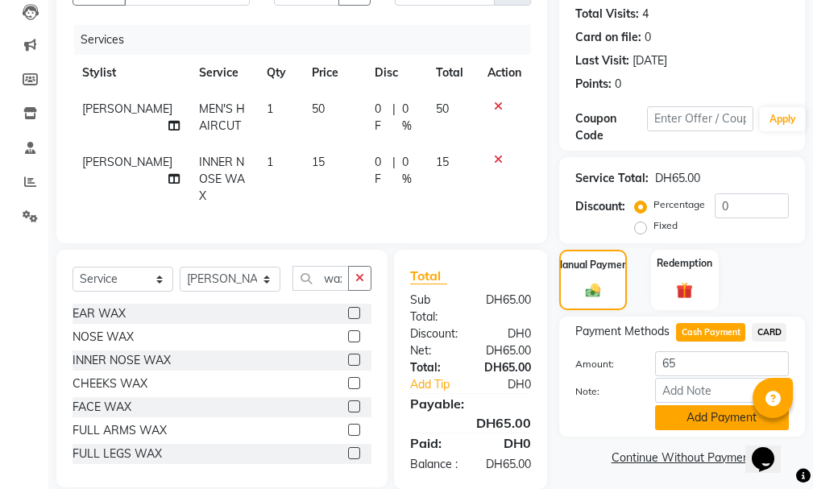
click at [717, 416] on button "Add Payment" at bounding box center [722, 417] width 134 height 25
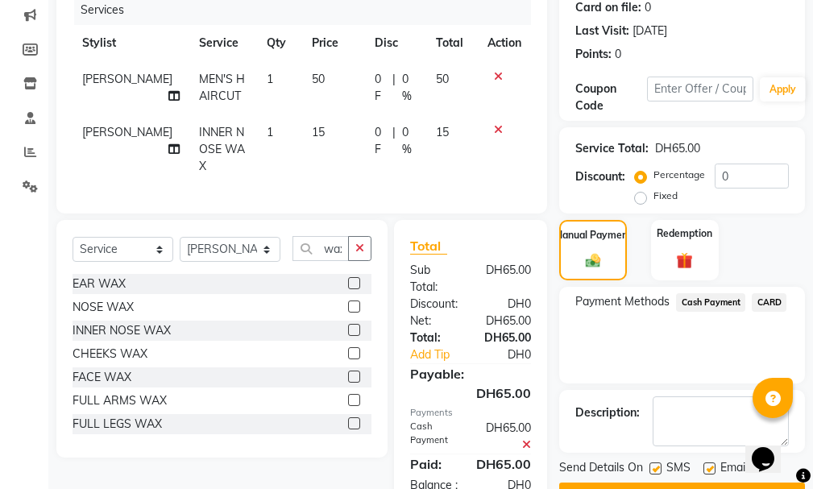
scroll to position [284, 0]
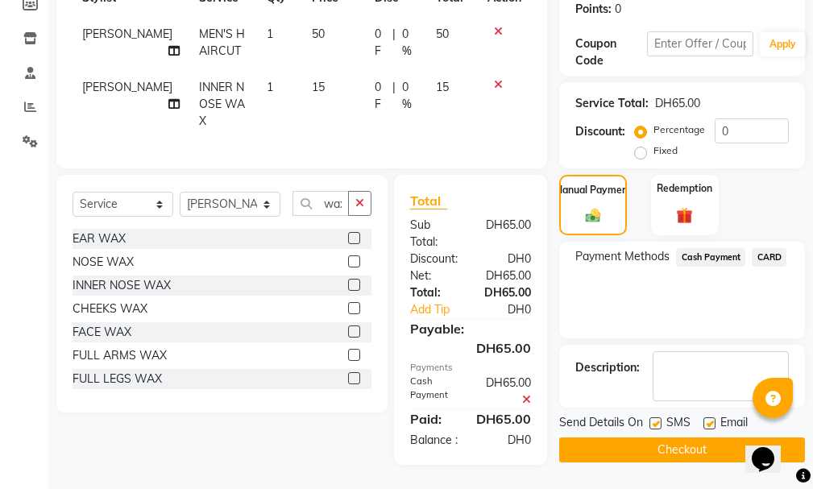
click at [711, 437] on button "Checkout" at bounding box center [682, 449] width 246 height 25
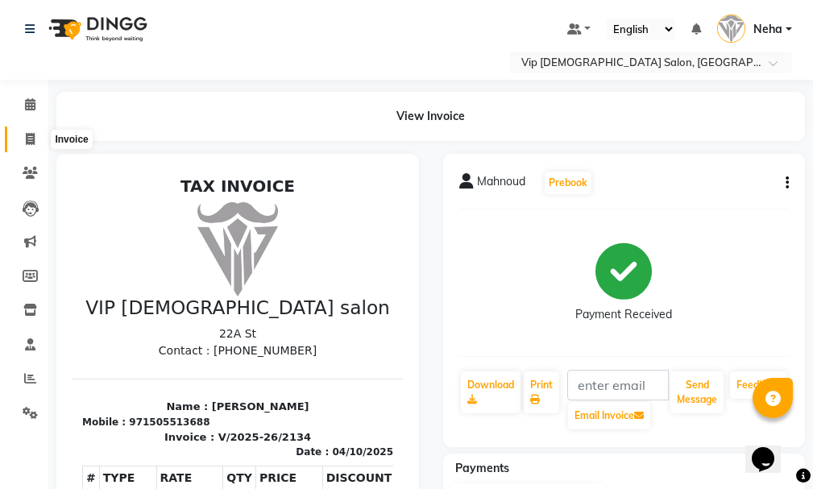
click at [31, 135] on icon at bounding box center [30, 139] width 9 height 12
select select "service"
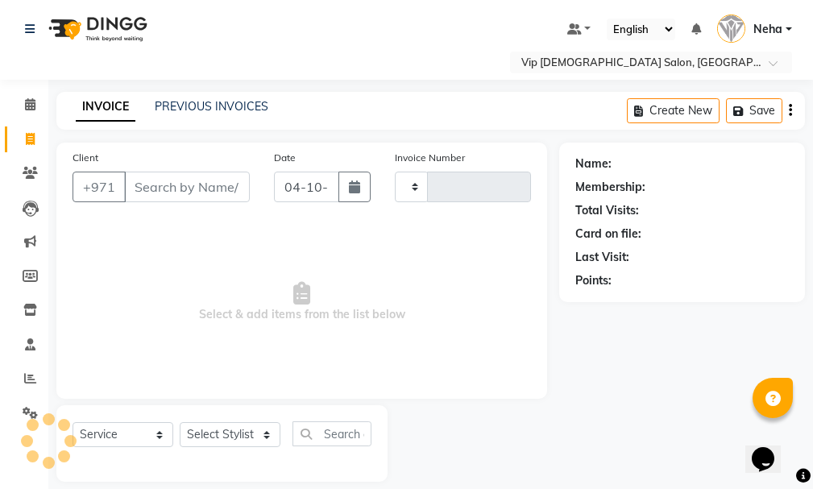
scroll to position [17, 0]
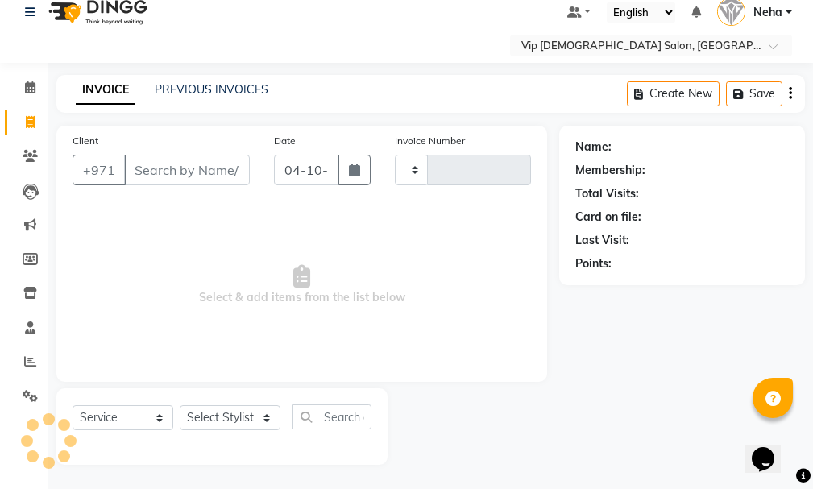
type input "2135"
select select "8415"
click at [180, 171] on input "Client" at bounding box center [187, 170] width 126 height 31
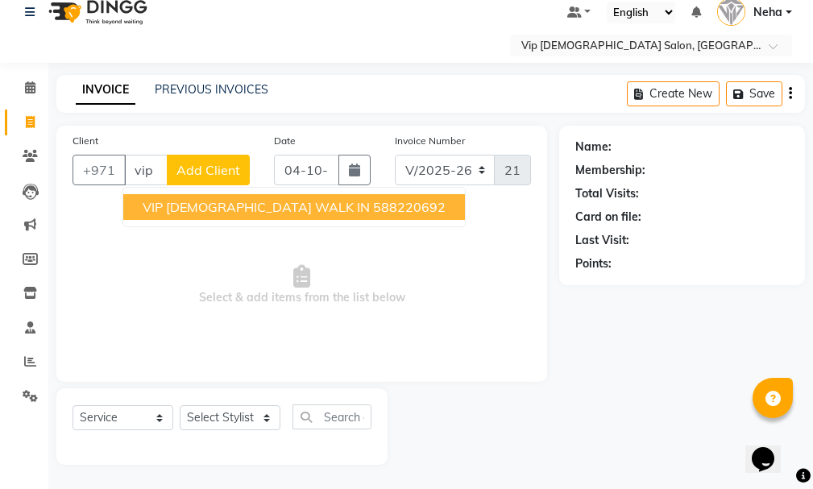
click at [223, 207] on span "VIP [DEMOGRAPHIC_DATA] WALK IN" at bounding box center [256, 207] width 227 height 16
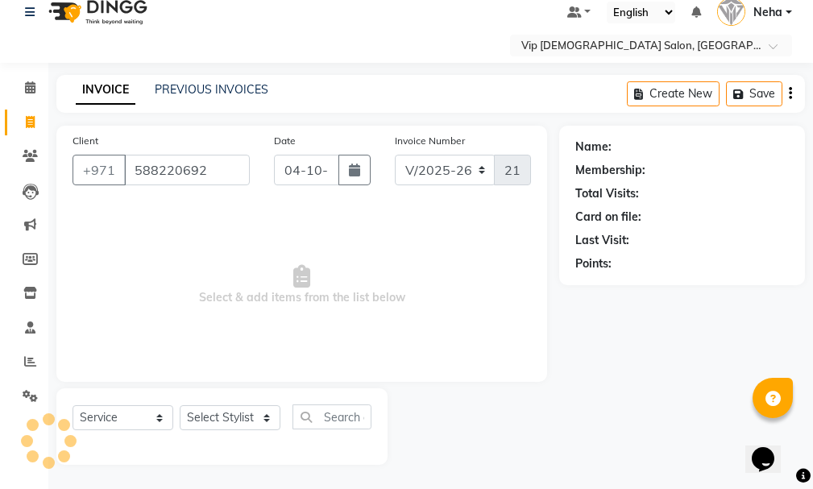
type input "588220692"
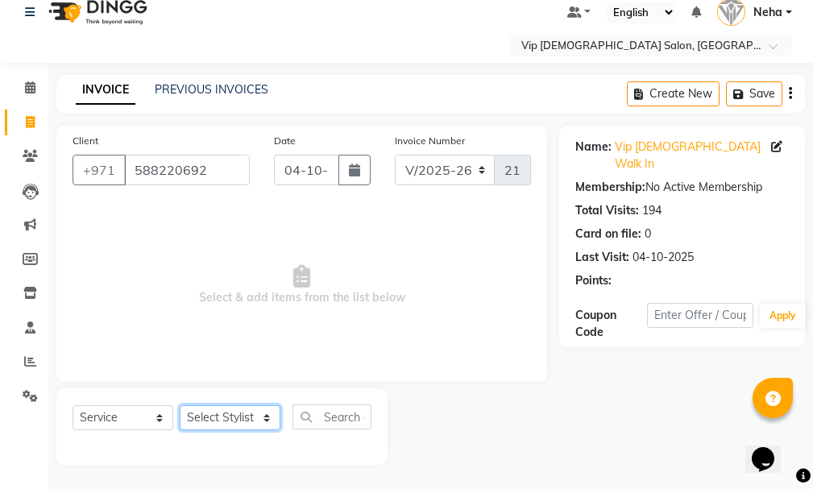
click at [266, 416] on select "Select Stylist [PERSON_NAME] [PERSON_NAME] [PERSON_NAME] [PERSON_NAME] [PERSON_…" at bounding box center [230, 417] width 101 height 25
select select "83273"
click at [180, 405] on select "Select Stylist [PERSON_NAME] [PERSON_NAME] [PERSON_NAME] [PERSON_NAME] [PERSON_…" at bounding box center [230, 417] width 101 height 25
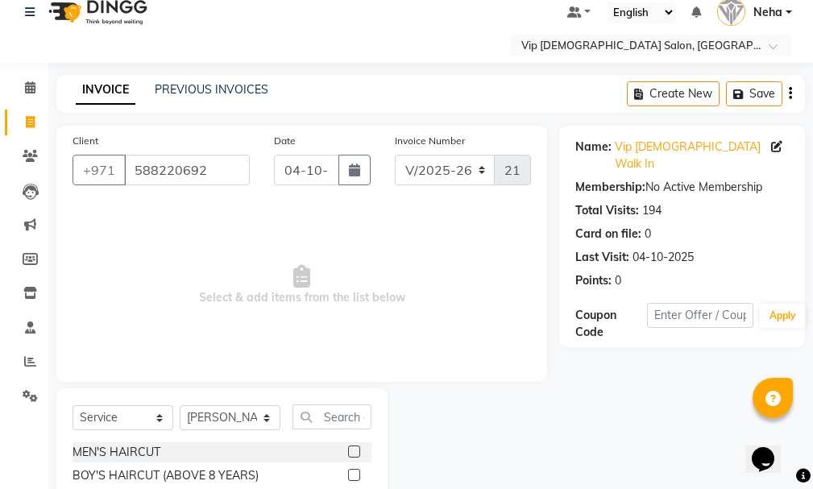
click at [335, 447] on div "MEN'S HAIRCUT" at bounding box center [222, 452] width 299 height 20
click at [348, 448] on label at bounding box center [354, 452] width 12 height 12
click at [348, 448] on input "checkbox" at bounding box center [353, 452] width 10 height 10
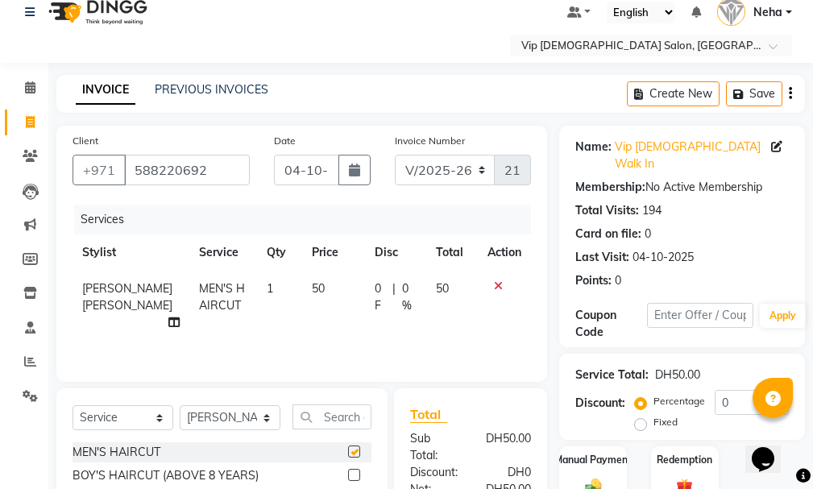
checkbox input "false"
click at [348, 429] on input "text" at bounding box center [331, 416] width 79 height 25
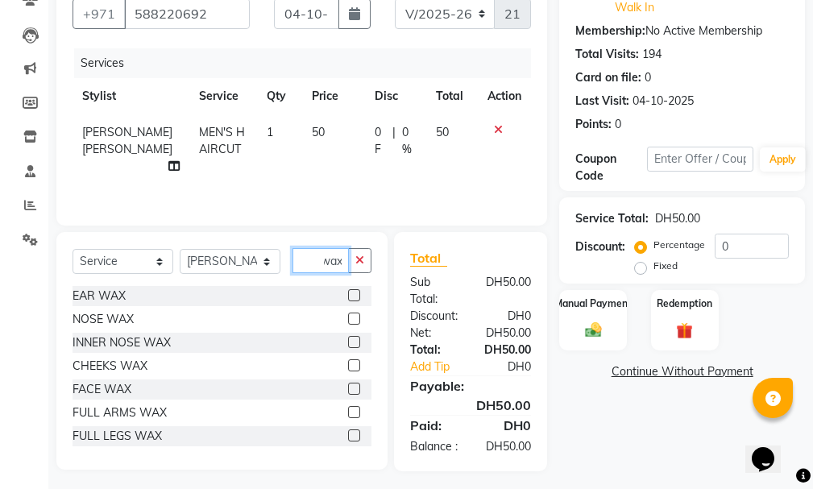
scroll to position [198, 0]
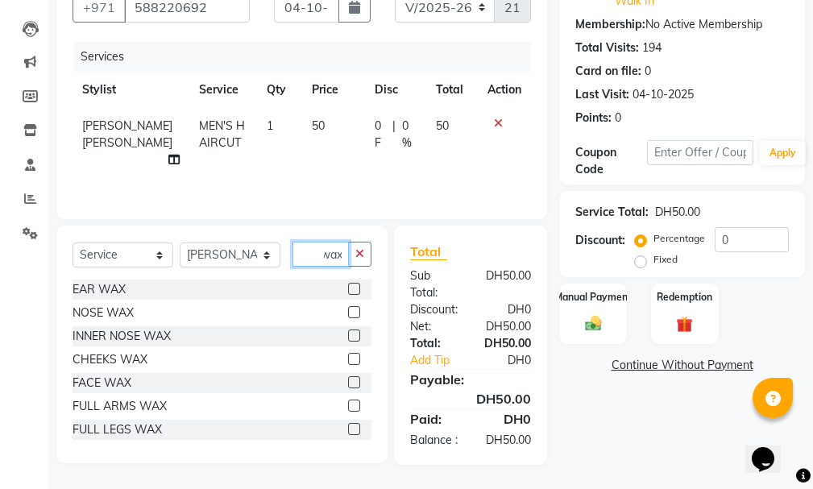
type input "wax"
click at [348, 388] on label at bounding box center [354, 382] width 12 height 12
click at [348, 388] on input "checkbox" at bounding box center [353, 383] width 10 height 10
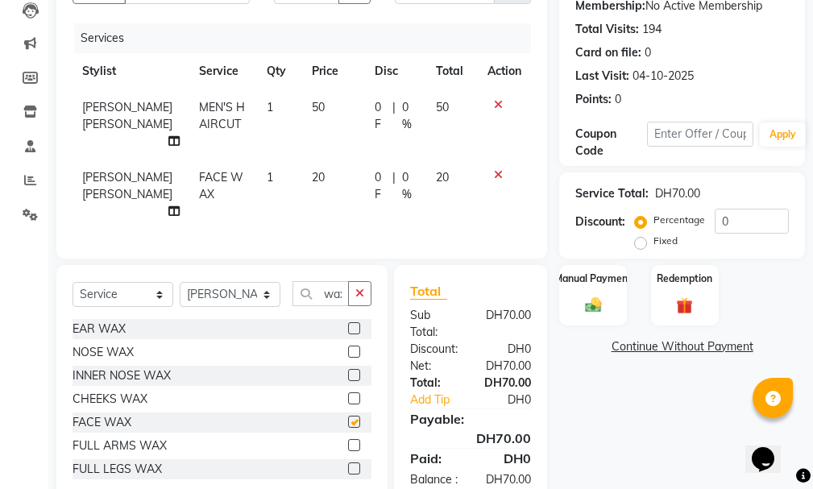
checkbox input "false"
click at [592, 270] on label "Manual Payment" at bounding box center [593, 277] width 81 height 15
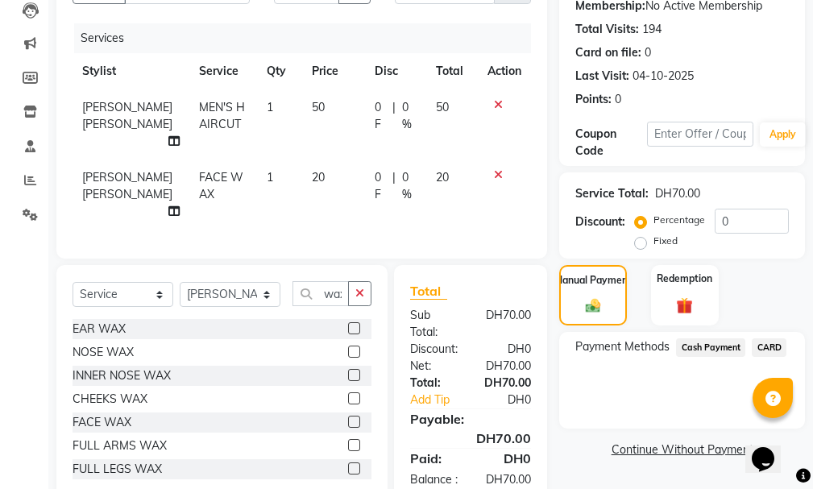
click at [708, 338] on span "Cash Payment" at bounding box center [710, 347] width 69 height 19
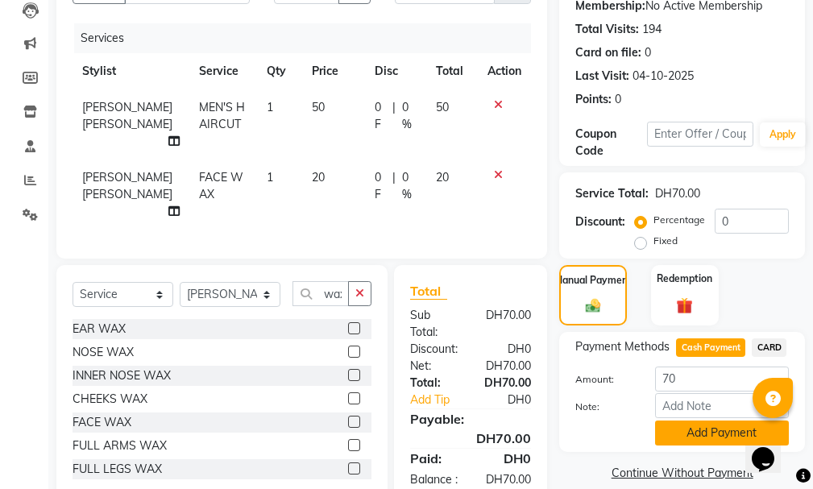
click at [704, 421] on button "Add Payment" at bounding box center [722, 433] width 134 height 25
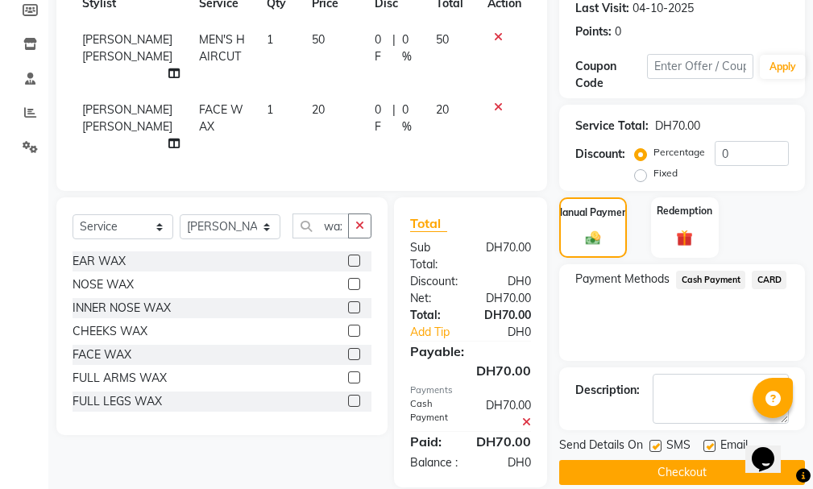
scroll to position [363, 0]
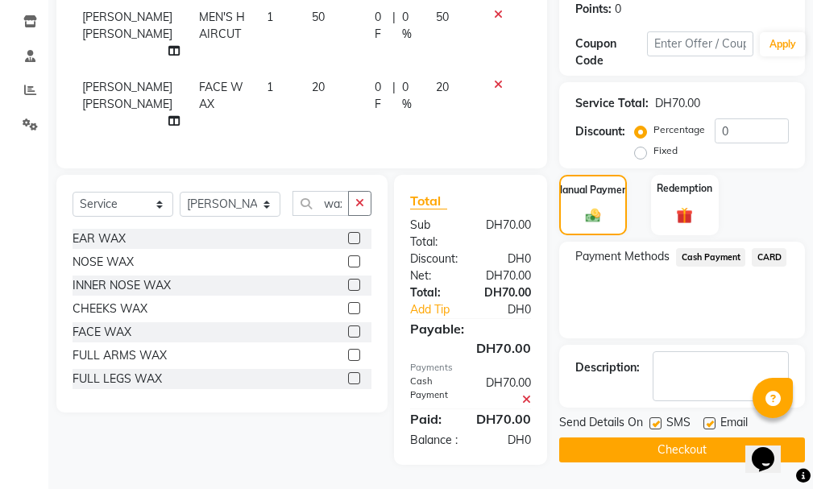
click at [678, 437] on button "Checkout" at bounding box center [682, 449] width 246 height 25
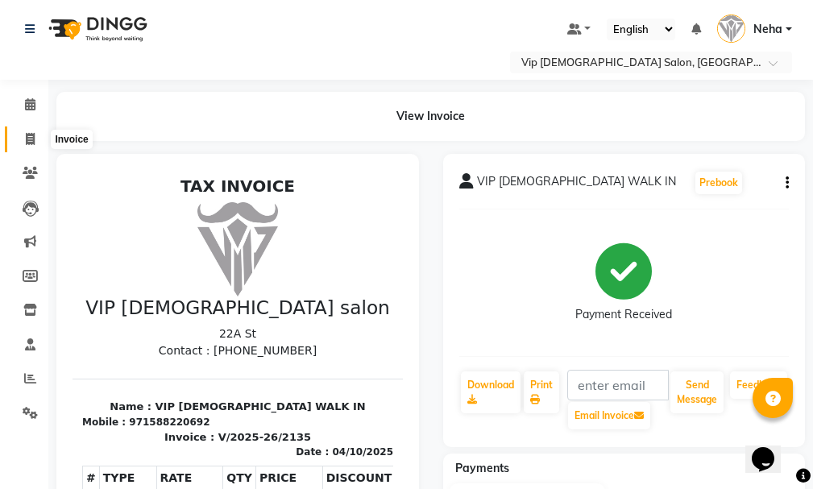
click at [29, 139] on icon at bounding box center [30, 139] width 9 height 12
select select "service"
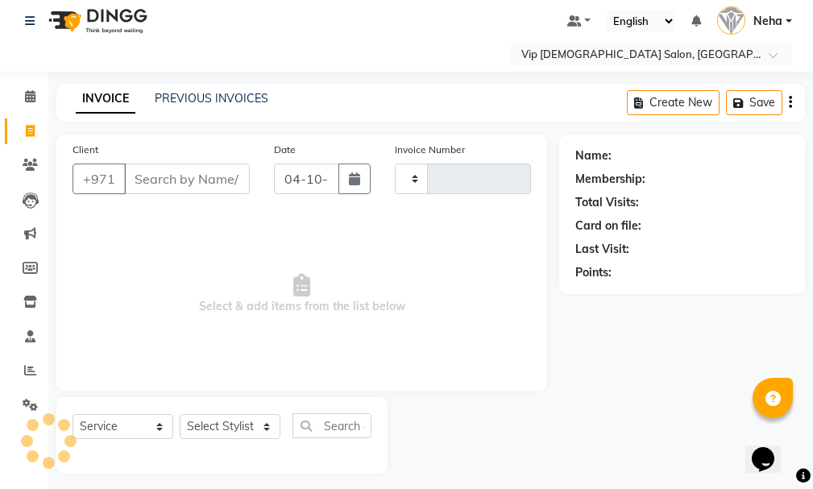
type input "2136"
select select "8415"
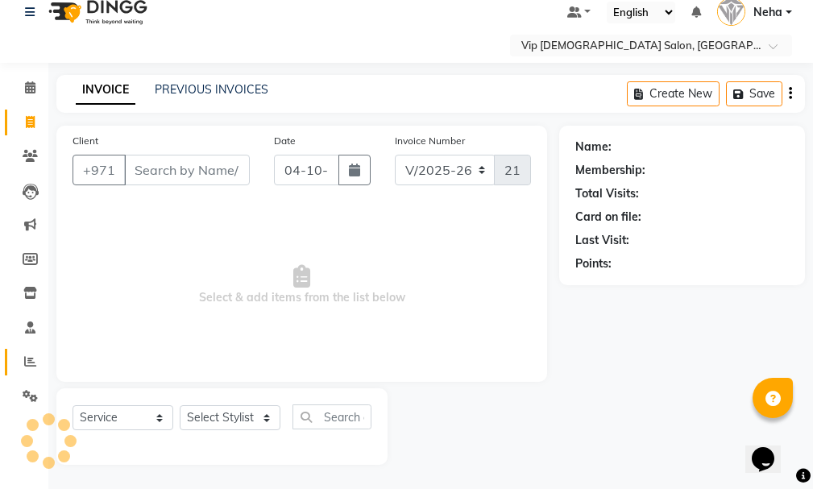
click at [26, 356] on icon at bounding box center [30, 361] width 12 height 12
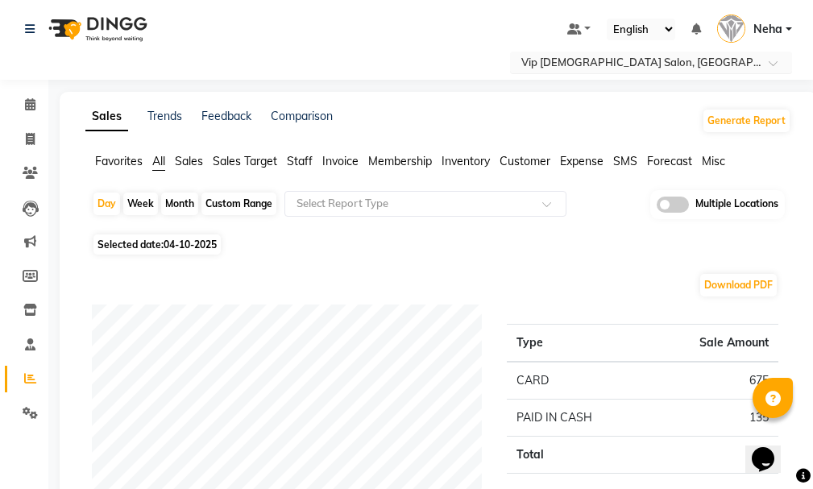
click at [723, 61] on input "text" at bounding box center [635, 64] width 234 height 16
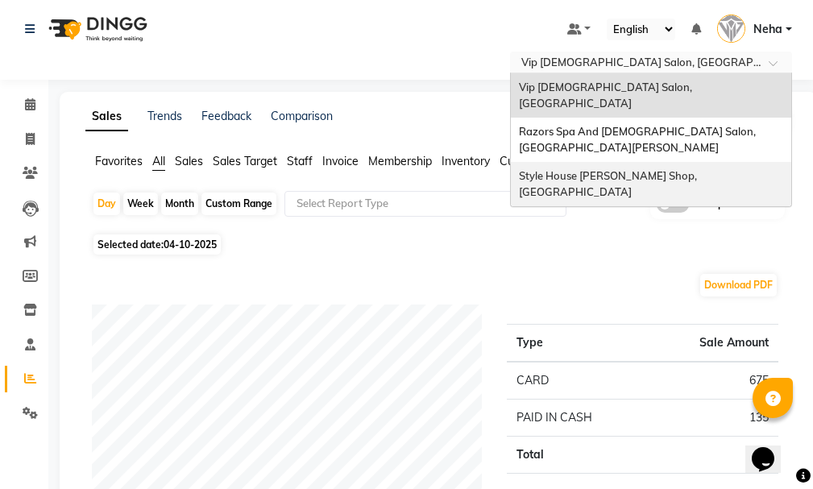
click at [680, 169] on span "Style House [PERSON_NAME] Shop, [GEOGRAPHIC_DATA]" at bounding box center [609, 183] width 180 height 29
